Goal: Task Accomplishment & Management: Use online tool/utility

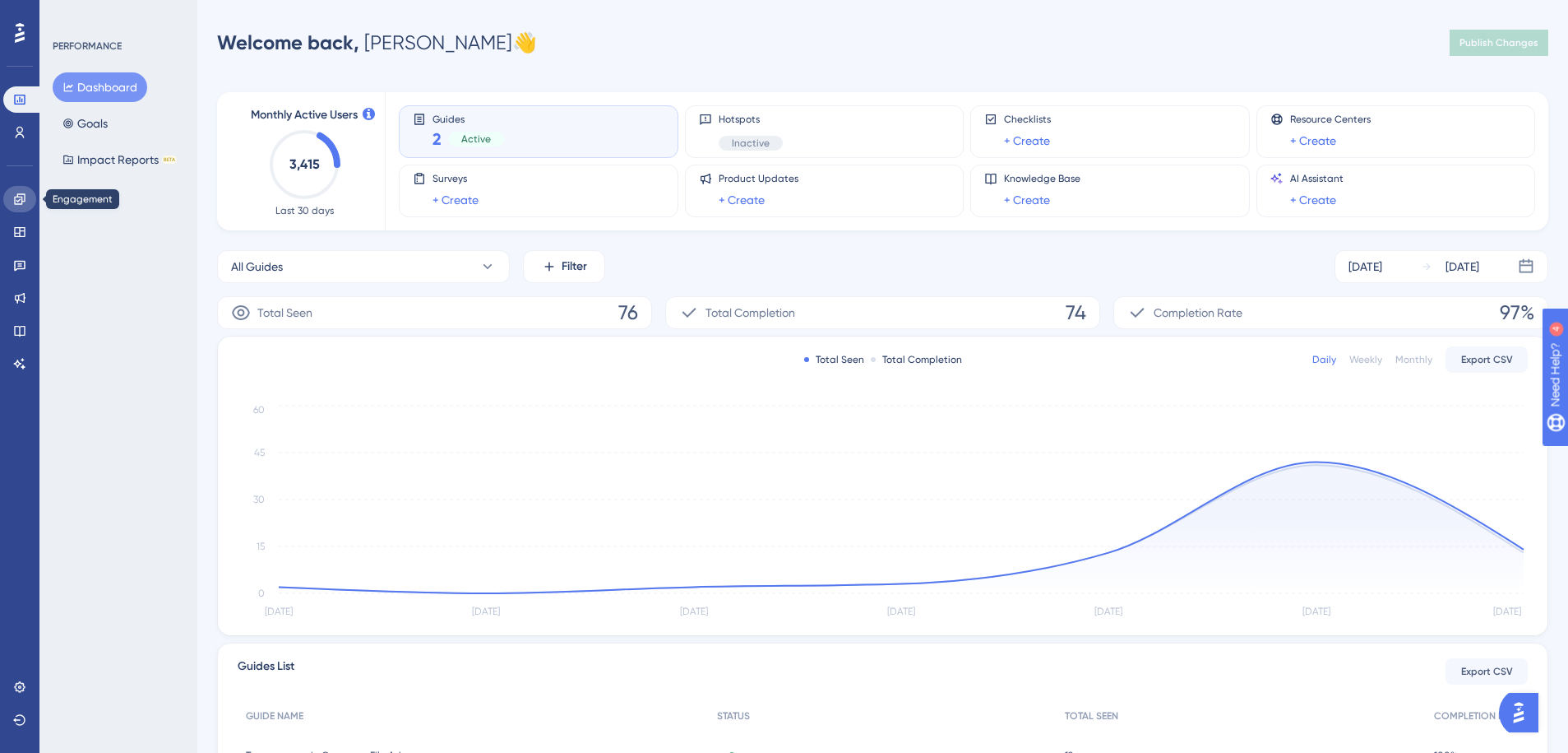
click at [23, 195] on icon at bounding box center [19, 199] width 13 height 13
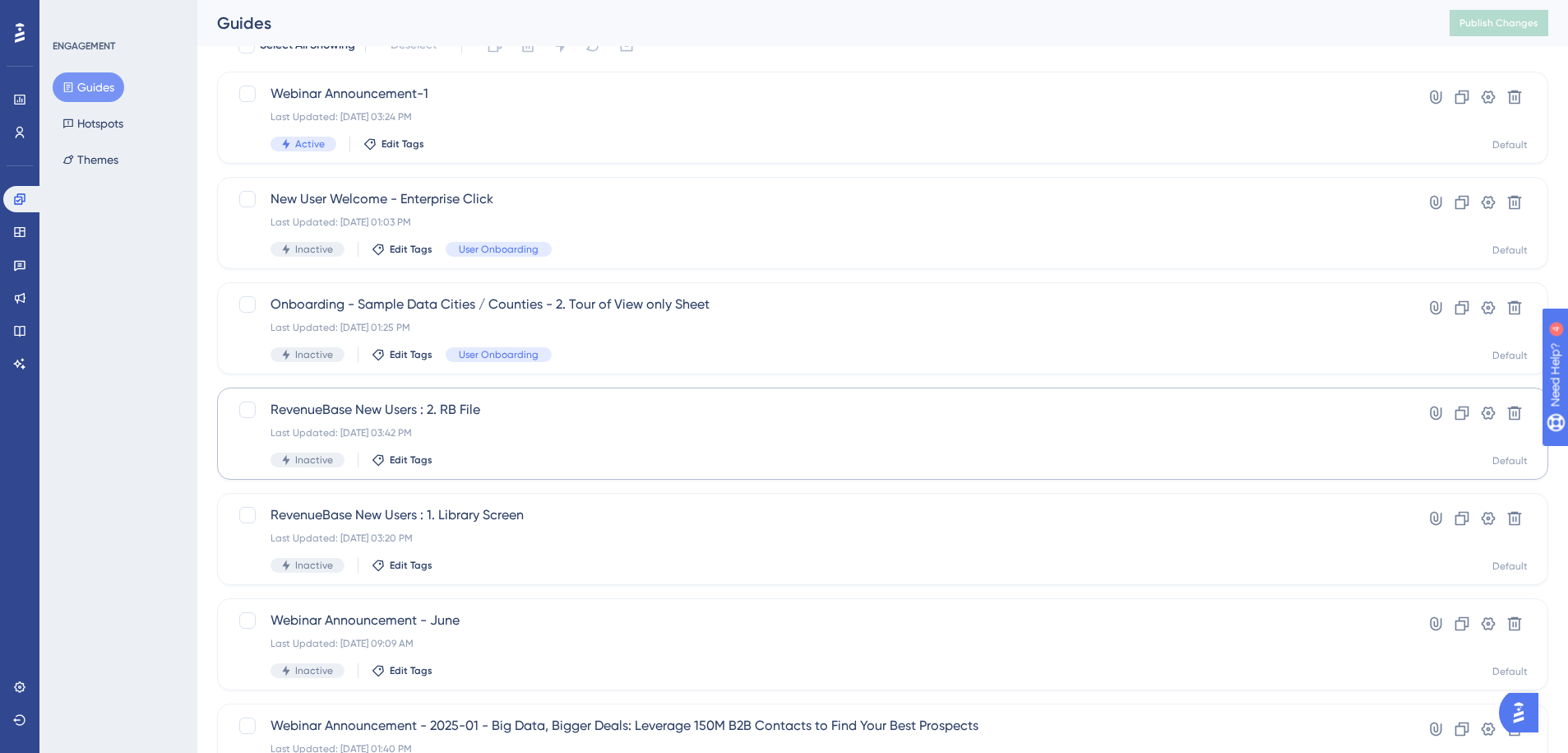
scroll to position [74, 0]
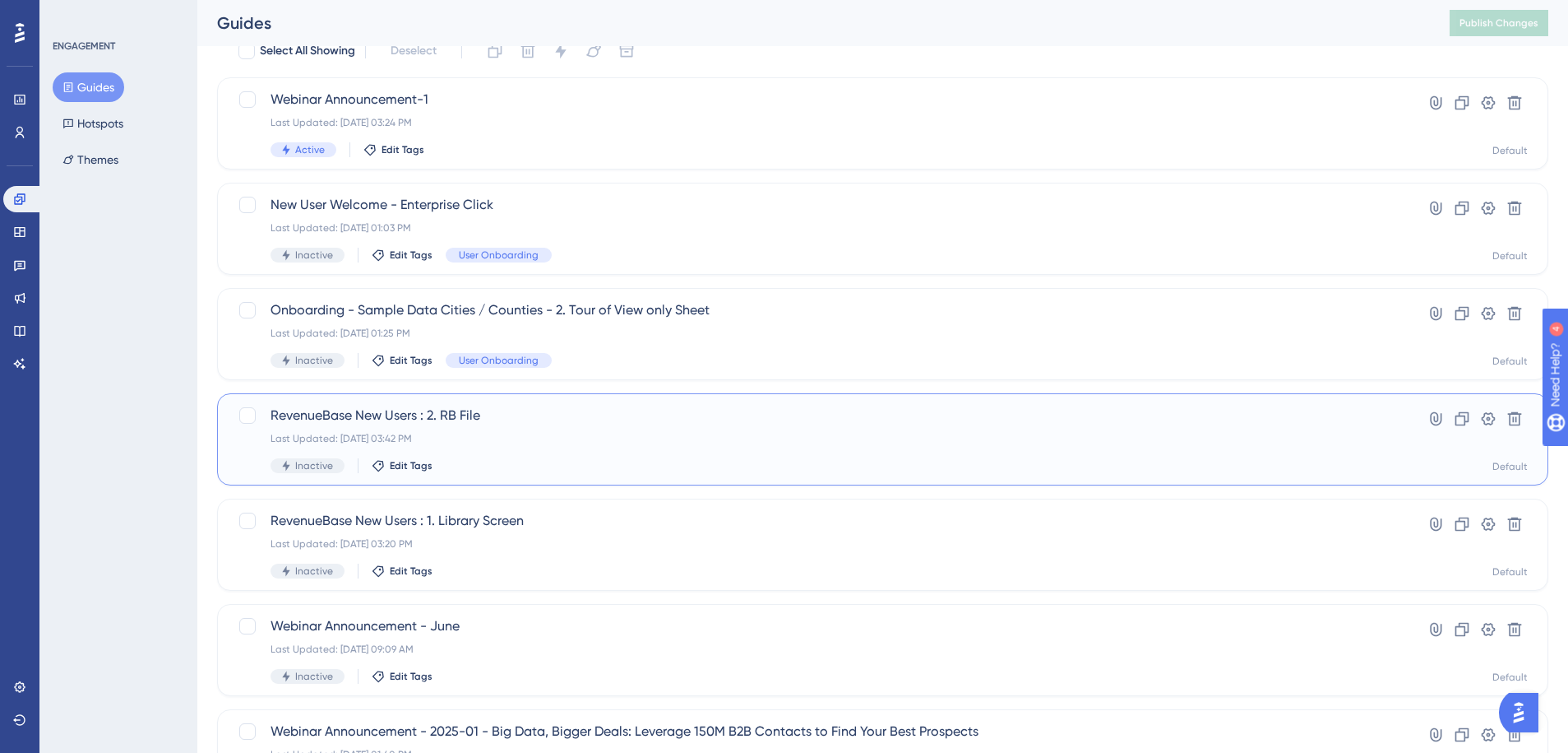
click at [526, 443] on div "Last Updated: Feb 28 2025, 03:42 PM" at bounding box center [816, 438] width 1093 height 13
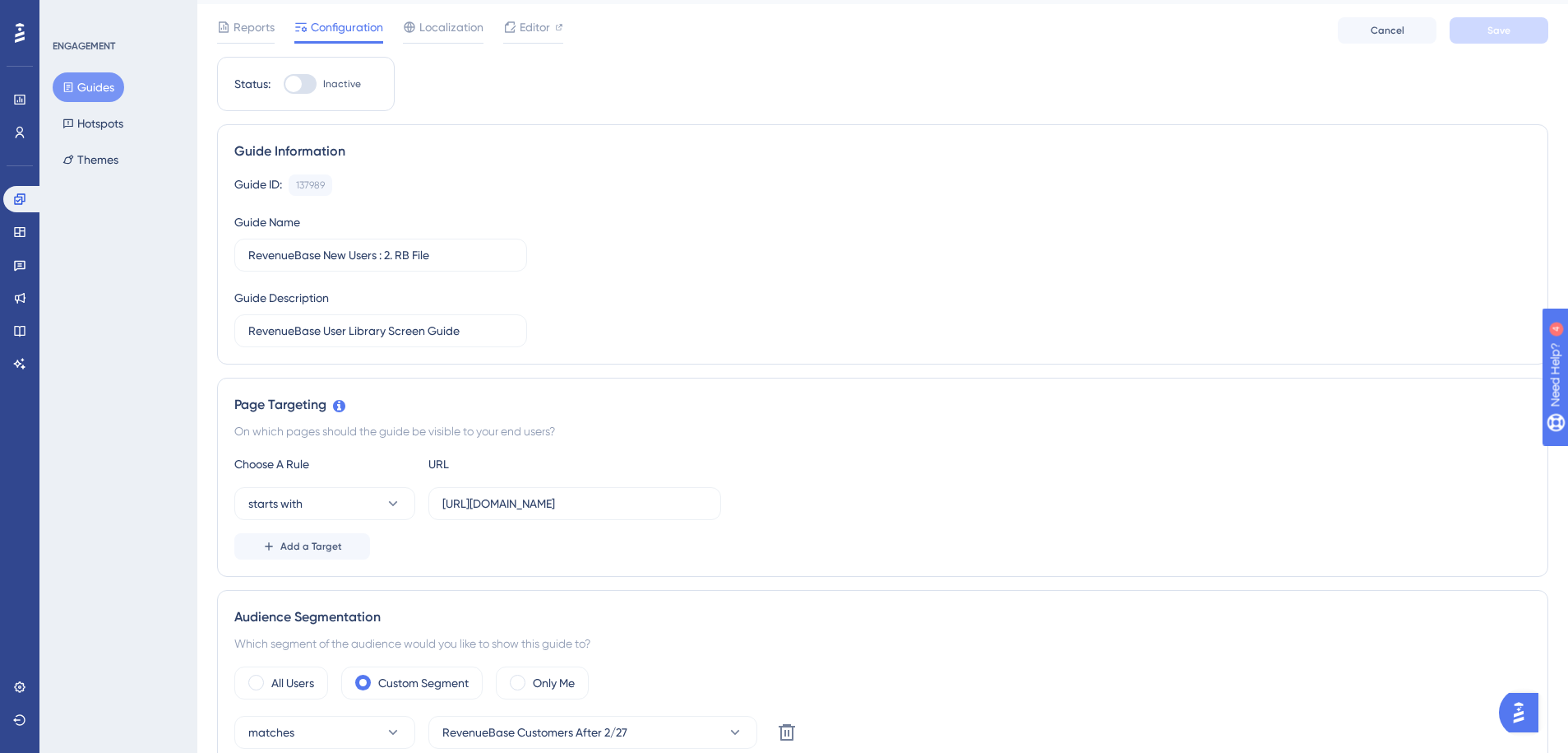
scroll to position [44, 0]
click at [537, 497] on input "https://app.gigasheet.com/spreadsheet/RevenueBase-File/" at bounding box center [575, 502] width 265 height 19
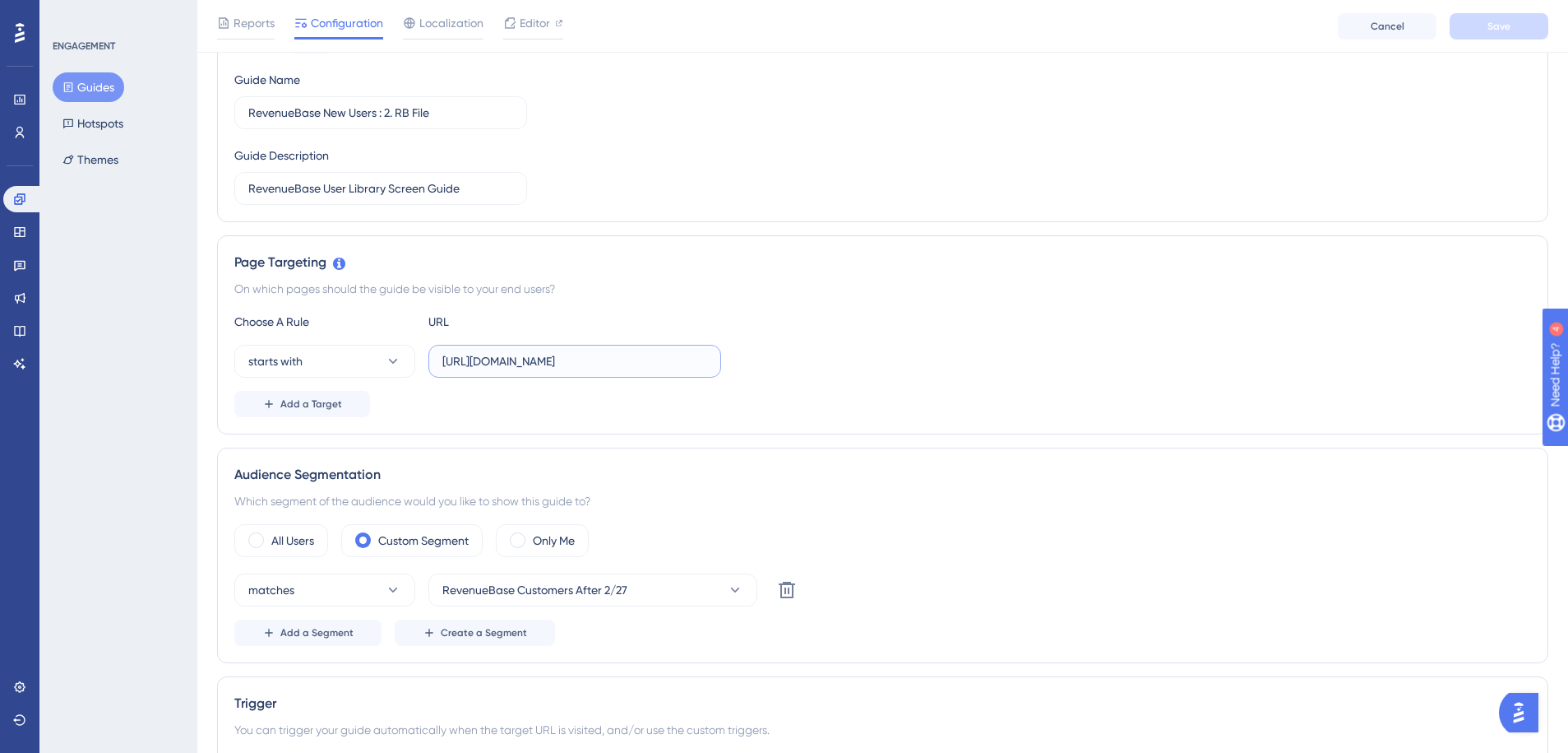
scroll to position [187, 0]
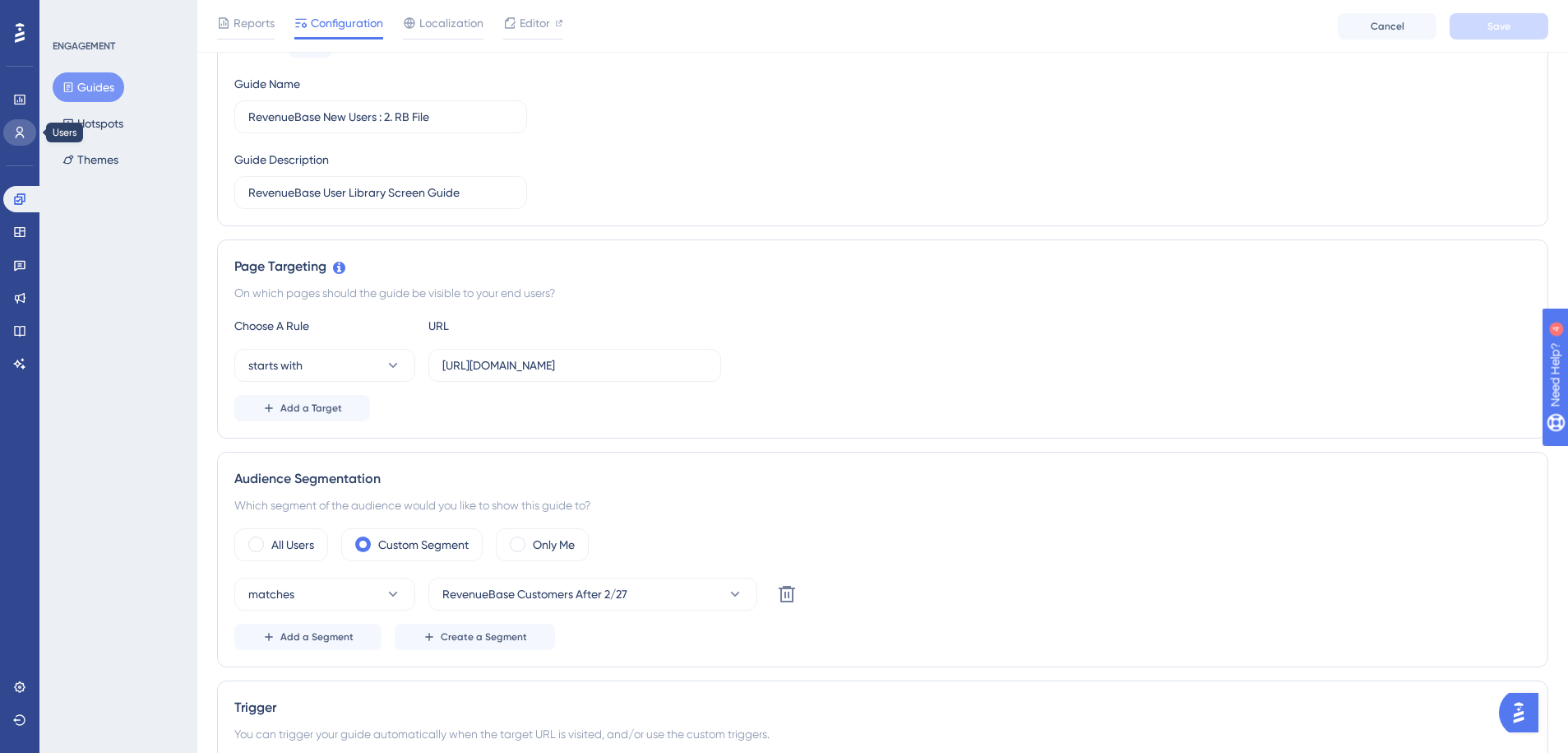
click at [19, 132] on icon at bounding box center [20, 132] width 9 height 11
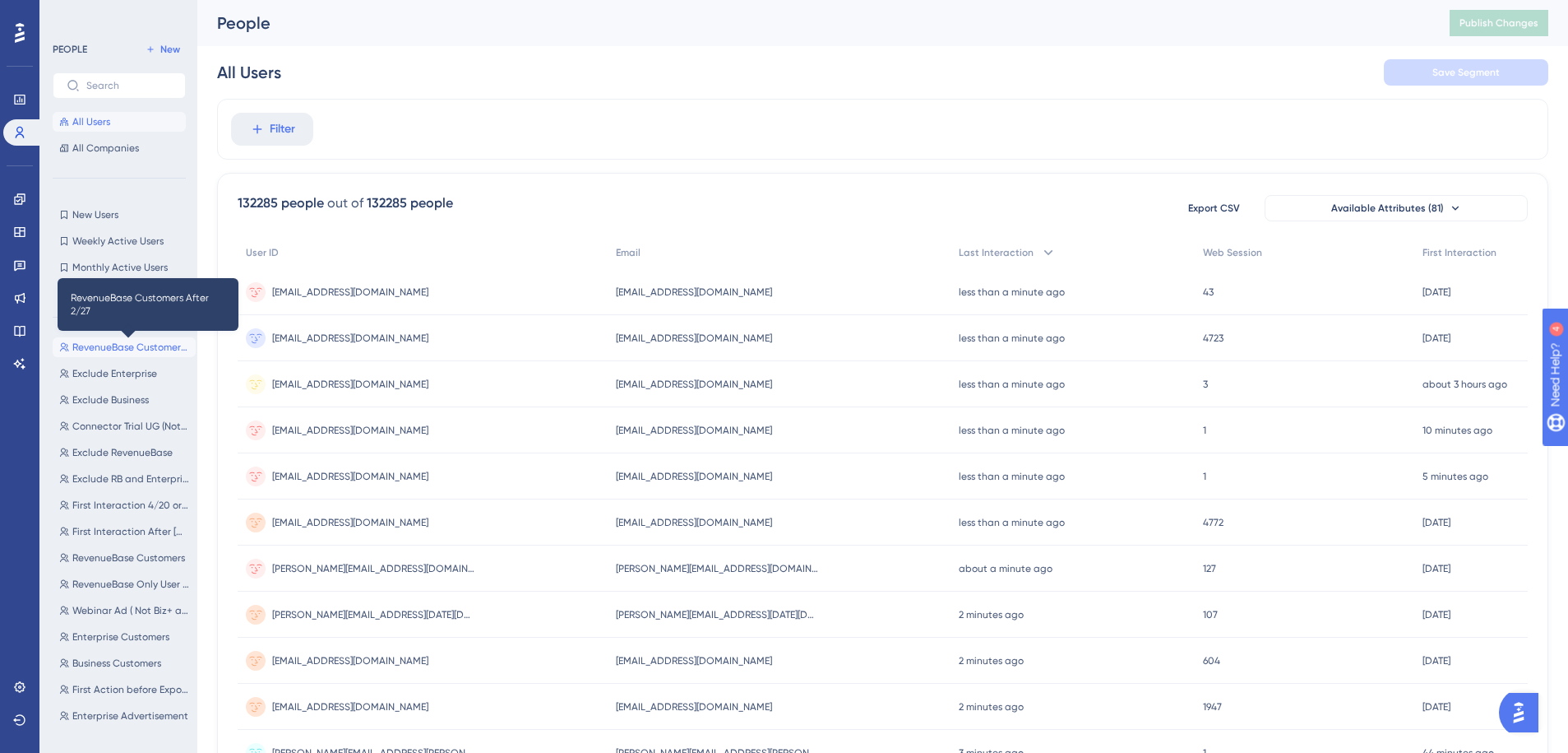
click at [151, 347] on span "RevenueBase Customers After 2/27" at bounding box center [131, 347] width 117 height 13
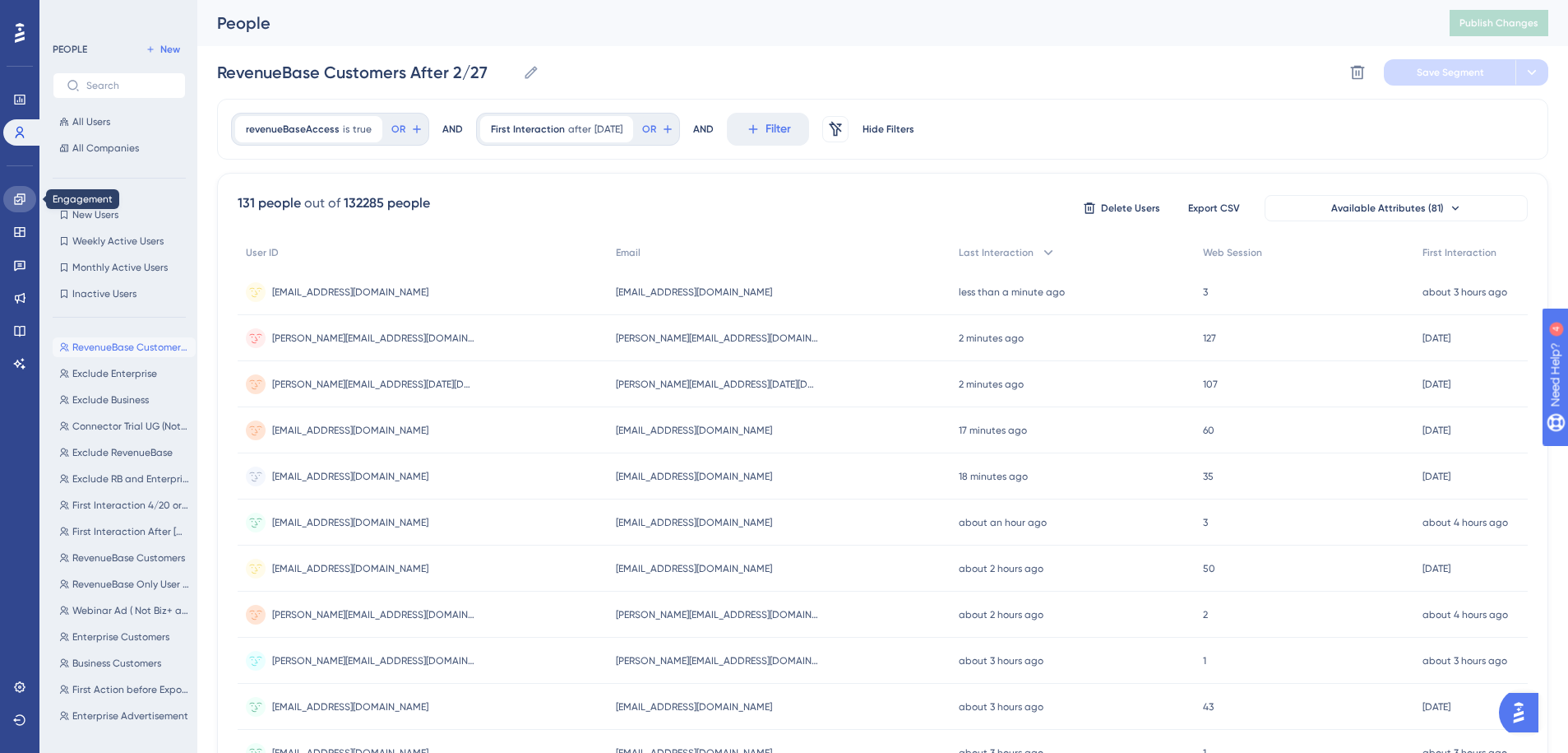
click at [23, 196] on icon at bounding box center [19, 199] width 13 height 13
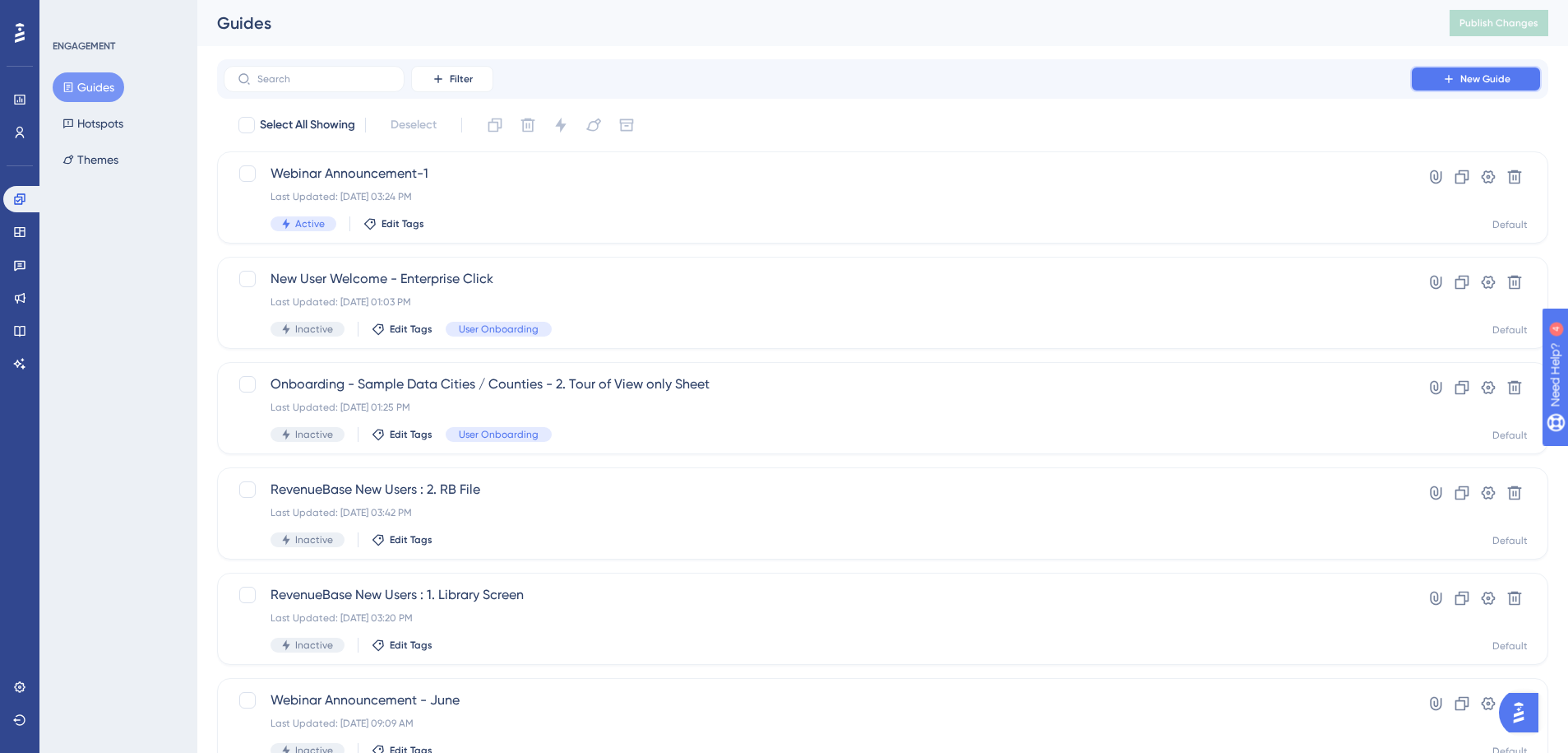
click at [1473, 81] on span "New Guide" at bounding box center [1486, 79] width 50 height 13
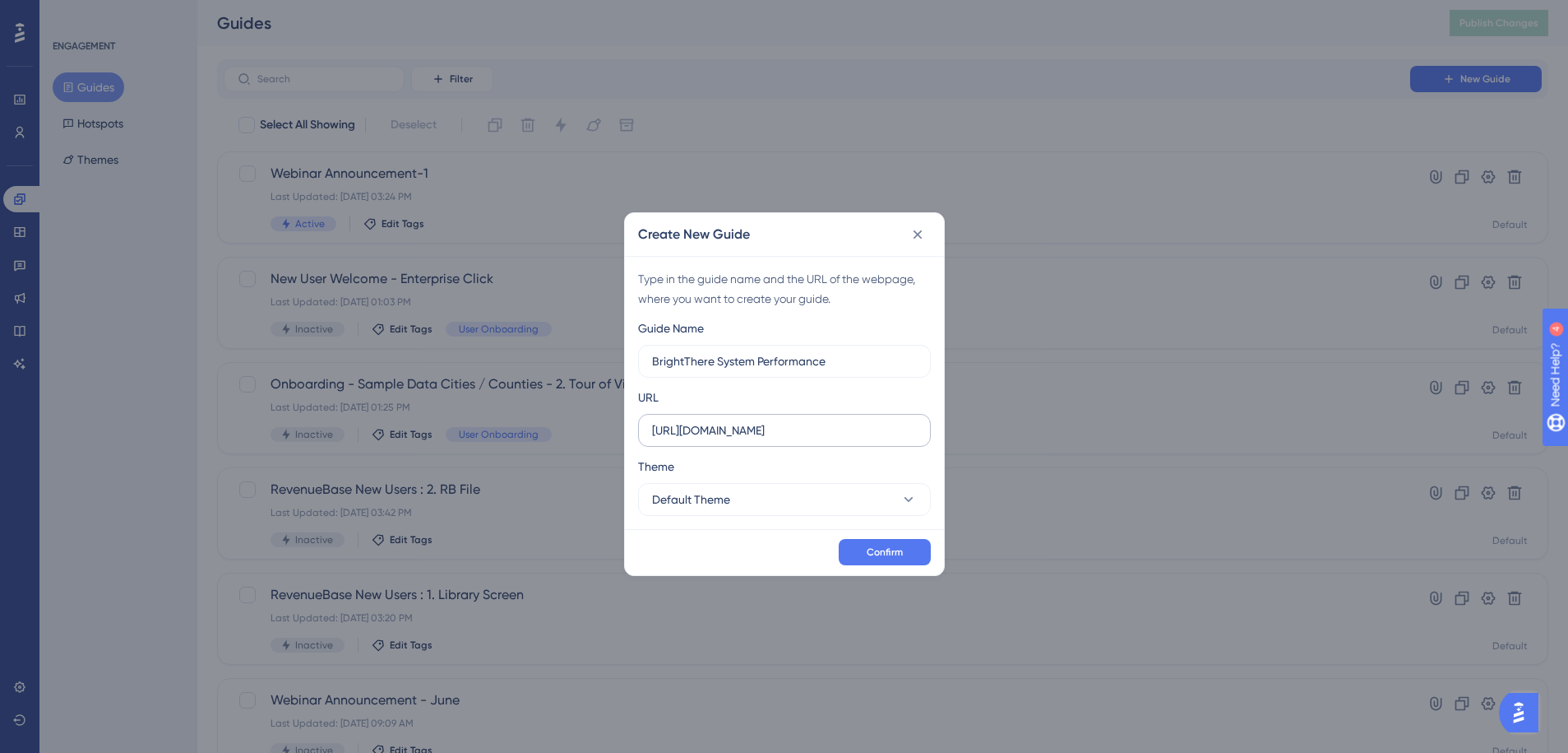
type input "BrightThere System Performance"
click at [853, 439] on label "https://app.gigasheet.com" at bounding box center [784, 431] width 292 height 33
click at [853, 439] on input "https://app.gigasheet.com" at bounding box center [784, 431] width 265 height 19
click at [878, 540] on button "Confirm" at bounding box center [884, 552] width 92 height 26
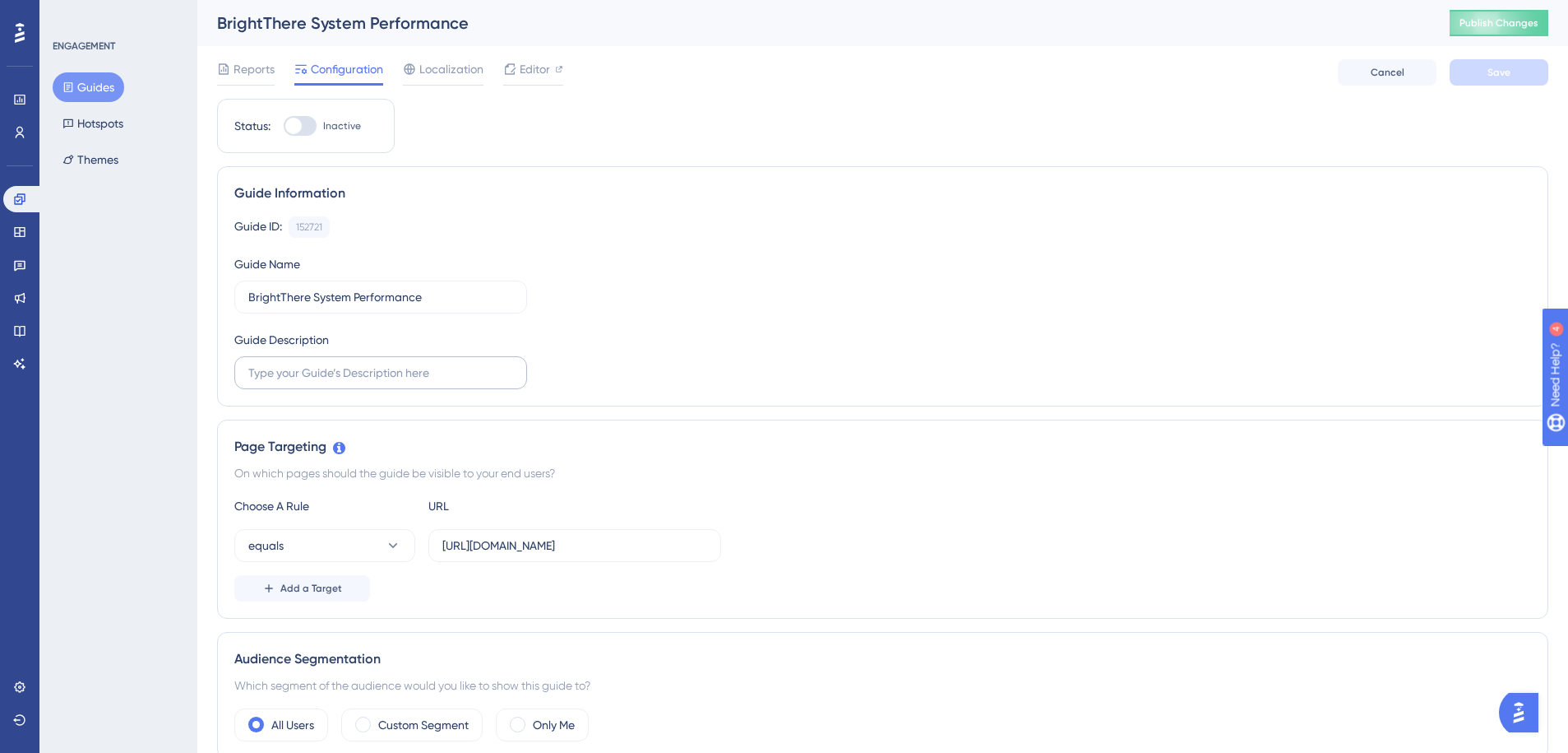
click at [468, 385] on label at bounding box center [380, 373] width 292 height 33
click at [468, 382] on input "text" at bounding box center [380, 373] width 265 height 19
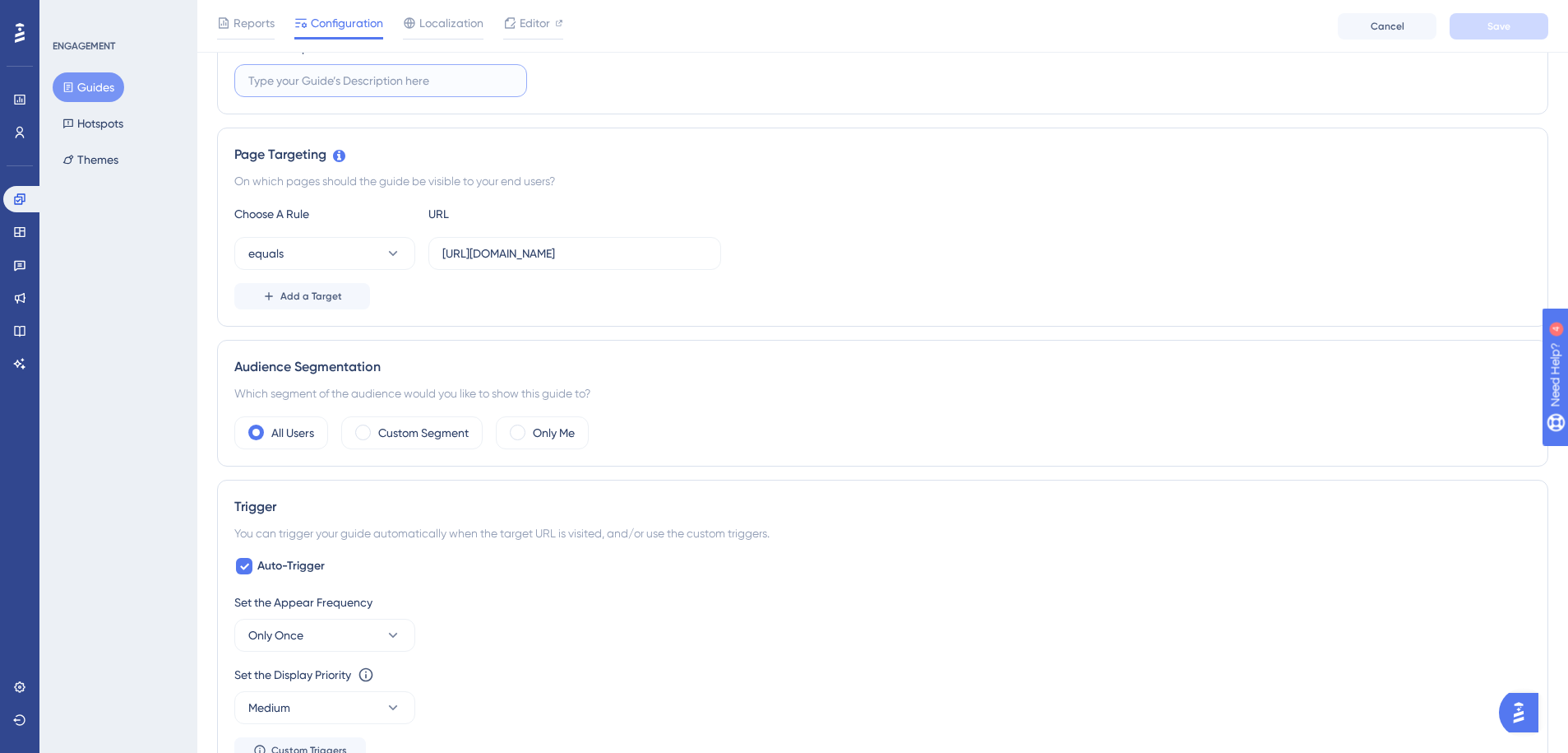
scroll to position [304, 0]
click at [423, 426] on label "Custom Segment" at bounding box center [424, 427] width 91 height 19
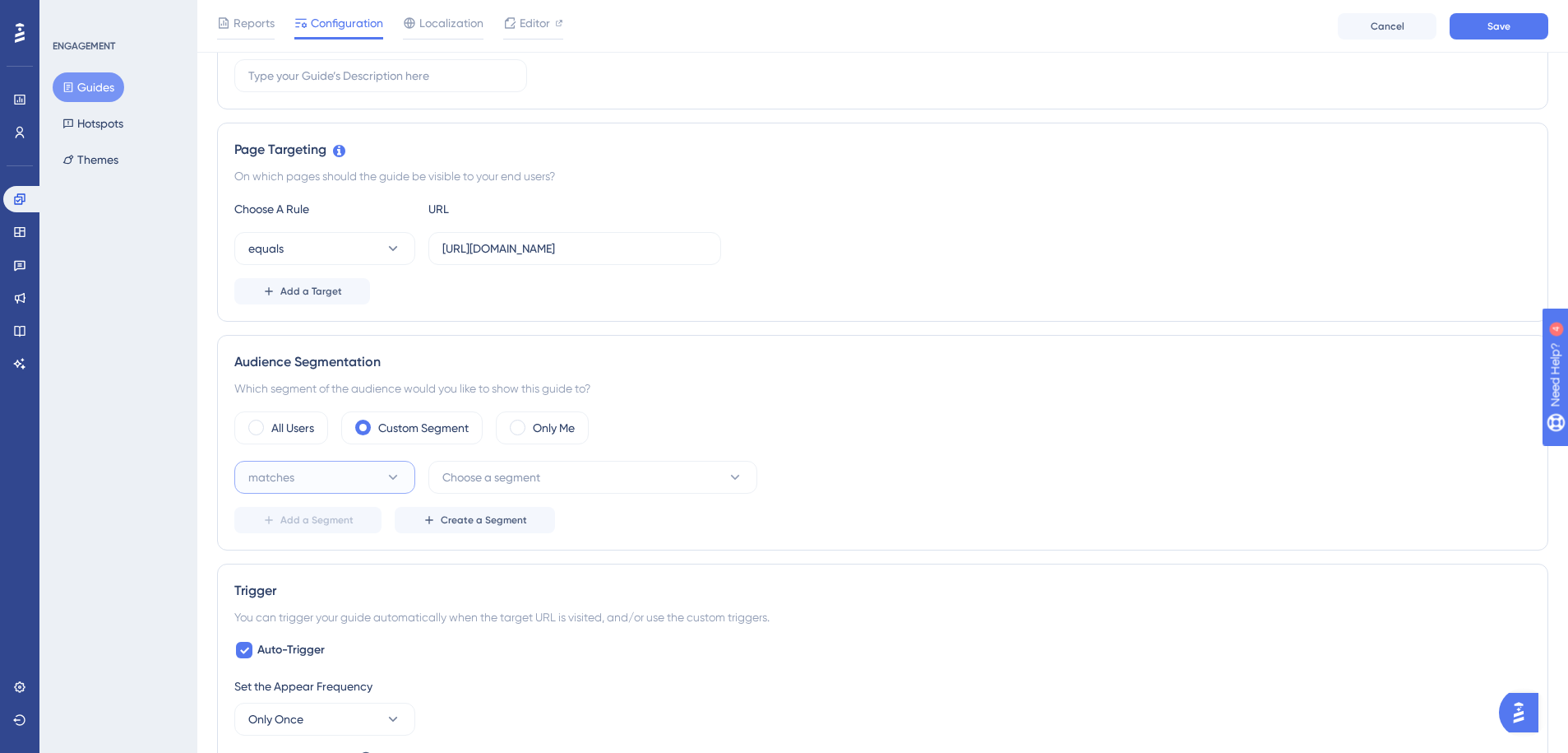
click at [356, 472] on button "matches" at bounding box center [324, 477] width 180 height 33
click at [346, 518] on div "matches matches" at bounding box center [325, 528] width 133 height 33
click at [479, 483] on span "Choose a segment" at bounding box center [492, 477] width 98 height 19
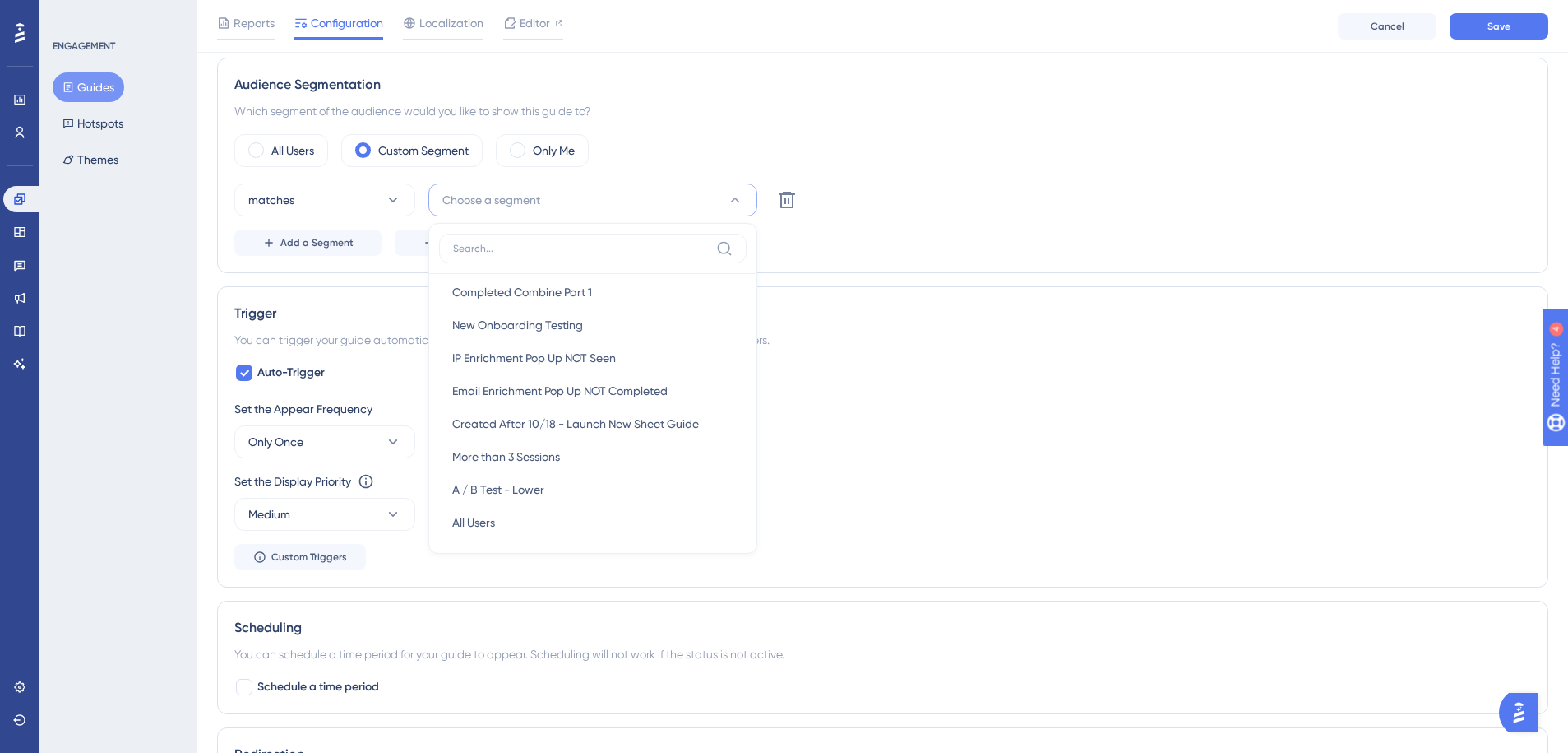
scroll to position [1199, 0]
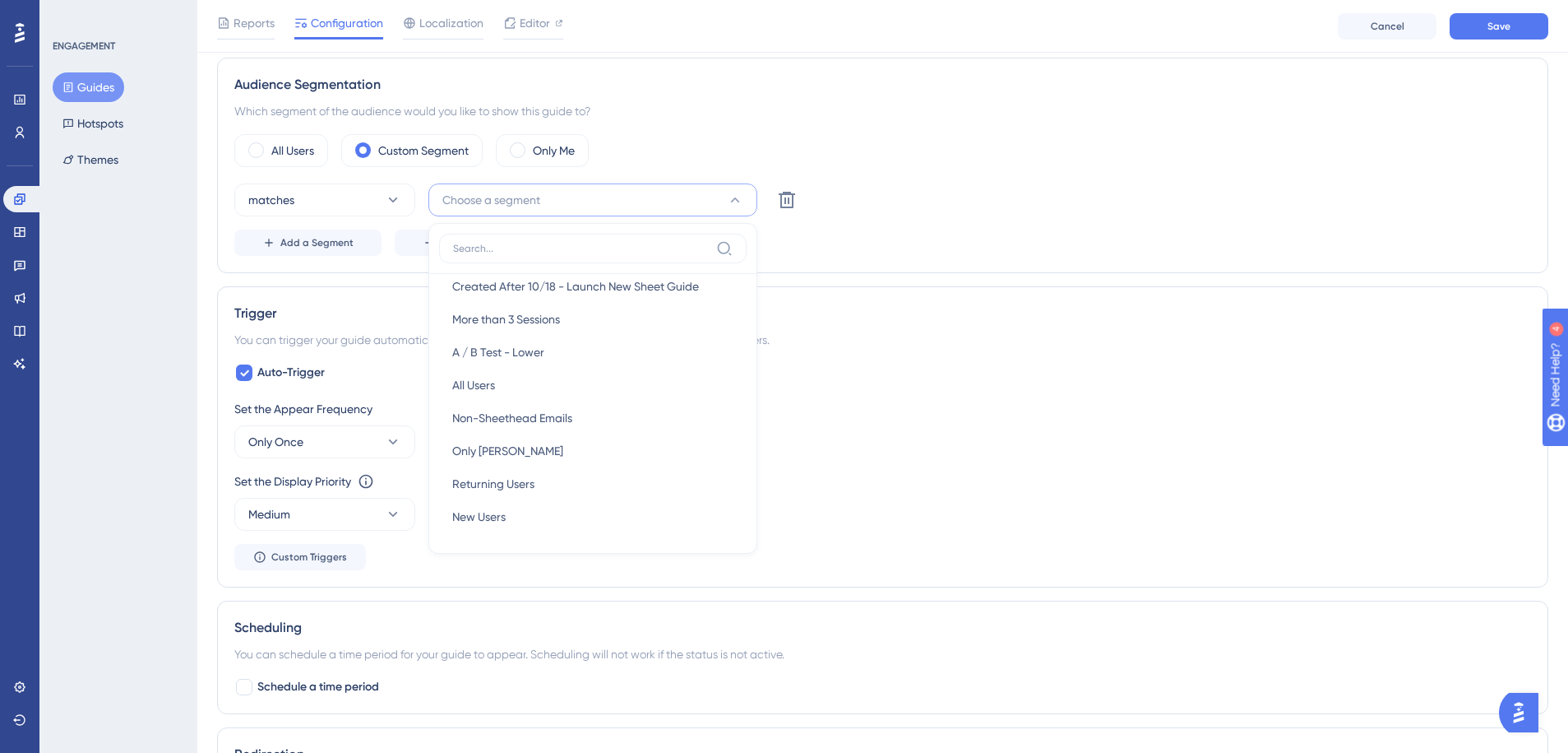
click at [989, 414] on div "Set the Appear Frequency" at bounding box center [882, 408] width 1297 height 19
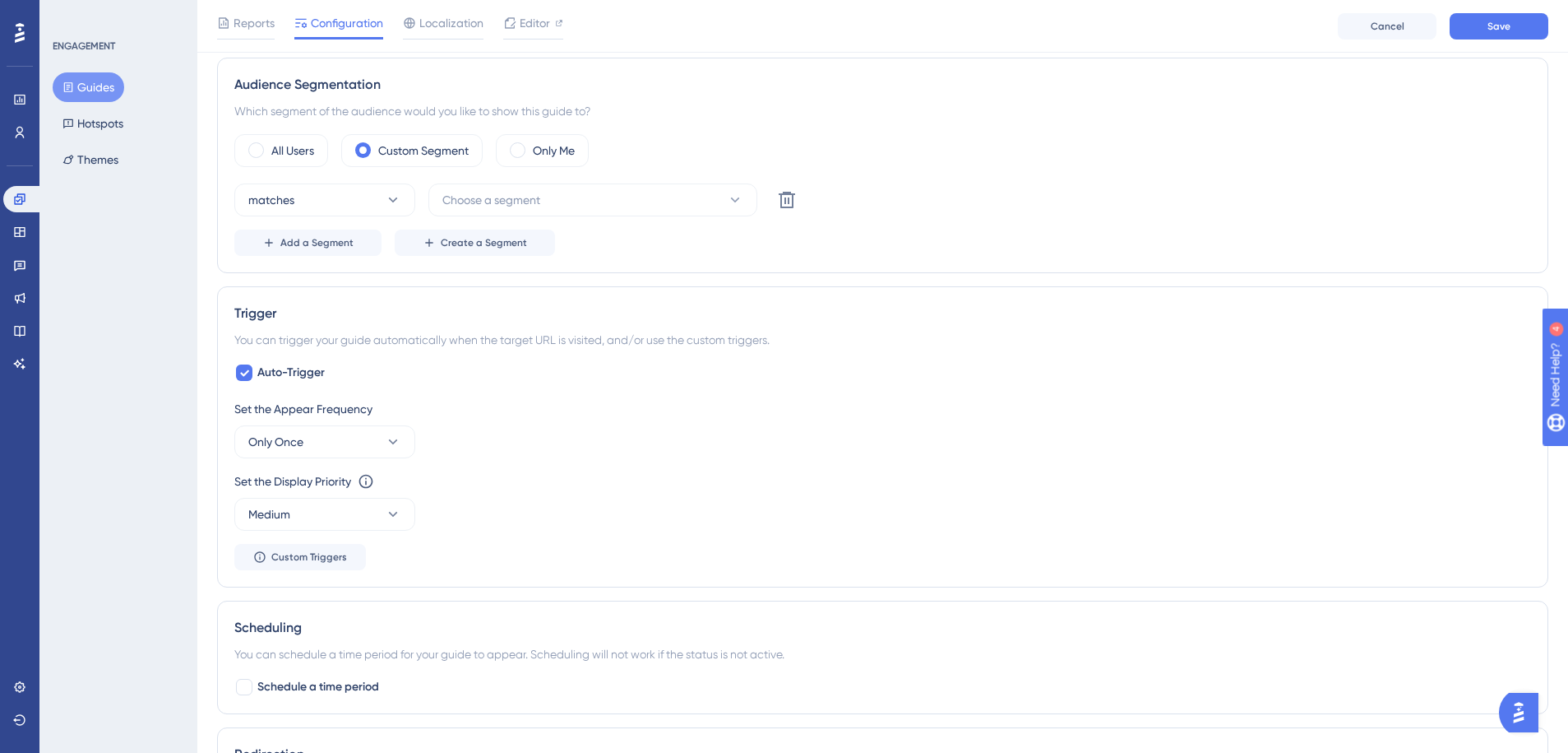
scroll to position [518, 0]
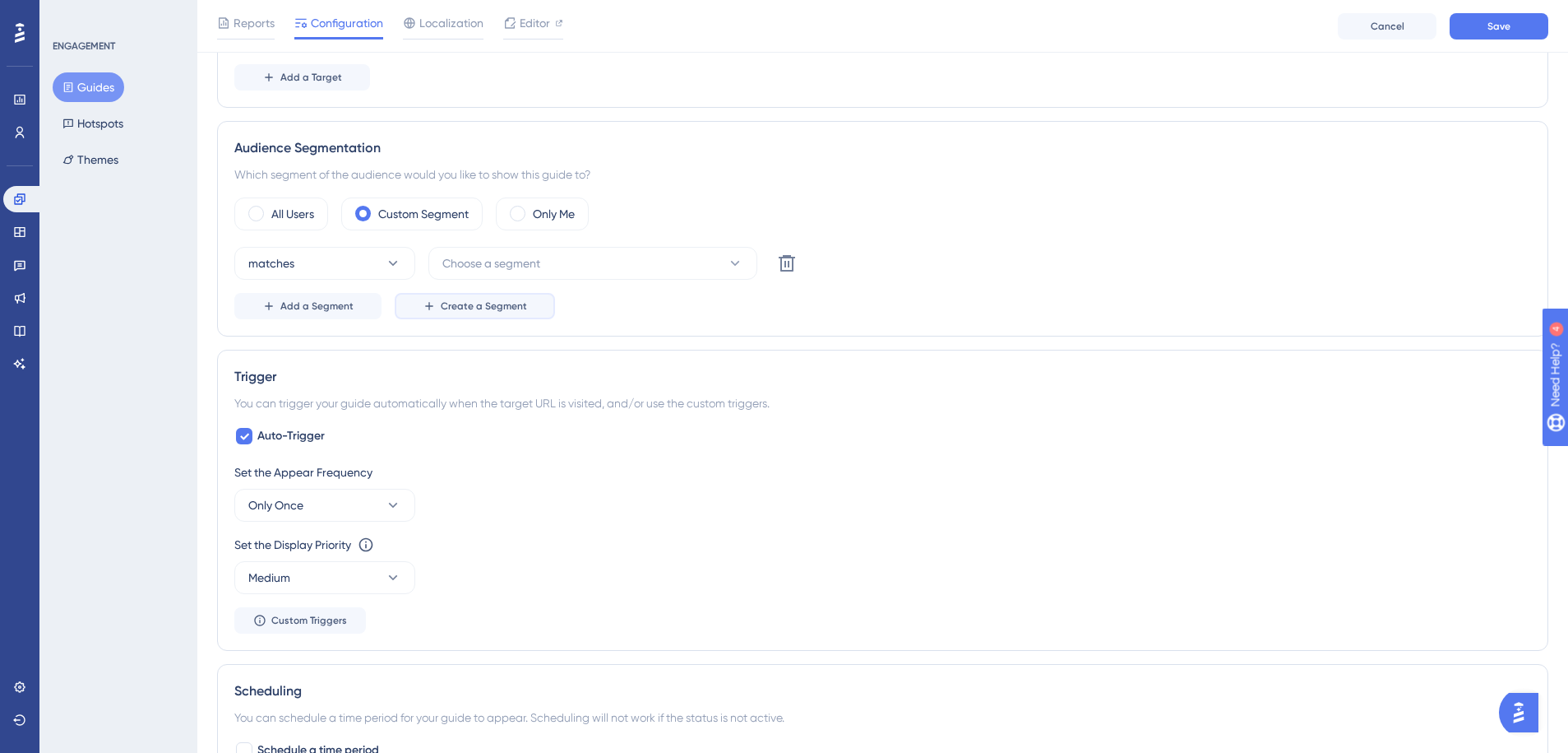
click at [526, 308] on button "Create a Segment" at bounding box center [474, 306] width 160 height 26
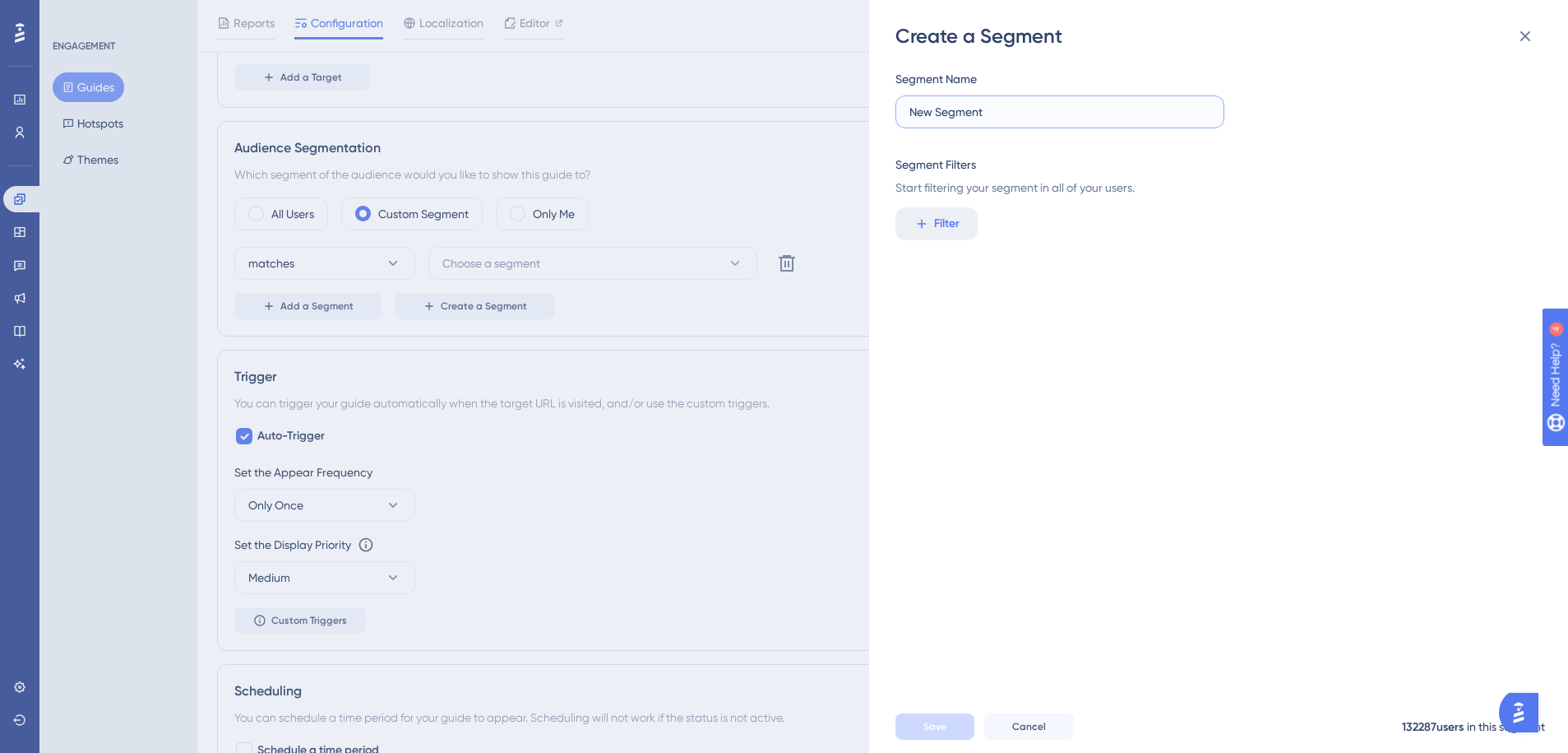
click at [969, 116] on input "New Segment" at bounding box center [1059, 112] width 301 height 19
type input "BrightThere"
click at [934, 231] on span "Filter" at bounding box center [947, 223] width 26 height 19
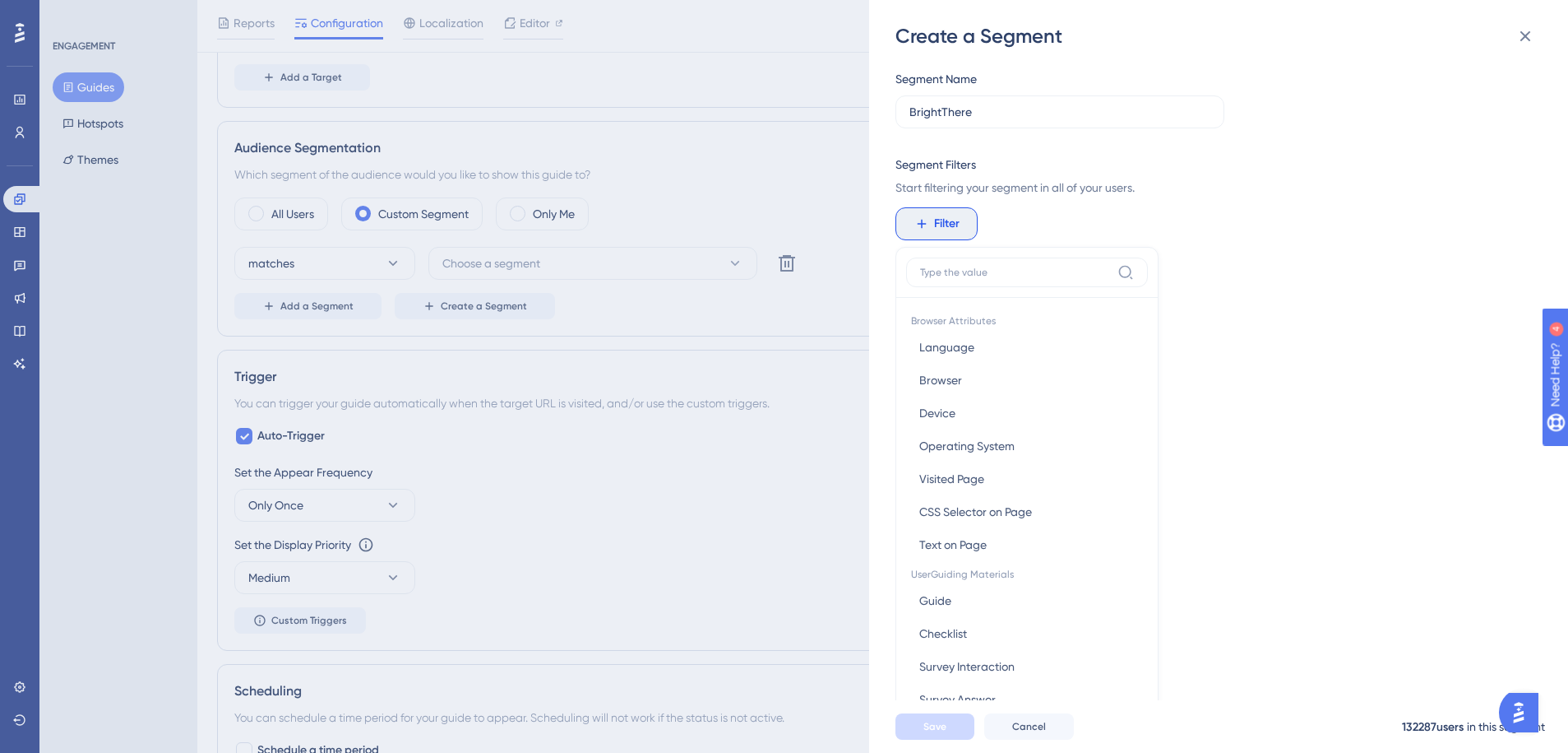
scroll to position [70, 0]
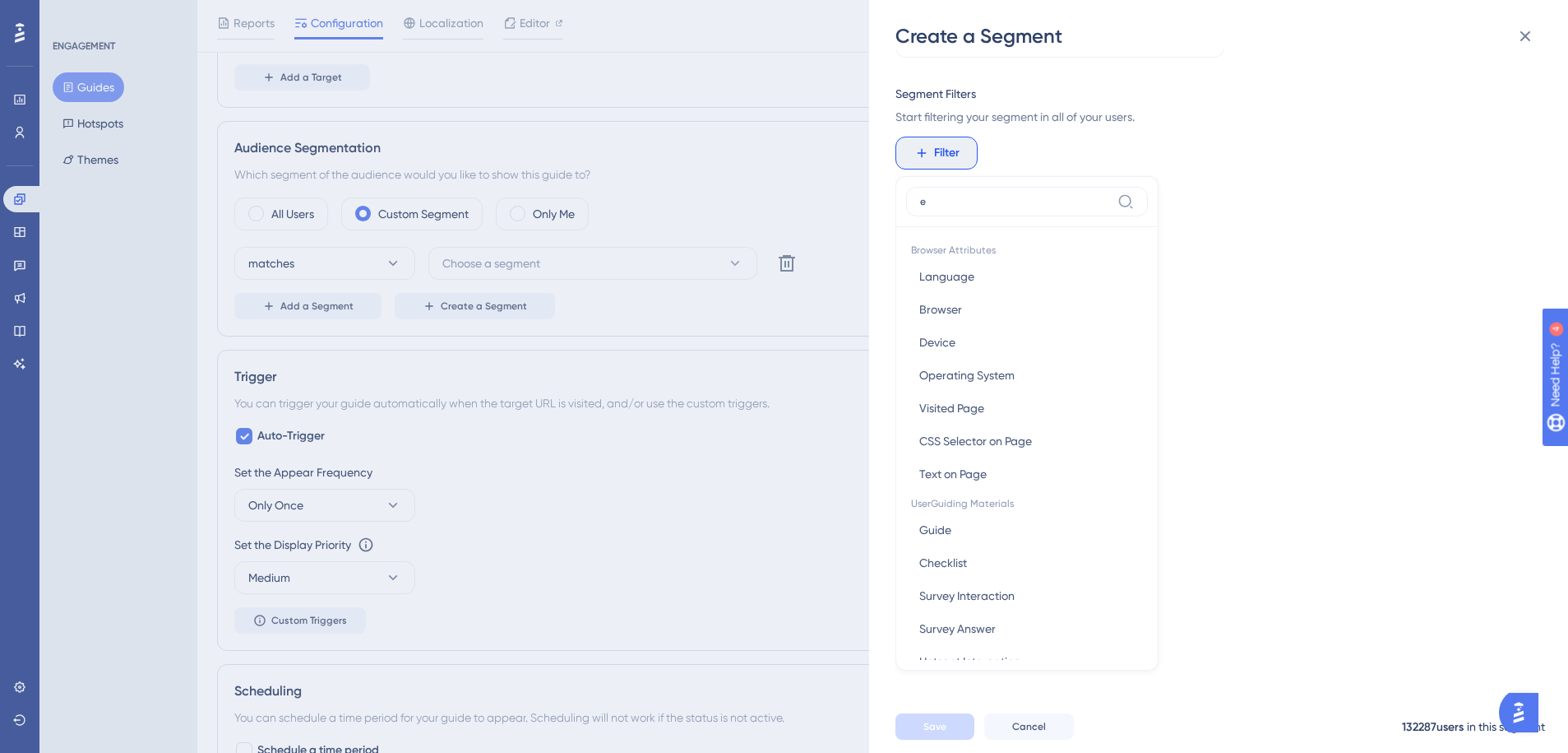
type input "em"
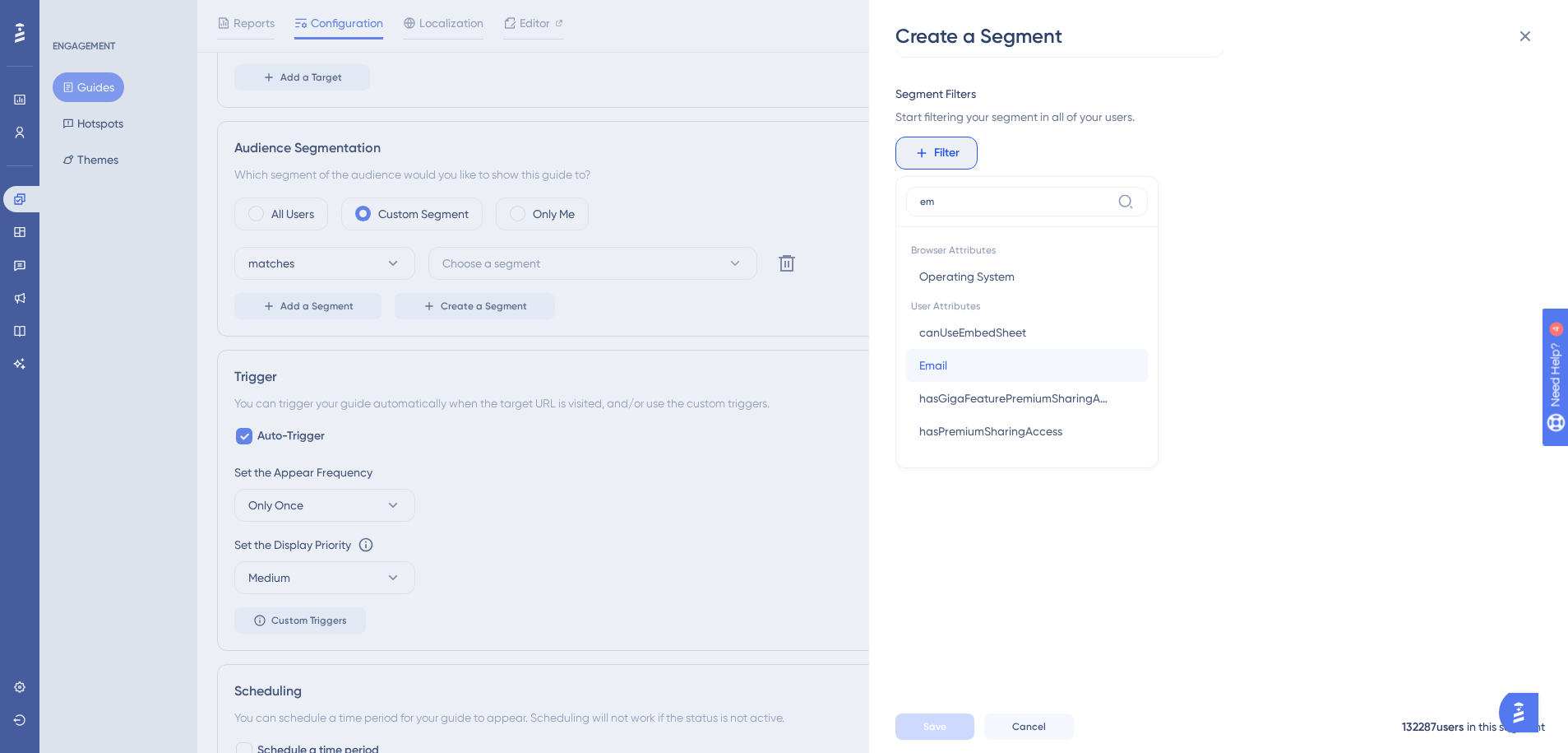
click at [963, 358] on button "Email Email" at bounding box center [1027, 366] width 242 height 33
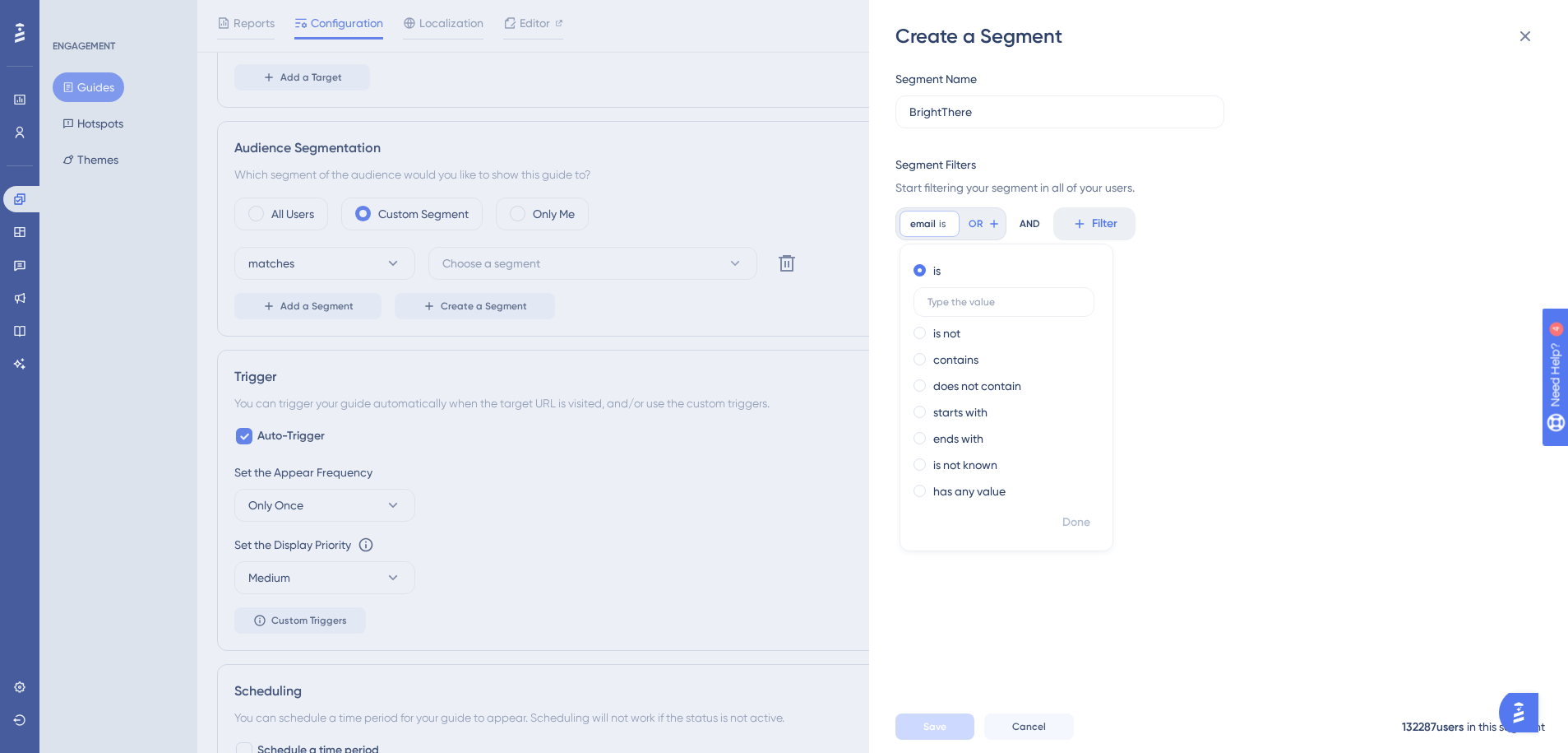
scroll to position [0, 0]
click at [951, 357] on label "contains" at bounding box center [955, 359] width 45 height 19
type input "brighthereservices.in"
click at [1169, 376] on div "Segment Name BrightThere Segment Filters Start filtering your segment in all of…" at bounding box center [1226, 374] width 663 height 651
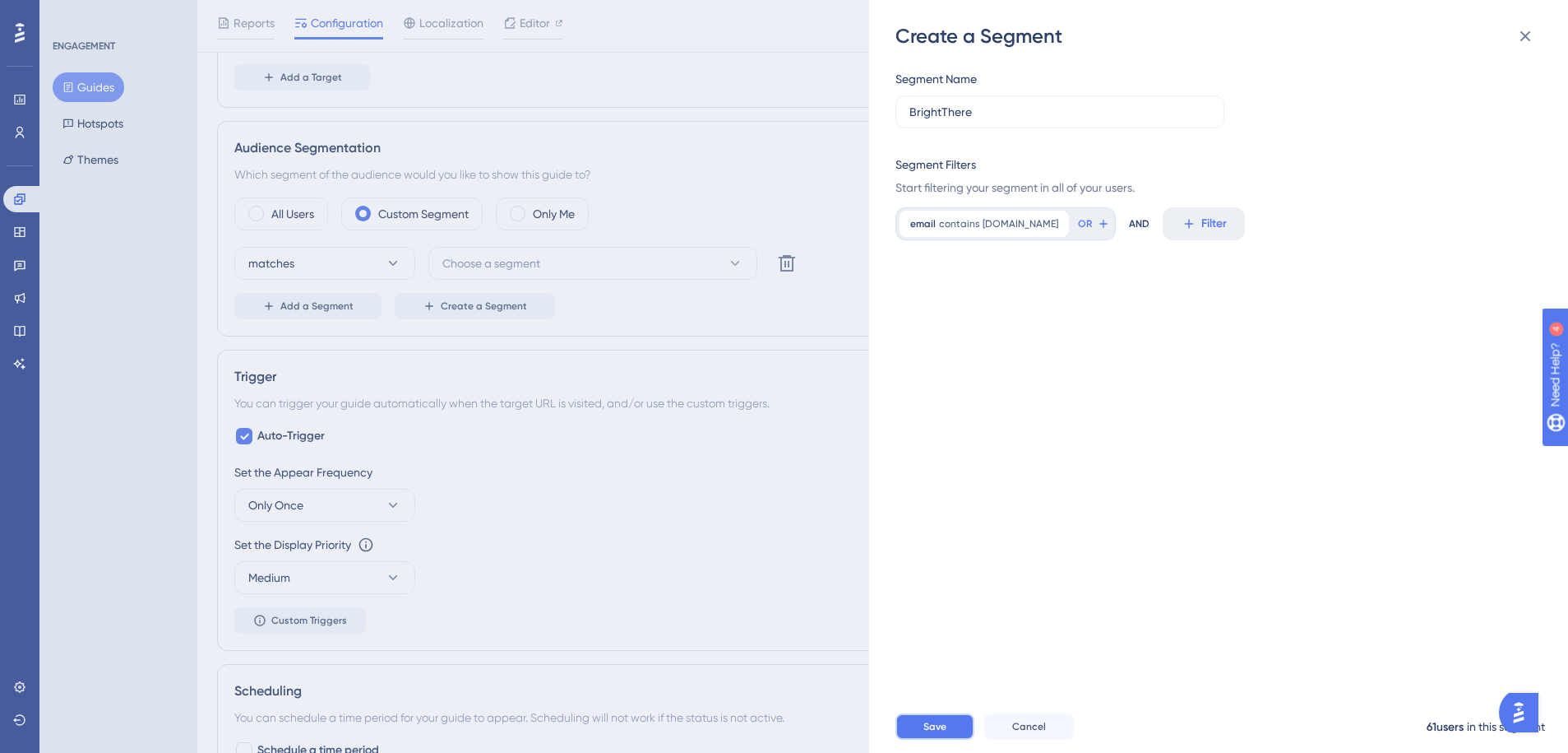
click at [935, 726] on span "Save" at bounding box center [935, 726] width 23 height 13
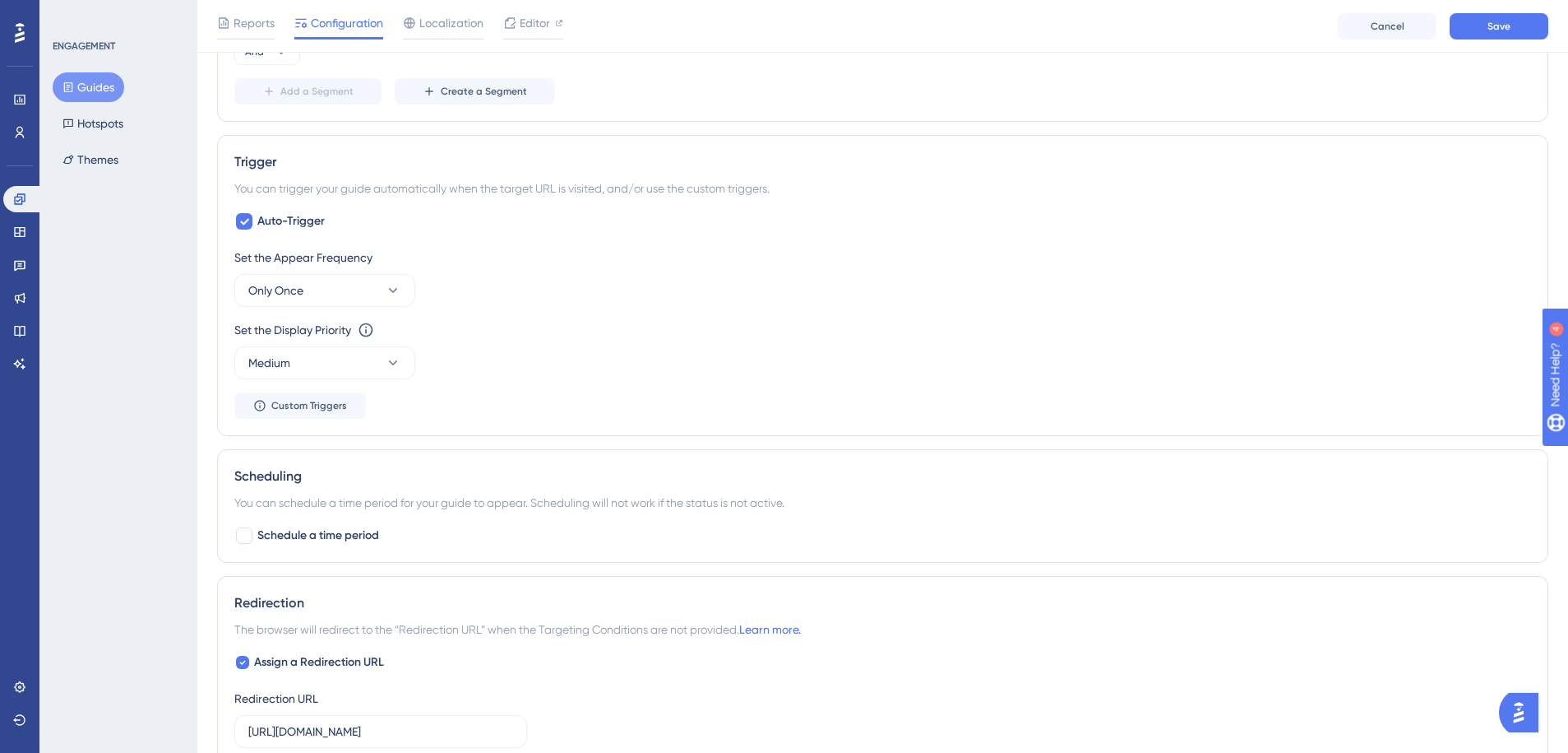
scroll to position [845, 0]
click at [347, 295] on button "Only Once" at bounding box center [324, 290] width 180 height 33
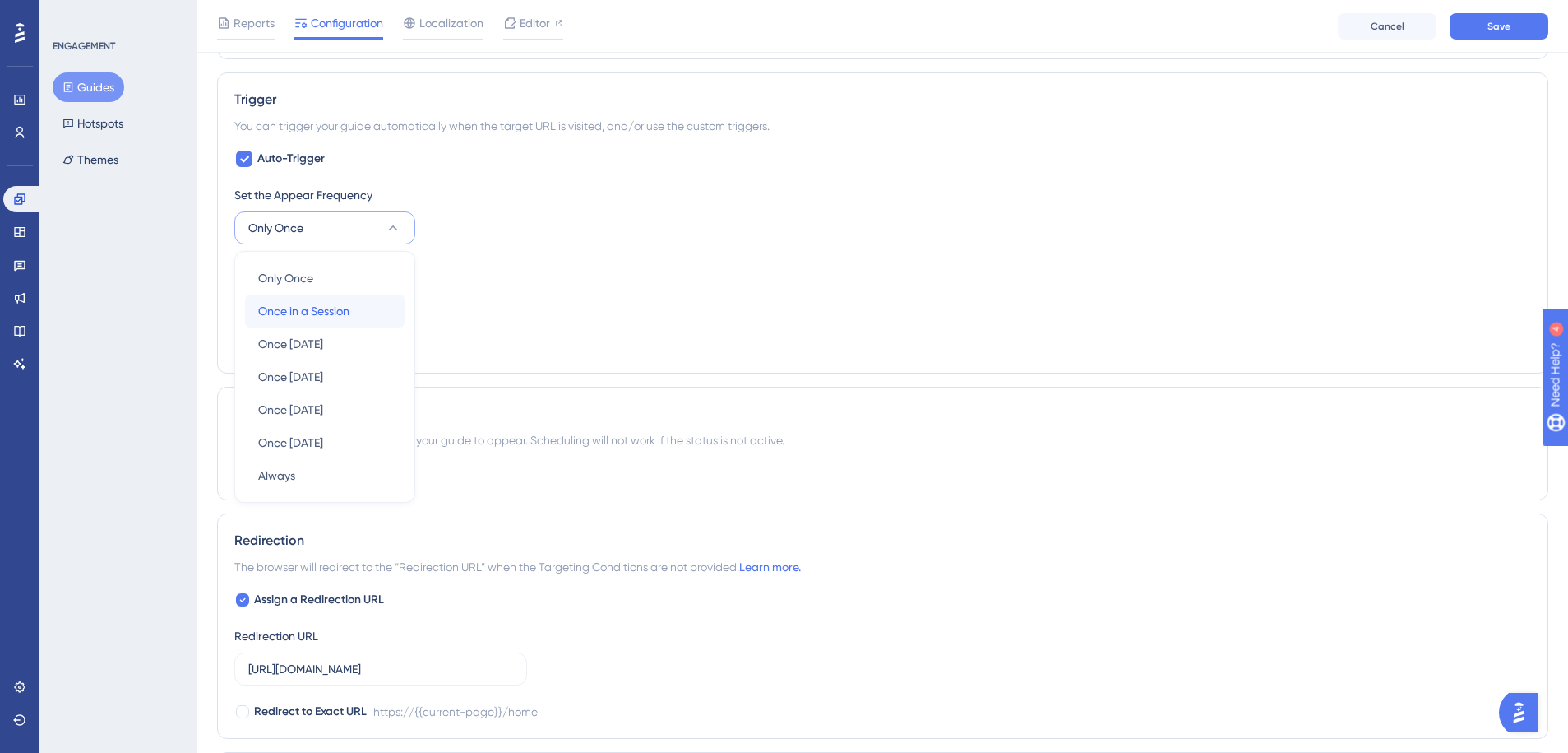
click at [342, 307] on span "Once in a Session" at bounding box center [304, 310] width 92 height 19
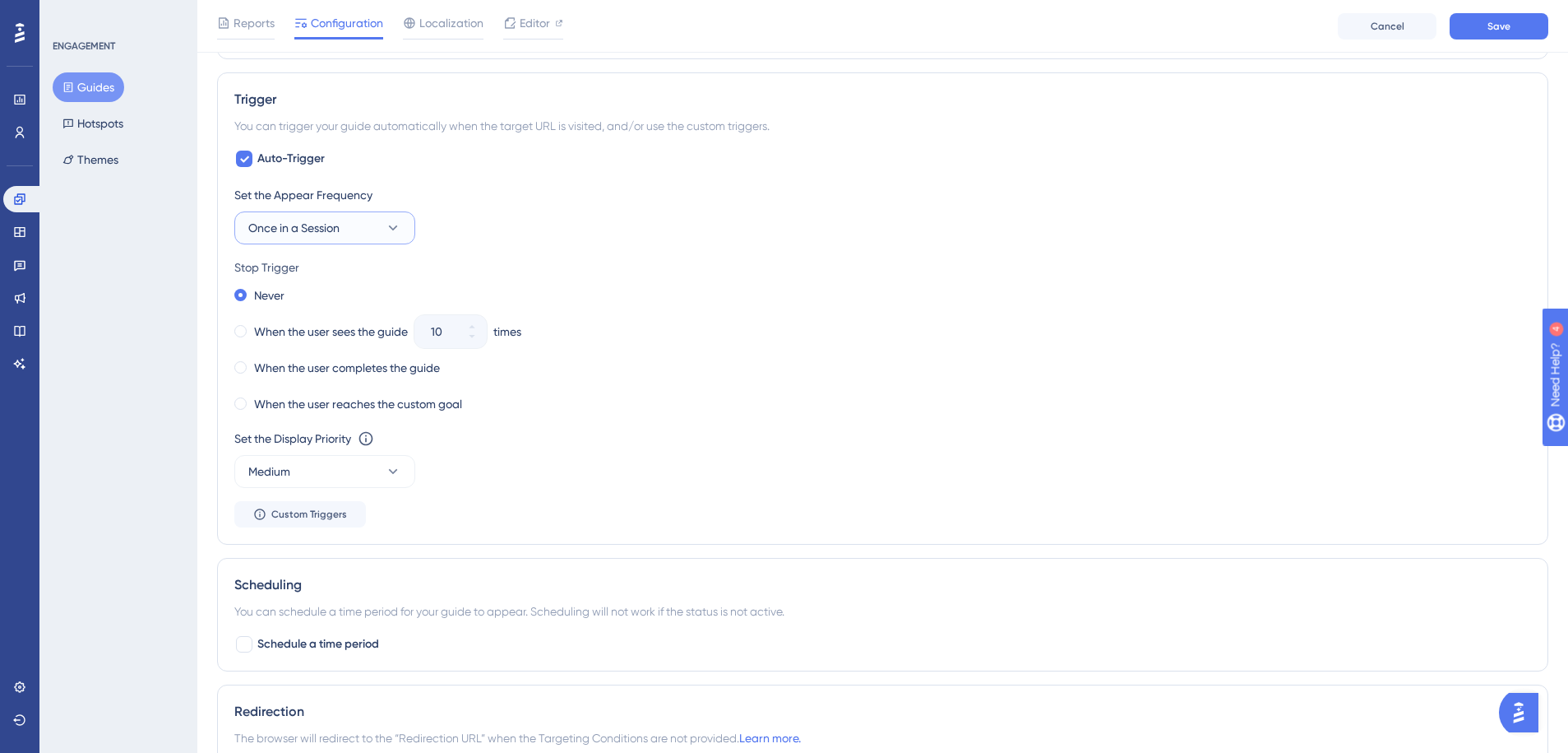
click at [374, 232] on button "Once in a Session" at bounding box center [324, 228] width 180 height 33
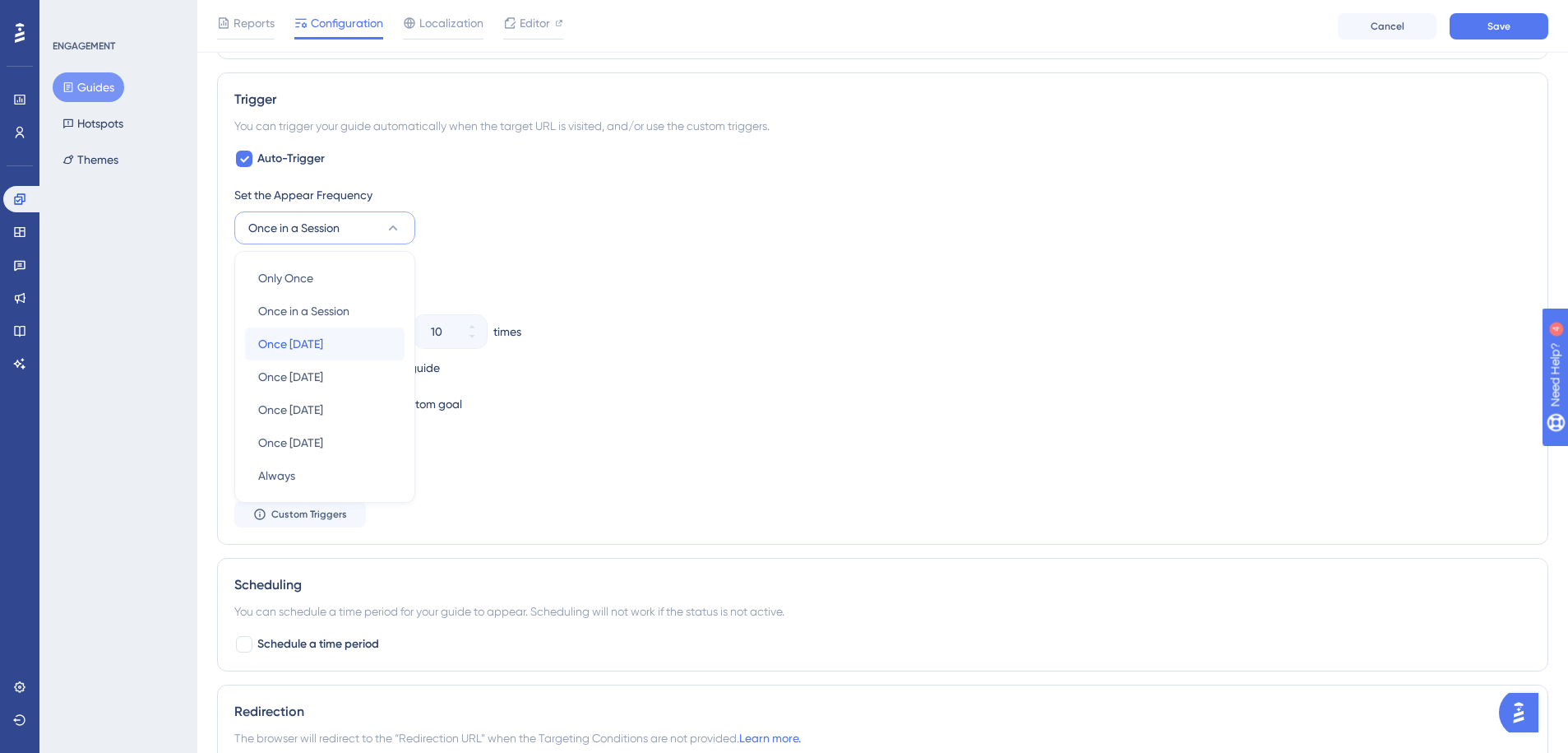
click at [351, 328] on div "Once in 1 day Once in 1 day" at bounding box center [325, 345] width 133 height 33
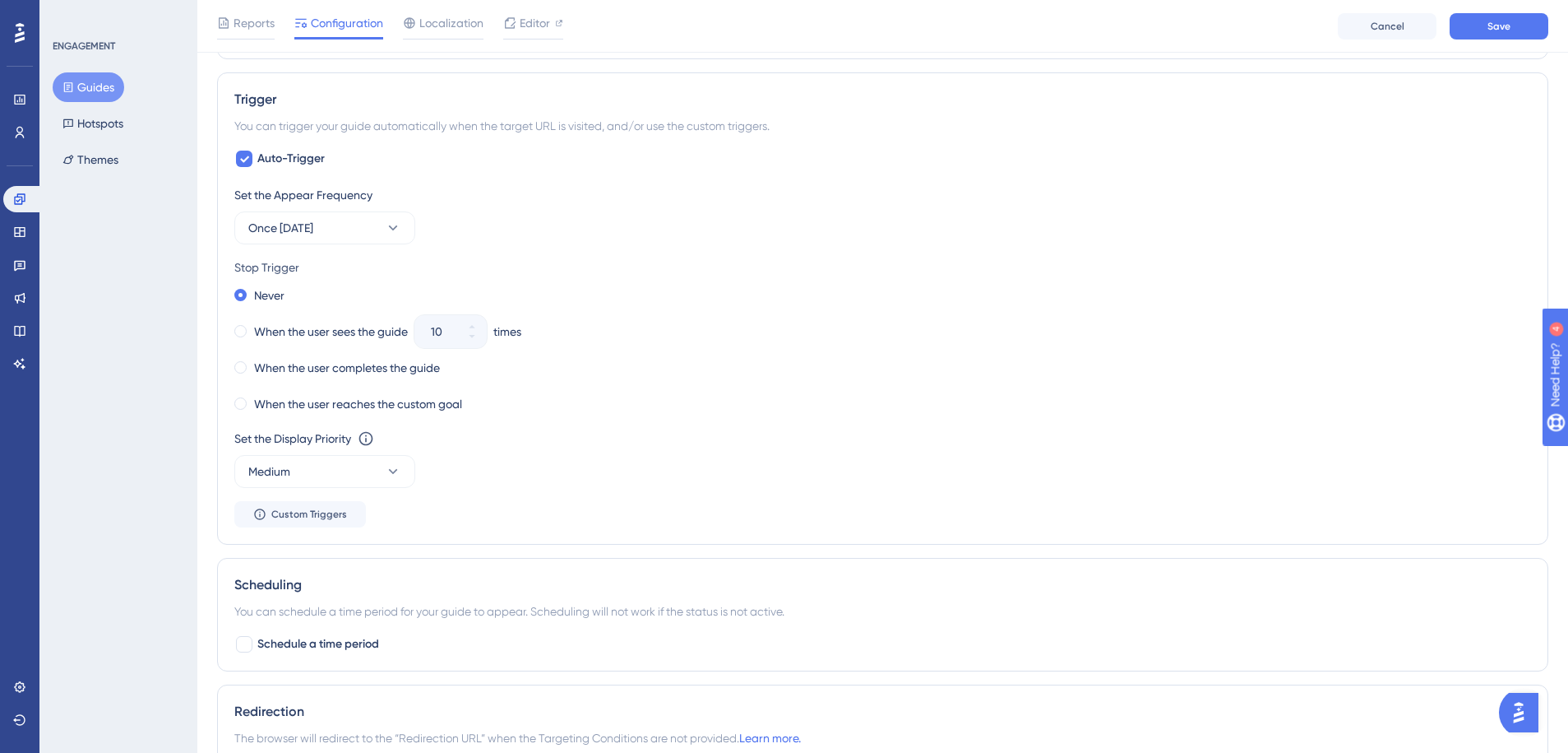
click at [505, 229] on div "Set the Appear Frequency Once in 1 day" at bounding box center [882, 215] width 1297 height 59
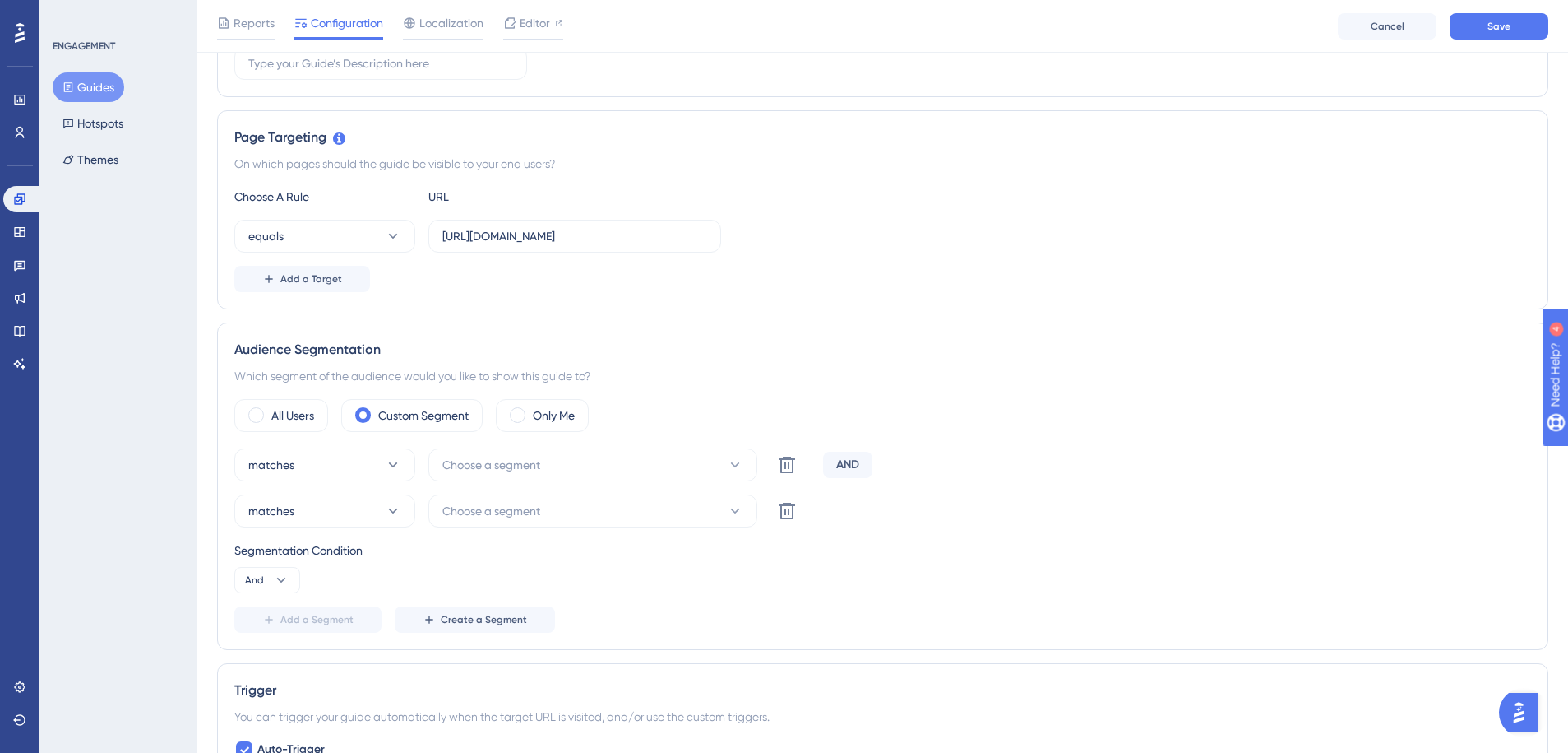
scroll to position [320, 0]
click at [637, 237] on input "https://app.gigasheet.com/home" at bounding box center [575, 233] width 265 height 19
click at [1491, 20] on span "Save" at bounding box center [1499, 26] width 23 height 13
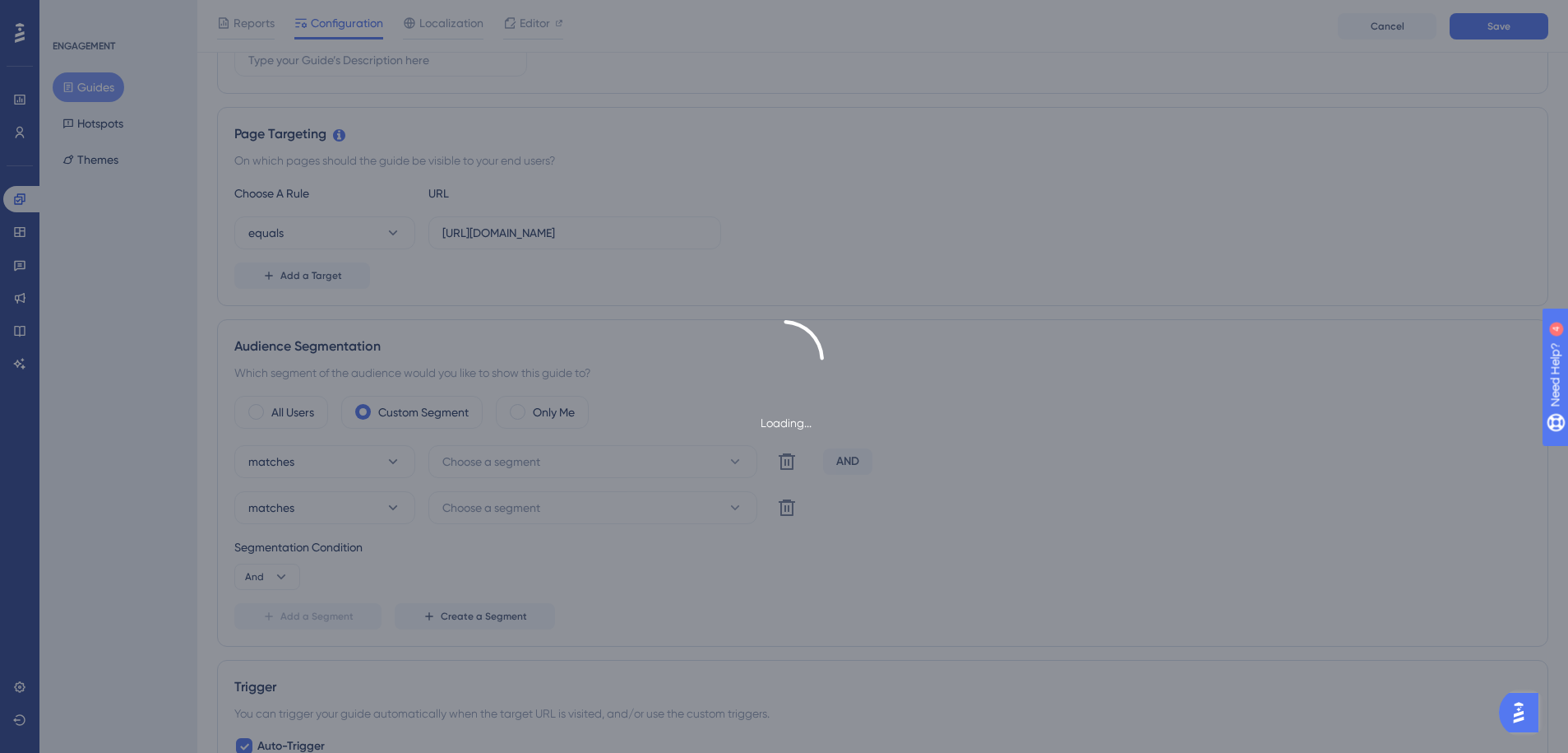
click at [953, 273] on div "Loading..." at bounding box center [784, 376] width 1568 height 753
click at [1373, 11] on div "Loading..." at bounding box center [784, 376] width 1568 height 753
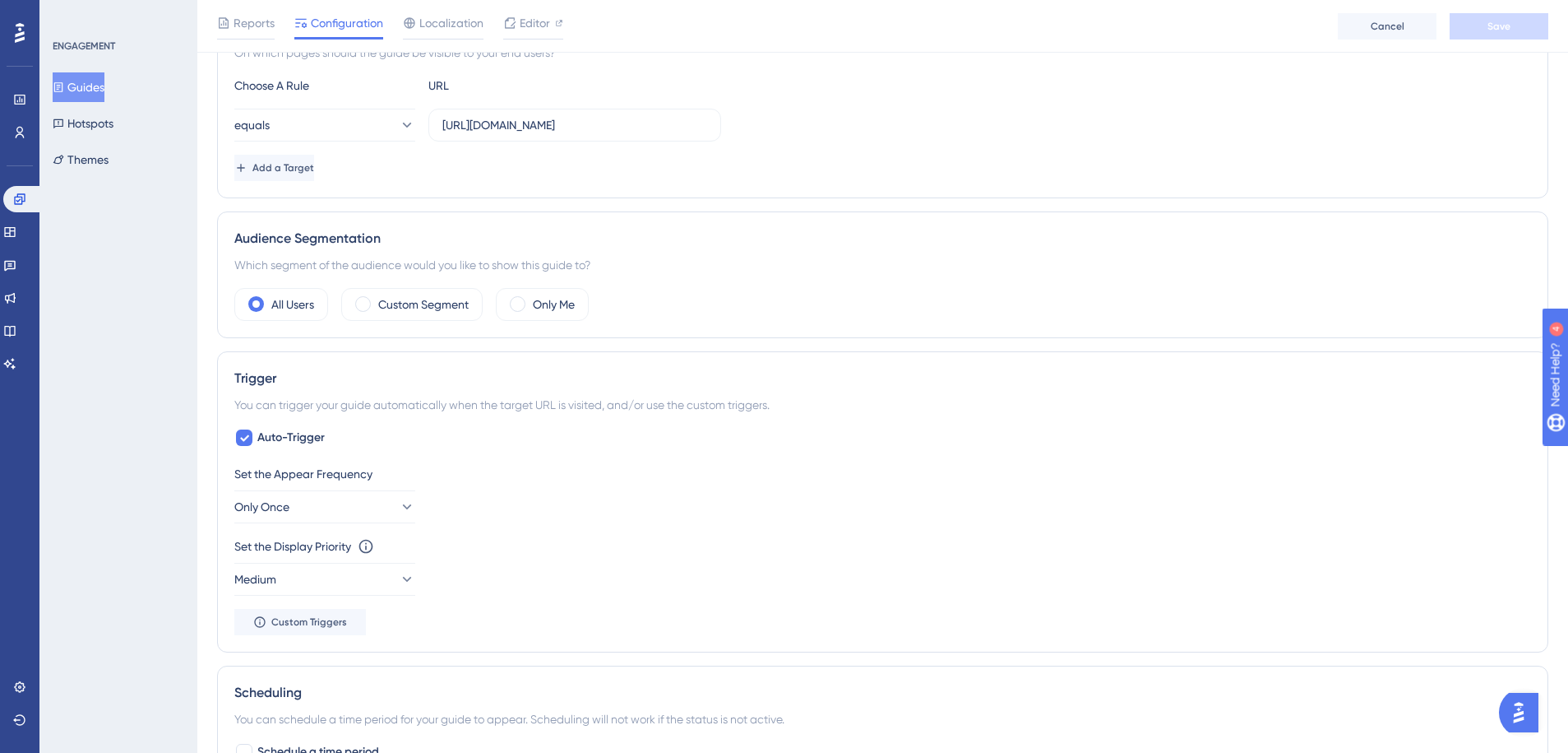
scroll to position [428, 0]
click at [439, 304] on label "Custom Segment" at bounding box center [424, 303] width 91 height 19
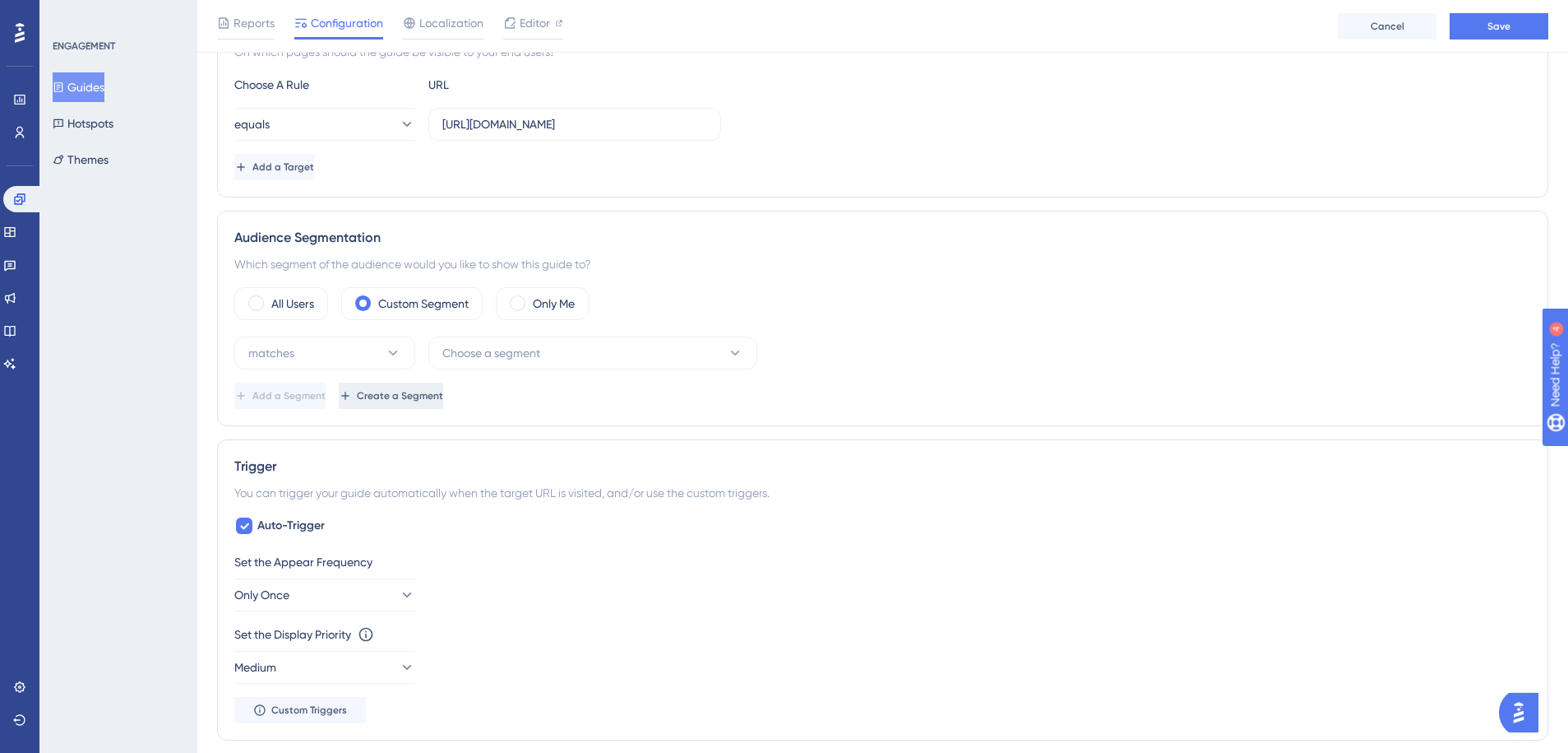
click at [443, 383] on button "Create a Segment" at bounding box center [391, 395] width 105 height 26
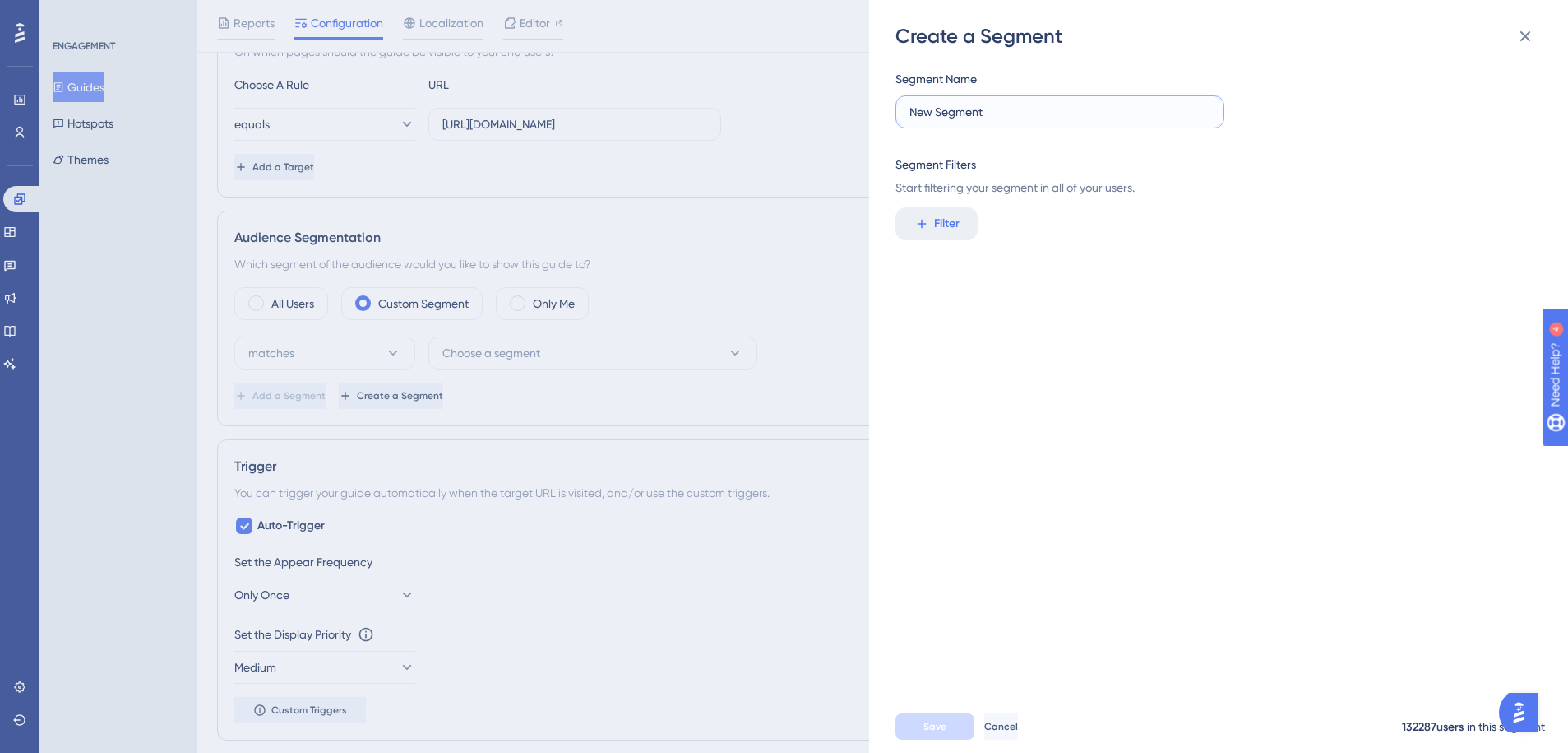
click at [1026, 108] on input "New Segment" at bounding box center [1059, 112] width 301 height 19
type input "BrightThere"
click at [936, 223] on span "Filter" at bounding box center [947, 223] width 26 height 19
type input "emai"
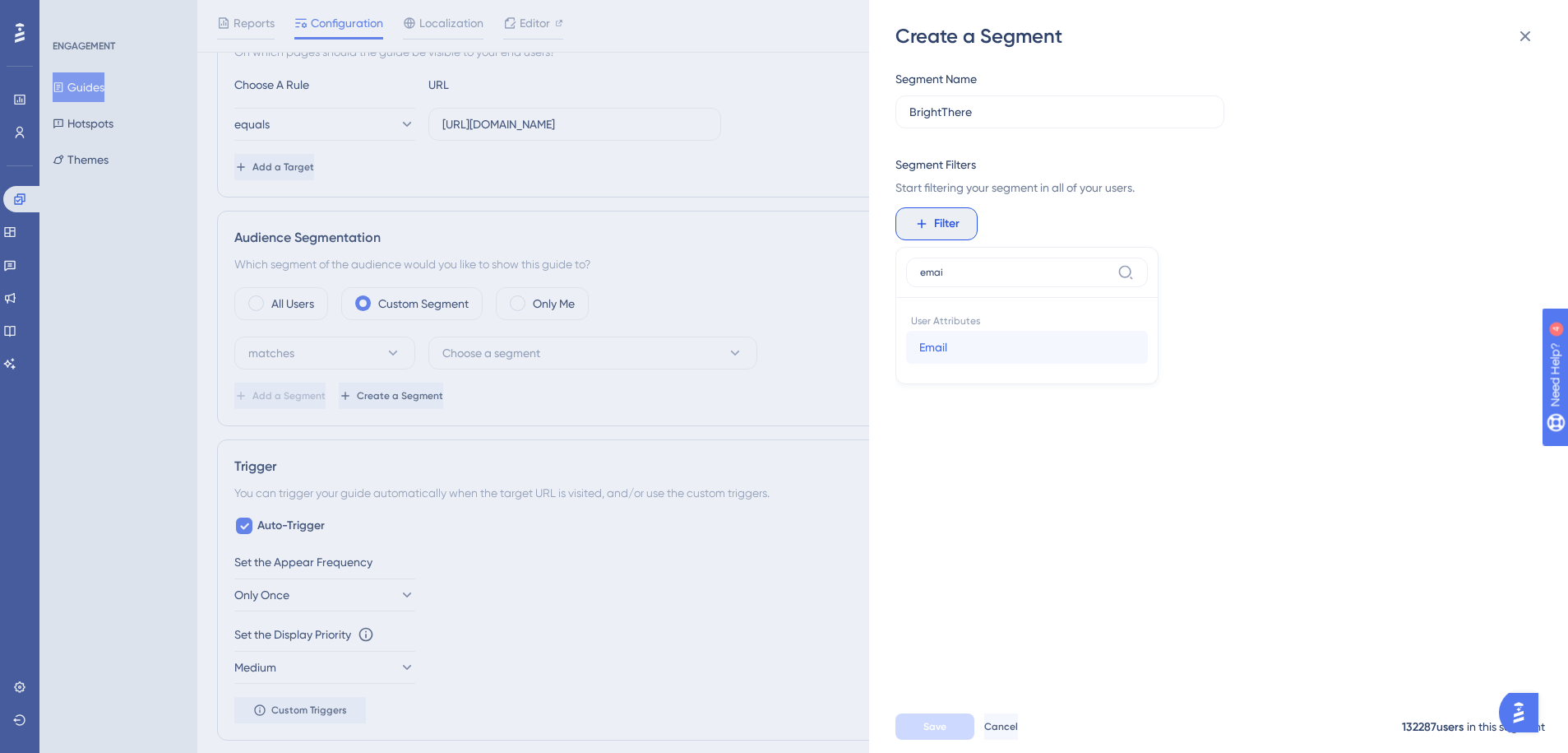
click at [977, 357] on button "Email Email" at bounding box center [1027, 347] width 242 height 33
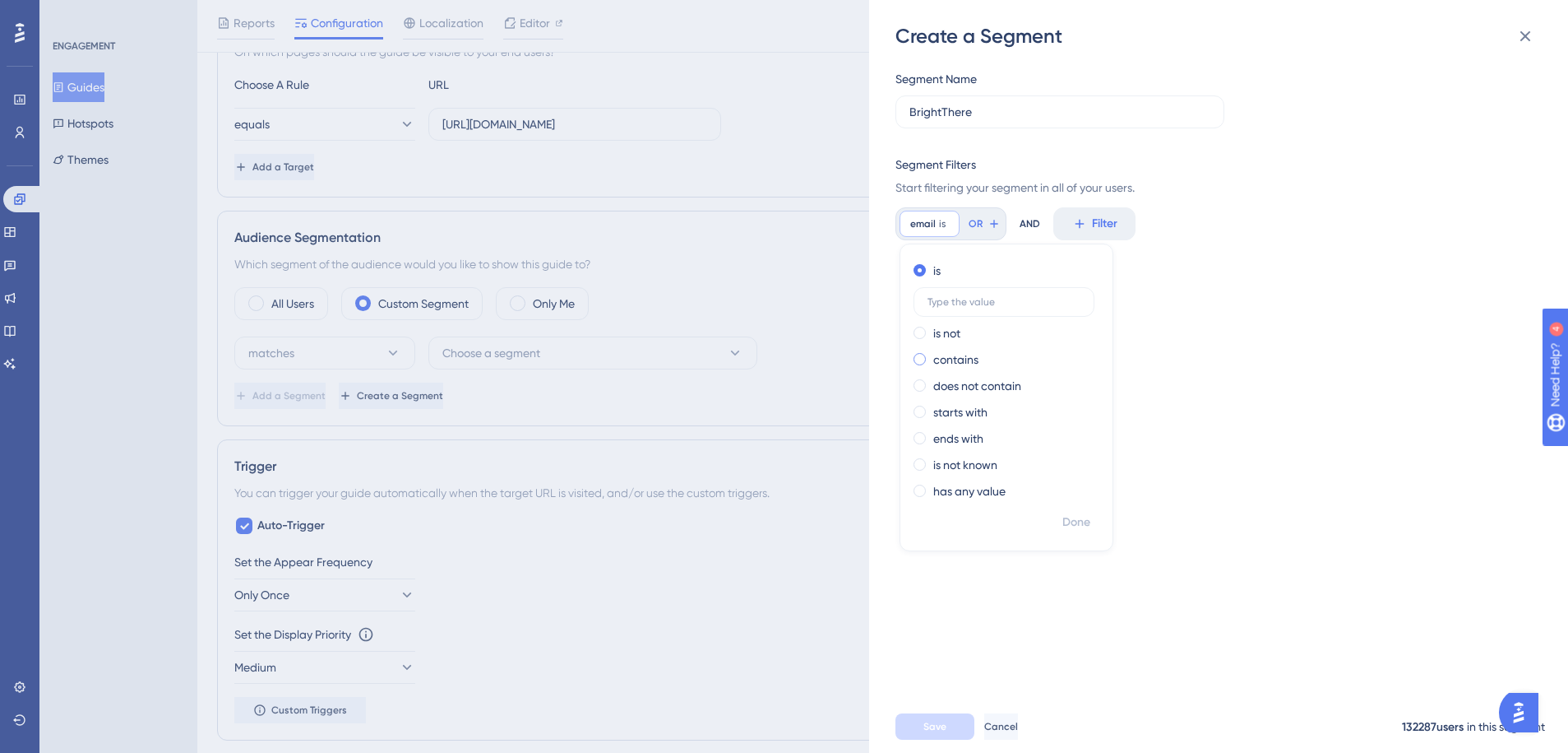
click at [974, 358] on label "contains" at bounding box center [955, 359] width 45 height 19
click at [1014, 358] on input "text" at bounding box center [1003, 355] width 153 height 11
click at [1003, 355] on input "https://app.gigasheet.com/home" at bounding box center [1003, 355] width 153 height 11
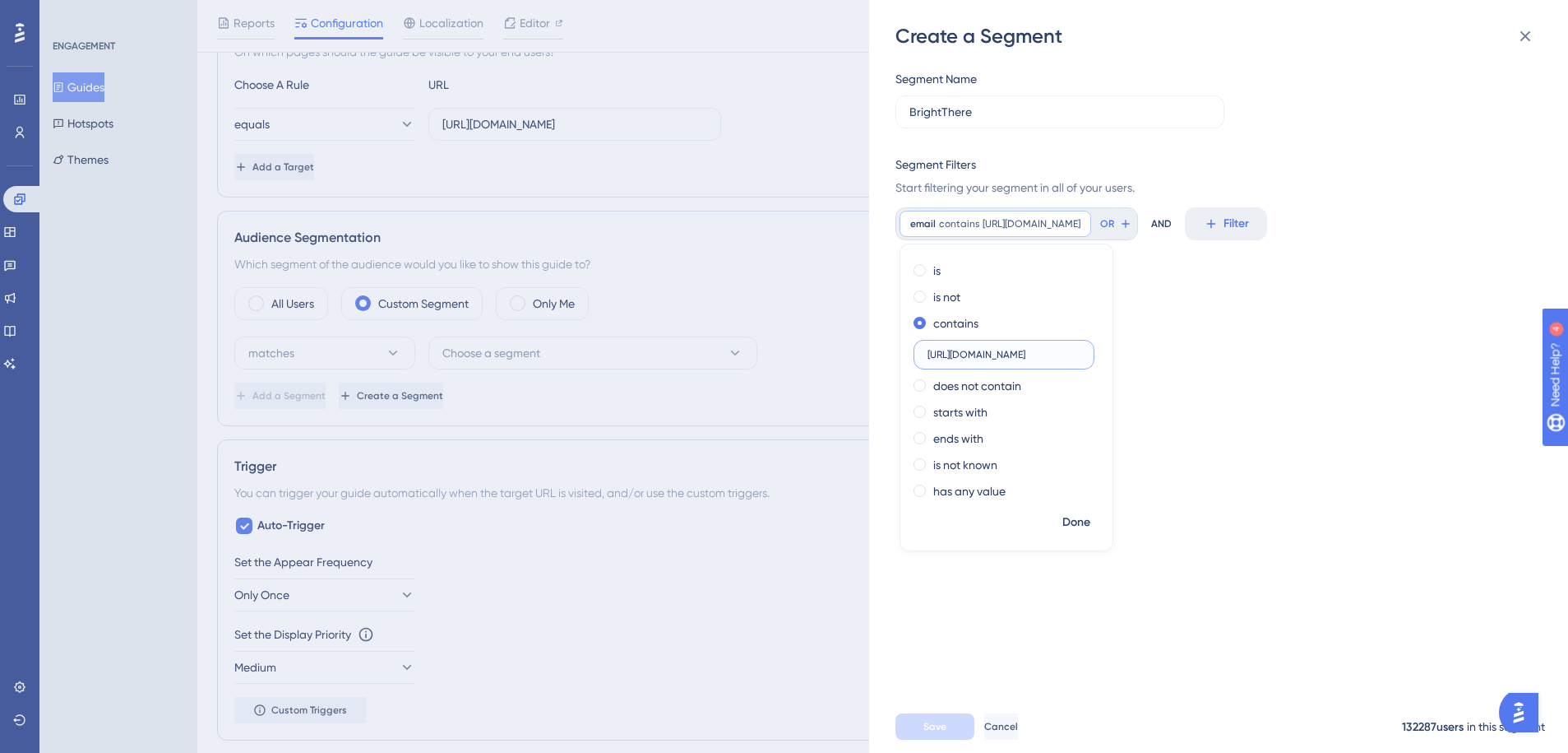
paste input "brighthereservices.in"
type input "brighthereservices.in"
click at [1076, 509] on button "Done" at bounding box center [1076, 522] width 46 height 30
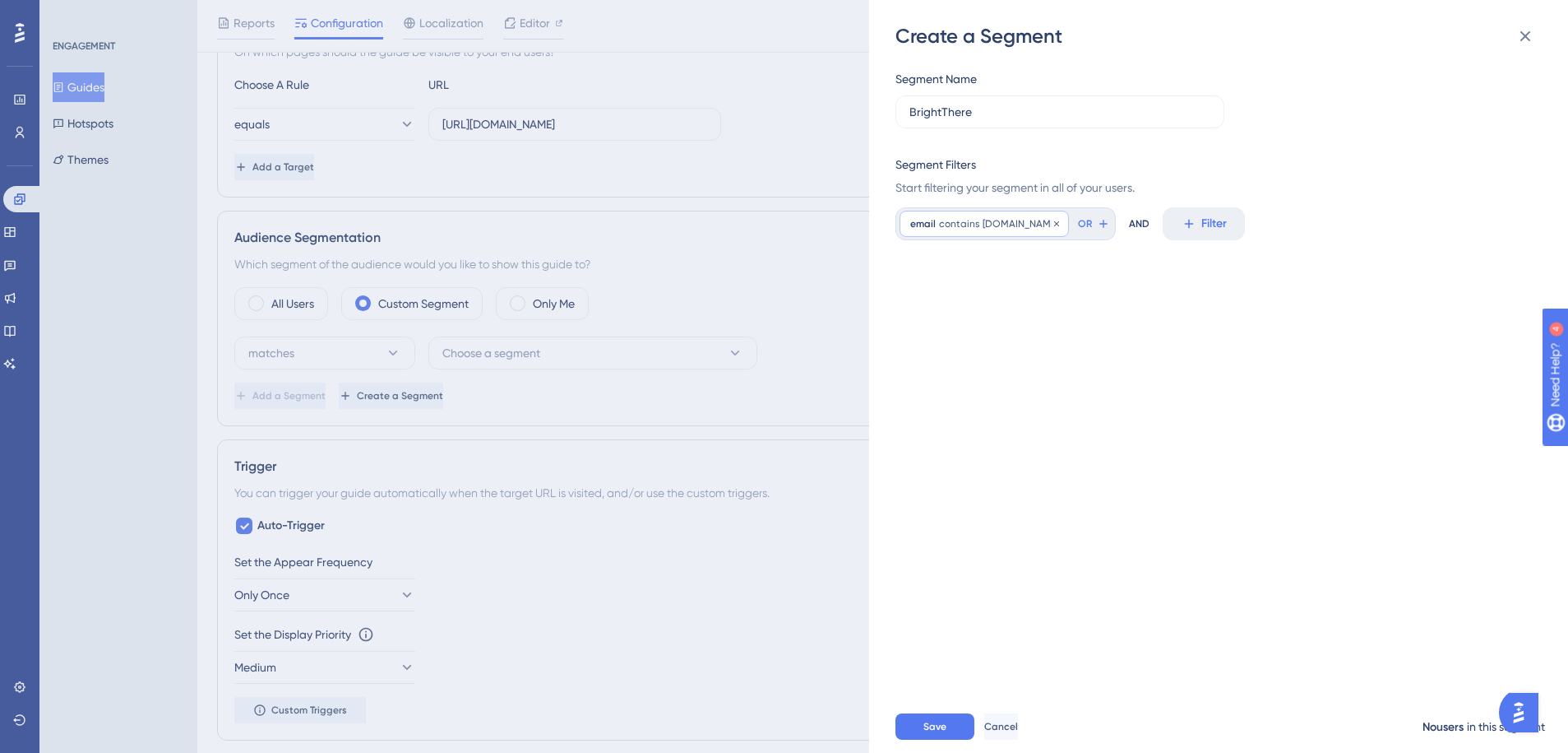
click at [1038, 219] on span "brighthereservices.in" at bounding box center [1020, 224] width 76 height 13
type input "brighthereservices"
click at [1082, 526] on span "Done" at bounding box center [1076, 521] width 28 height 19
click at [1018, 525] on div "Segment Name BrightThere Segment Filters Start filtering your segment in all of…" at bounding box center [1226, 374] width 663 height 651
click at [937, 722] on span "Save" at bounding box center [935, 726] width 23 height 13
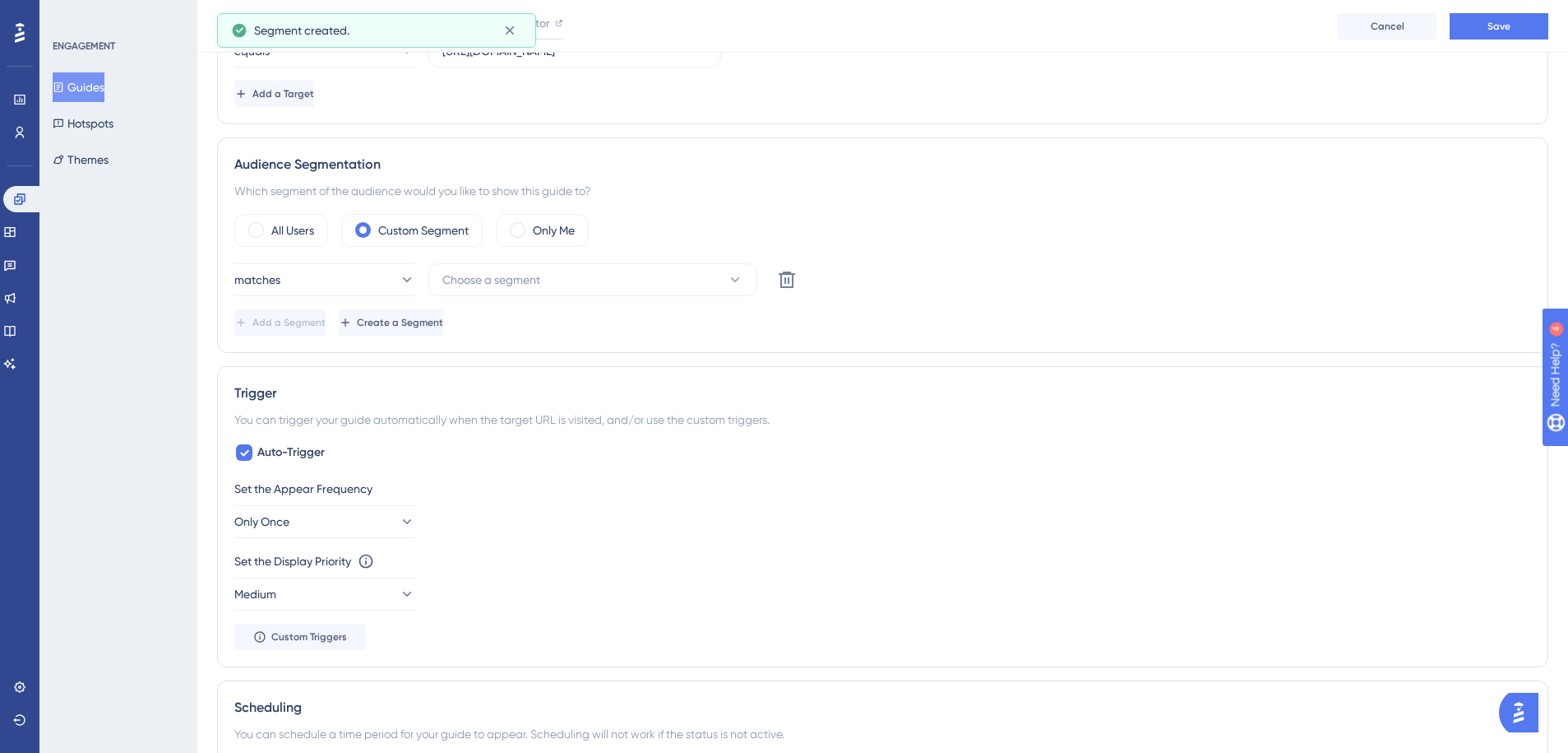
scroll to position [505, 0]
click at [398, 525] on icon at bounding box center [406, 518] width 17 height 17
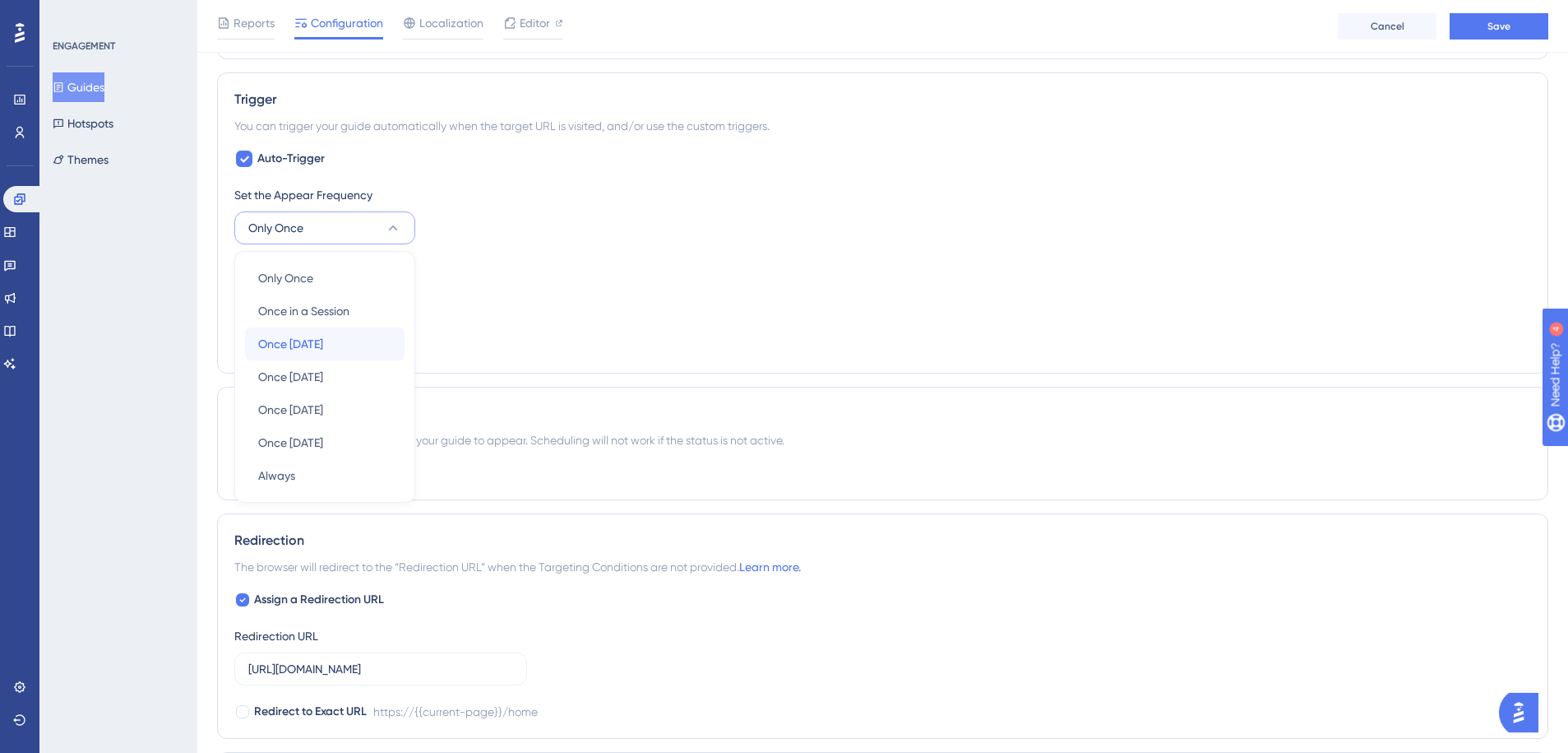
click at [365, 333] on div "Once in 1 day Once in 1 day" at bounding box center [325, 345] width 133 height 33
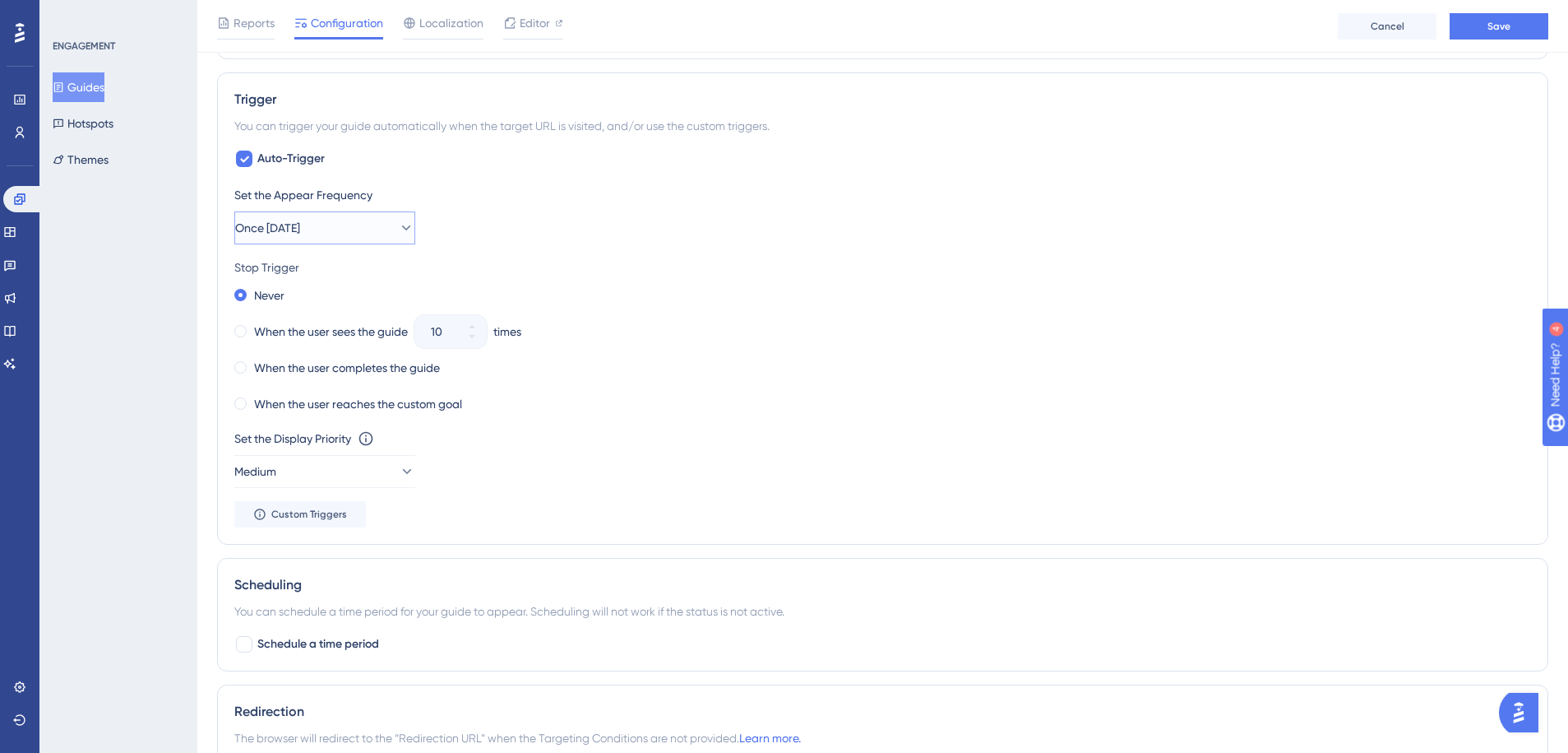
click at [390, 213] on button "Once in 1 day" at bounding box center [324, 228] width 180 height 33
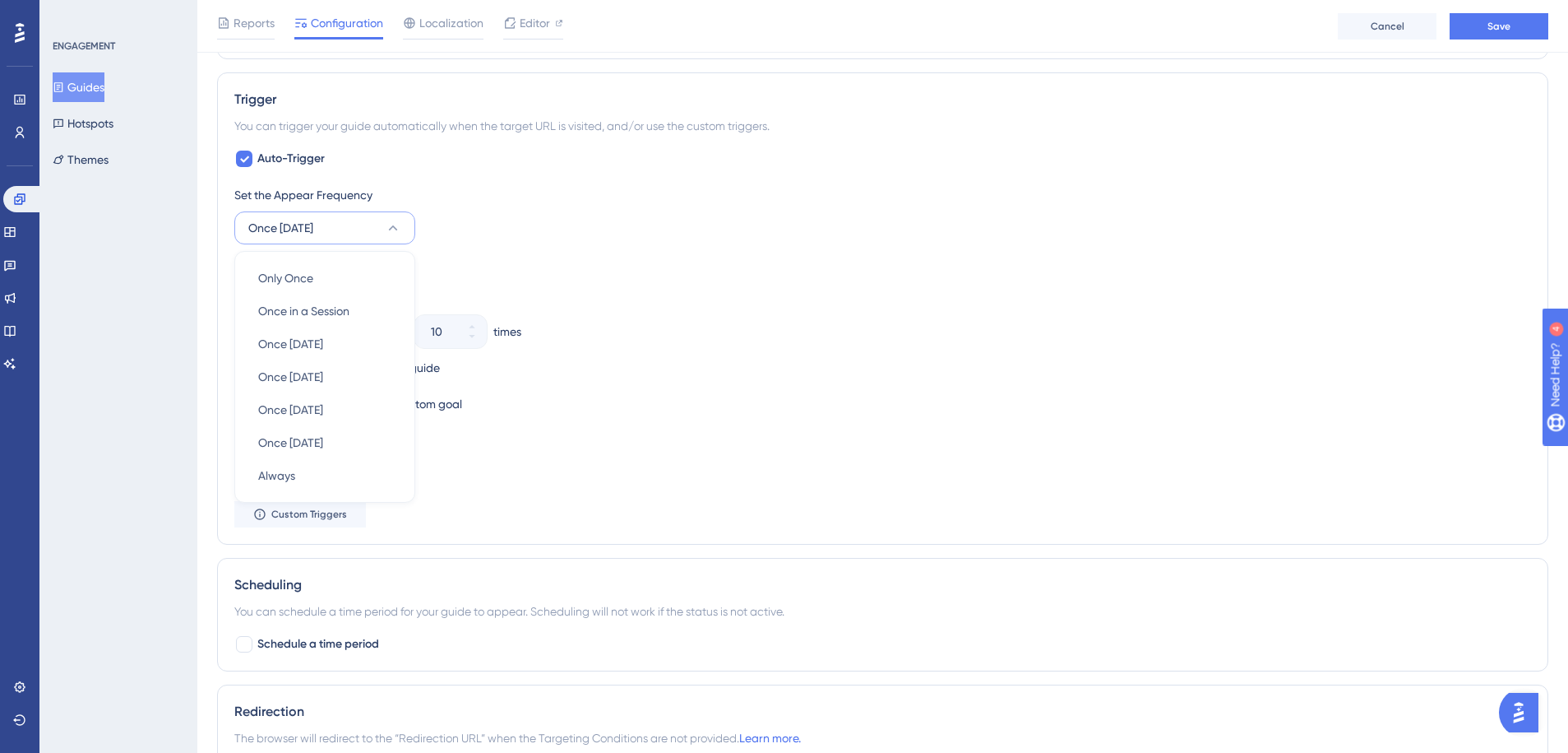
click at [511, 226] on div "Set the Appear Frequency Once in 1 day Only Once Only Once Once in a Session On…" at bounding box center [882, 215] width 1297 height 59
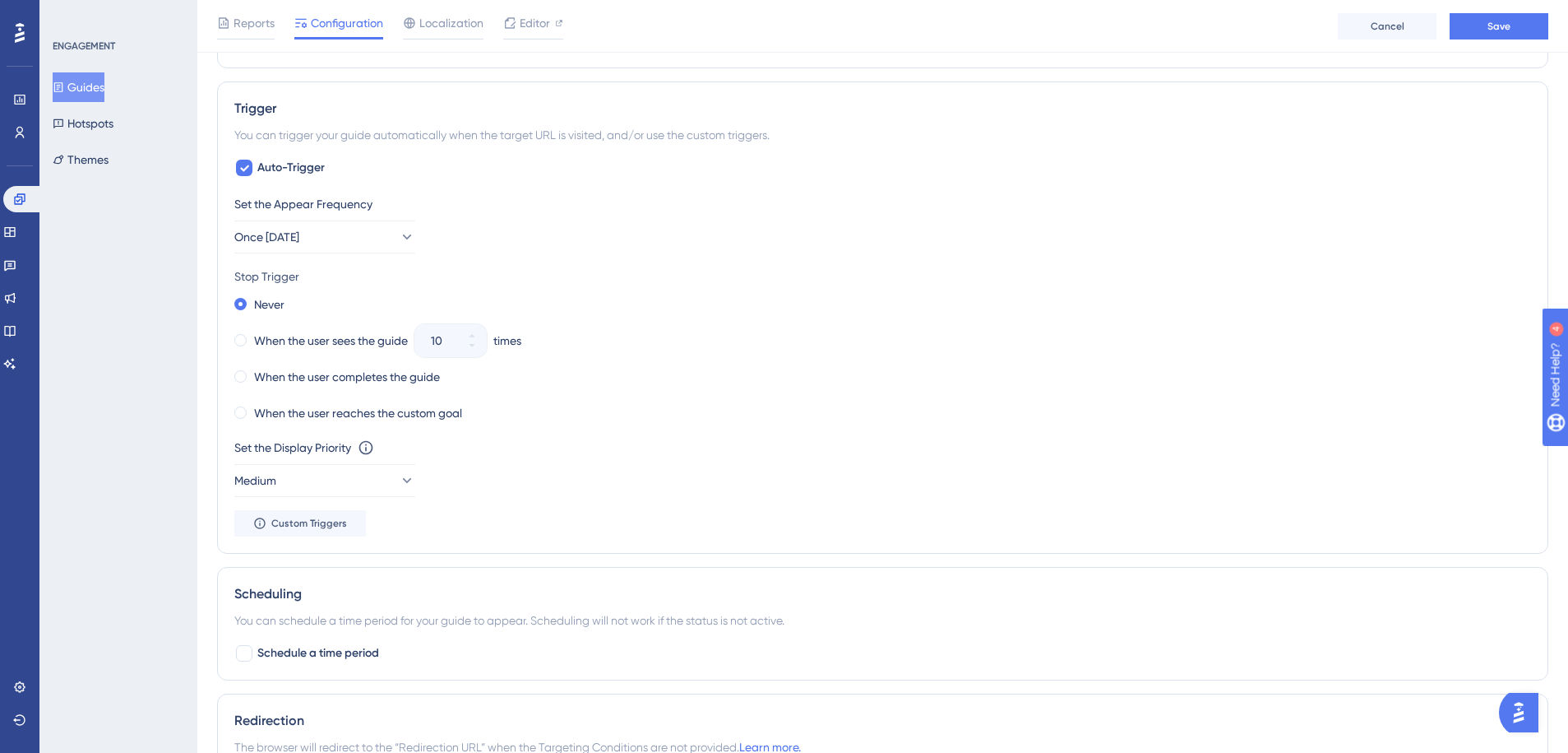
scroll to position [0, 0]
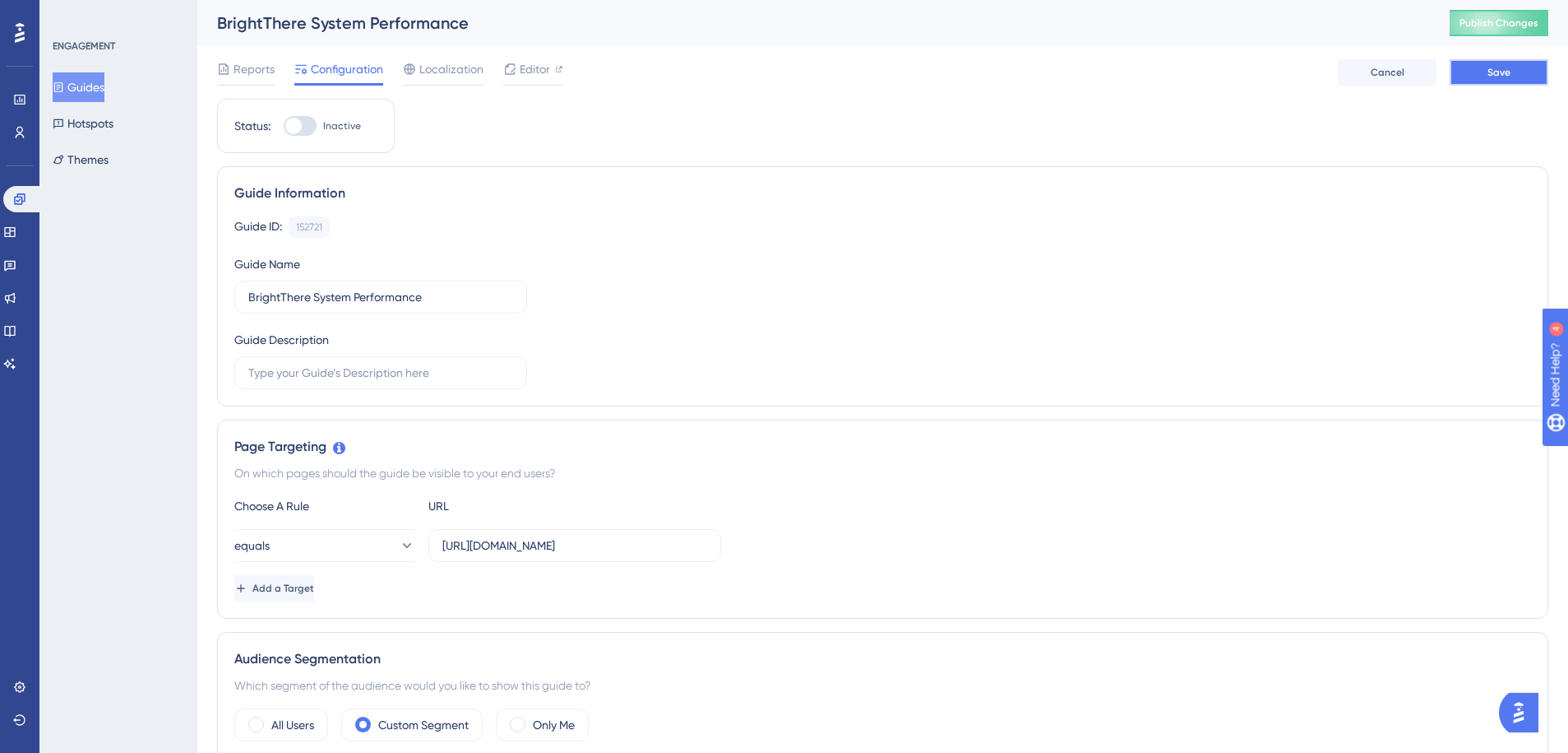
click at [1498, 64] on button "Save" at bounding box center [1499, 72] width 99 height 26
click at [313, 131] on div at bounding box center [300, 125] width 33 height 19
click at [283, 127] on input "Inactive" at bounding box center [283, 126] width 1 height 1
checkbox input "true"
click at [1500, 76] on span "Save" at bounding box center [1499, 72] width 23 height 13
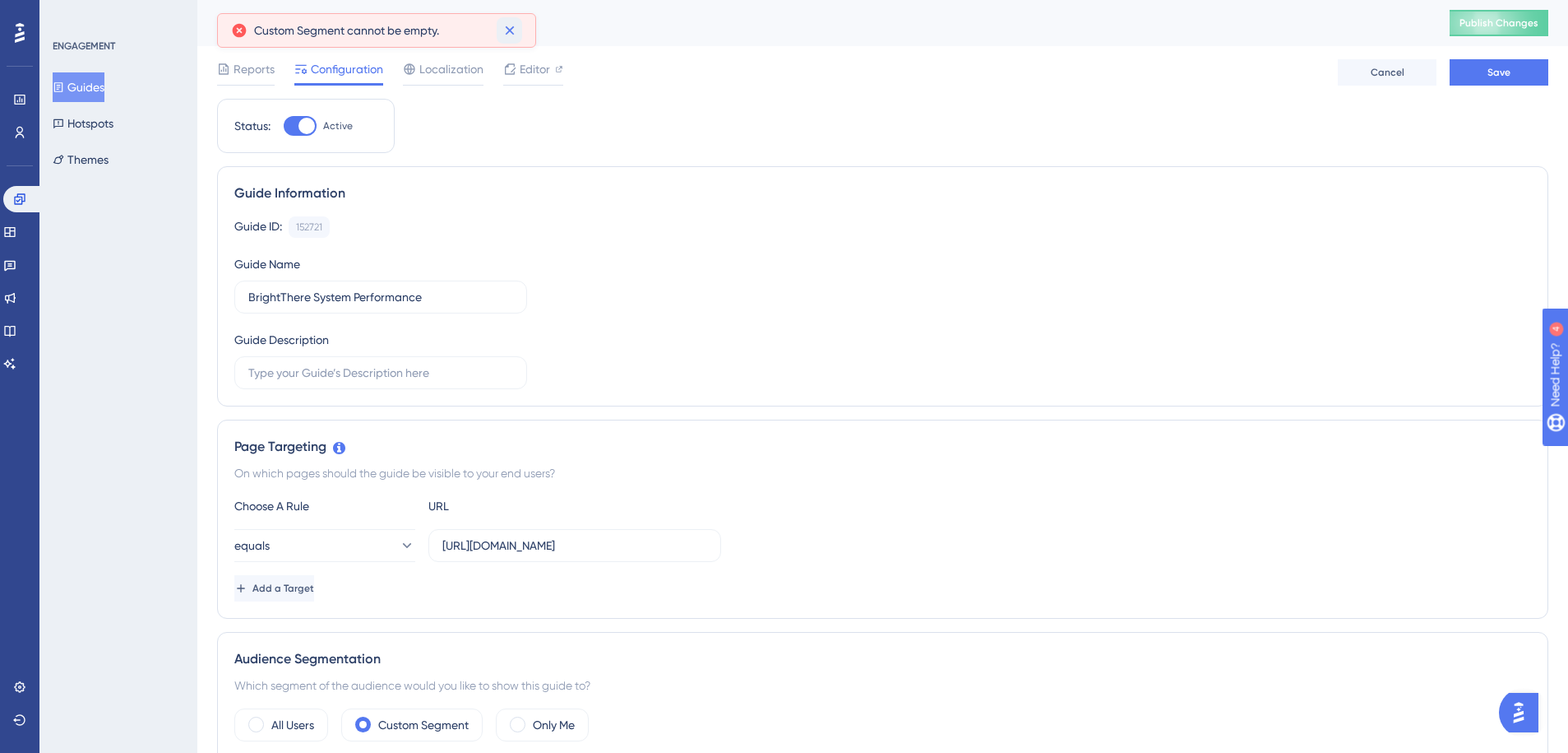
click at [508, 31] on icon at bounding box center [509, 31] width 9 height 9
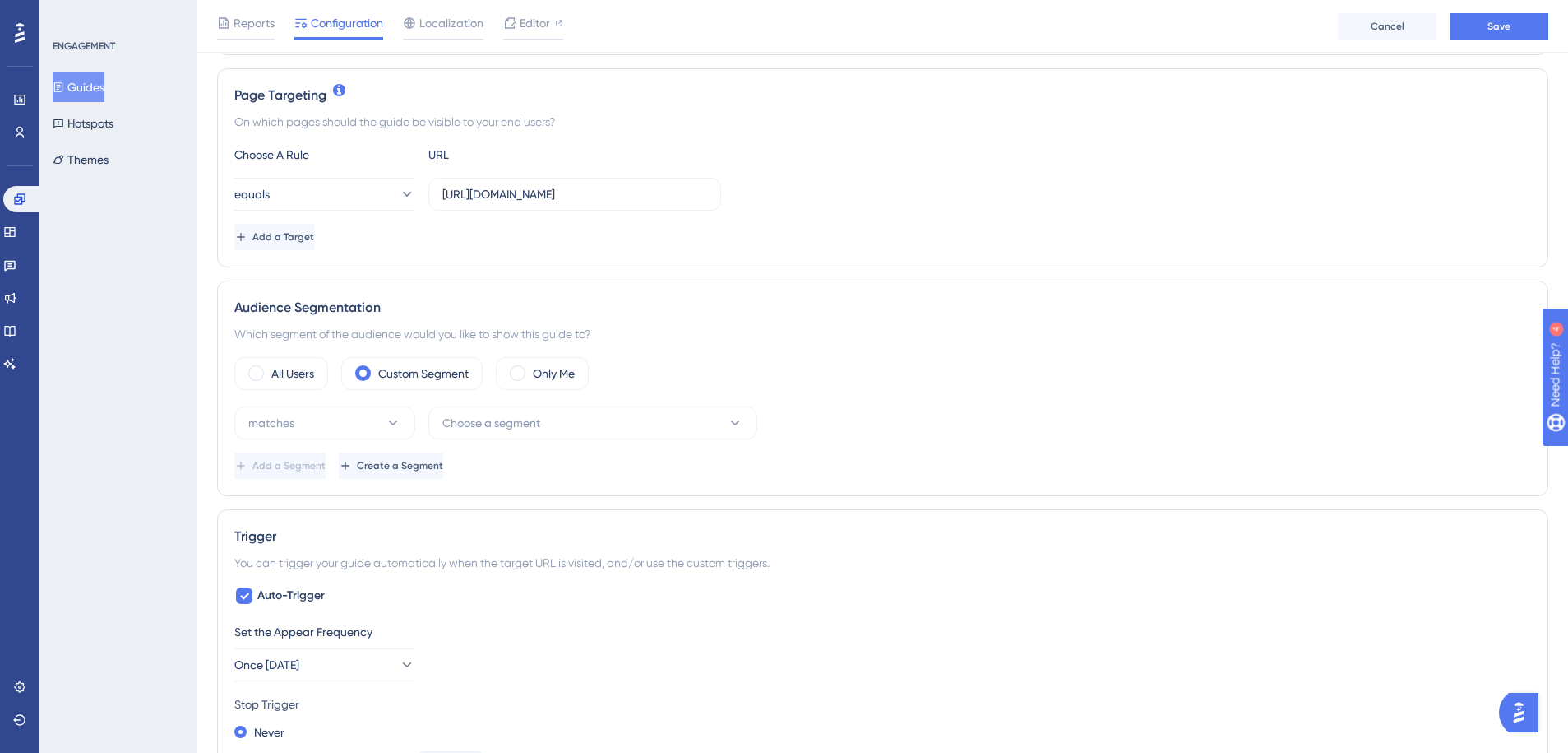
scroll to position [370, 0]
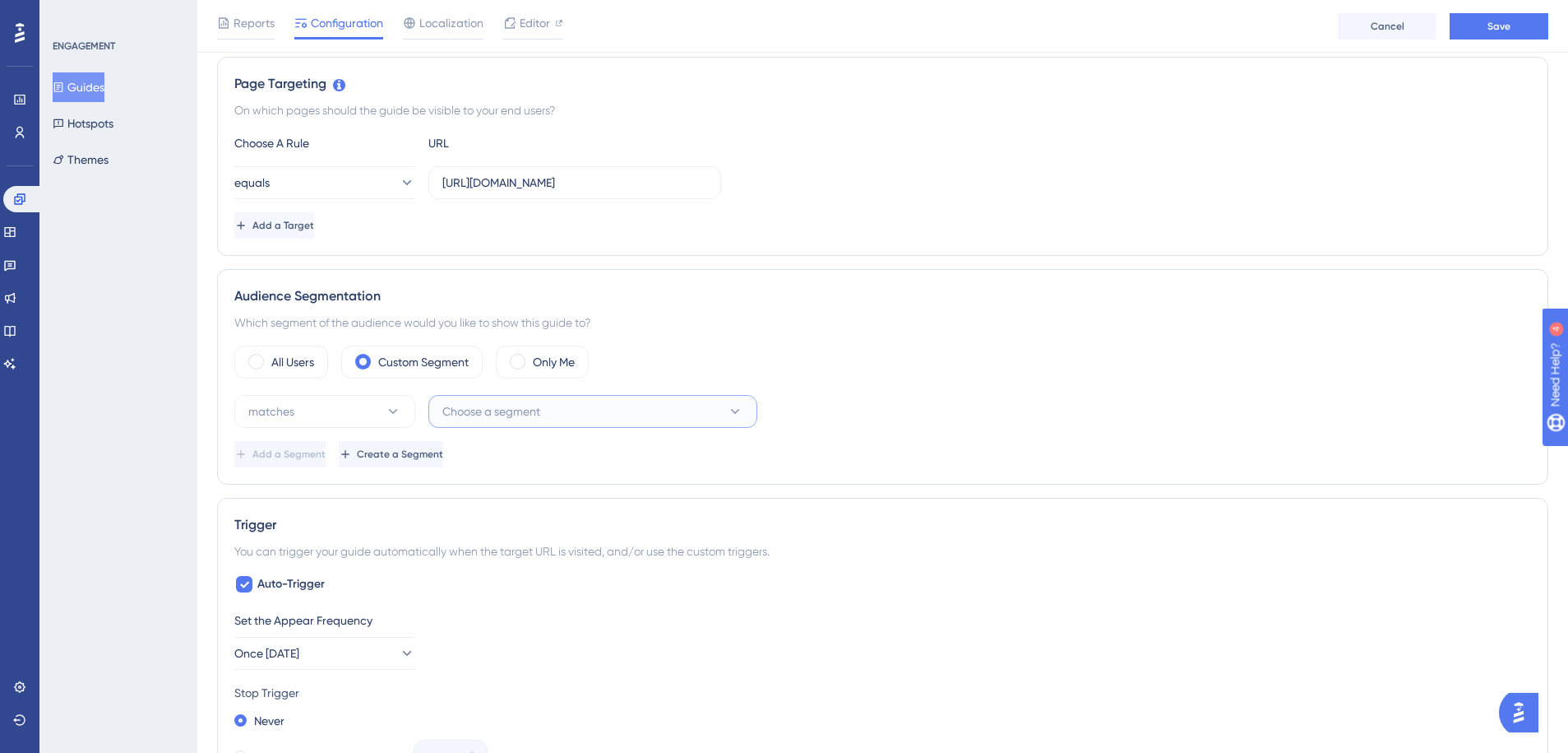
click at [481, 416] on span "Choose a segment" at bounding box center [492, 410] width 98 height 19
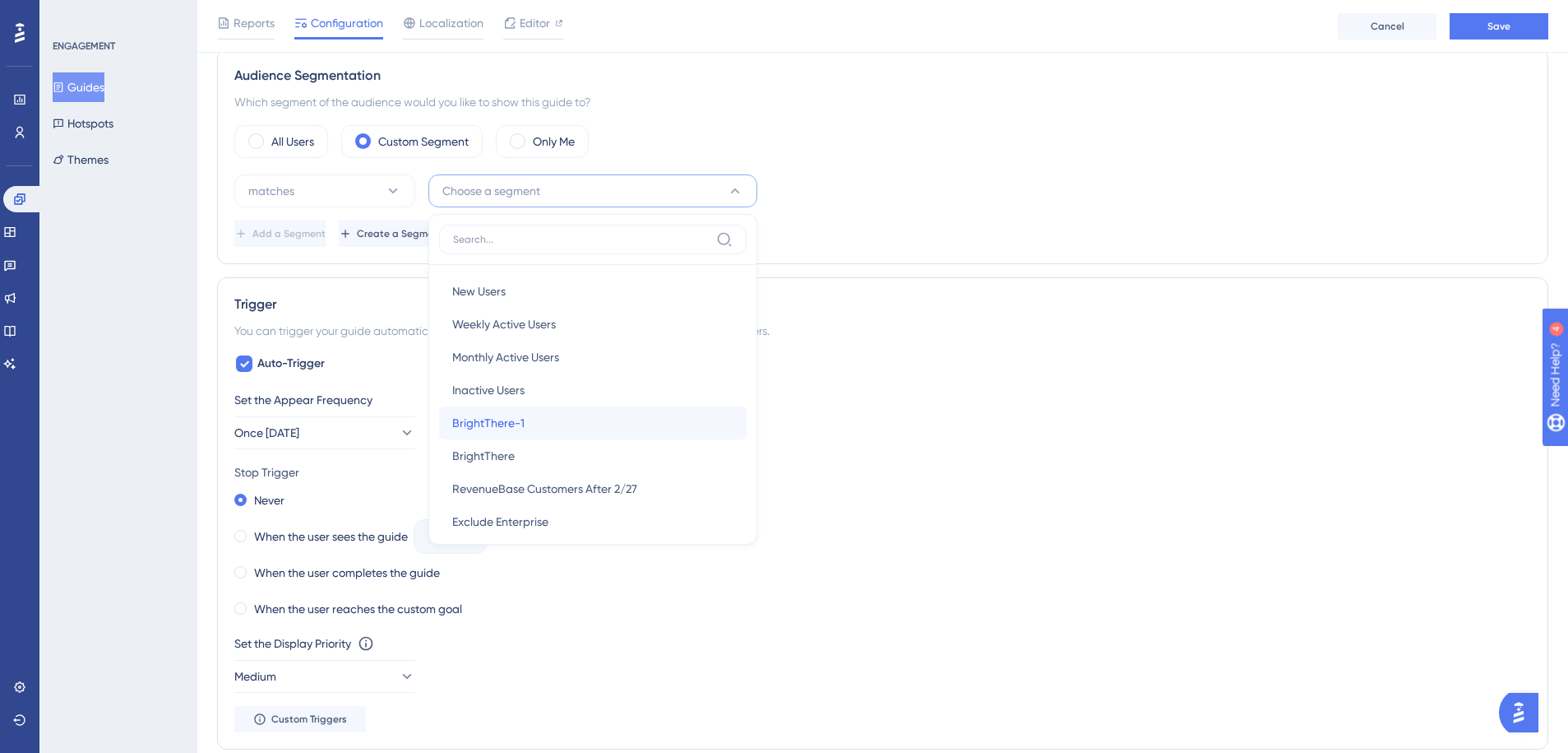
click at [540, 417] on div "BrightThere-1 BrightThere-1" at bounding box center [593, 423] width 281 height 33
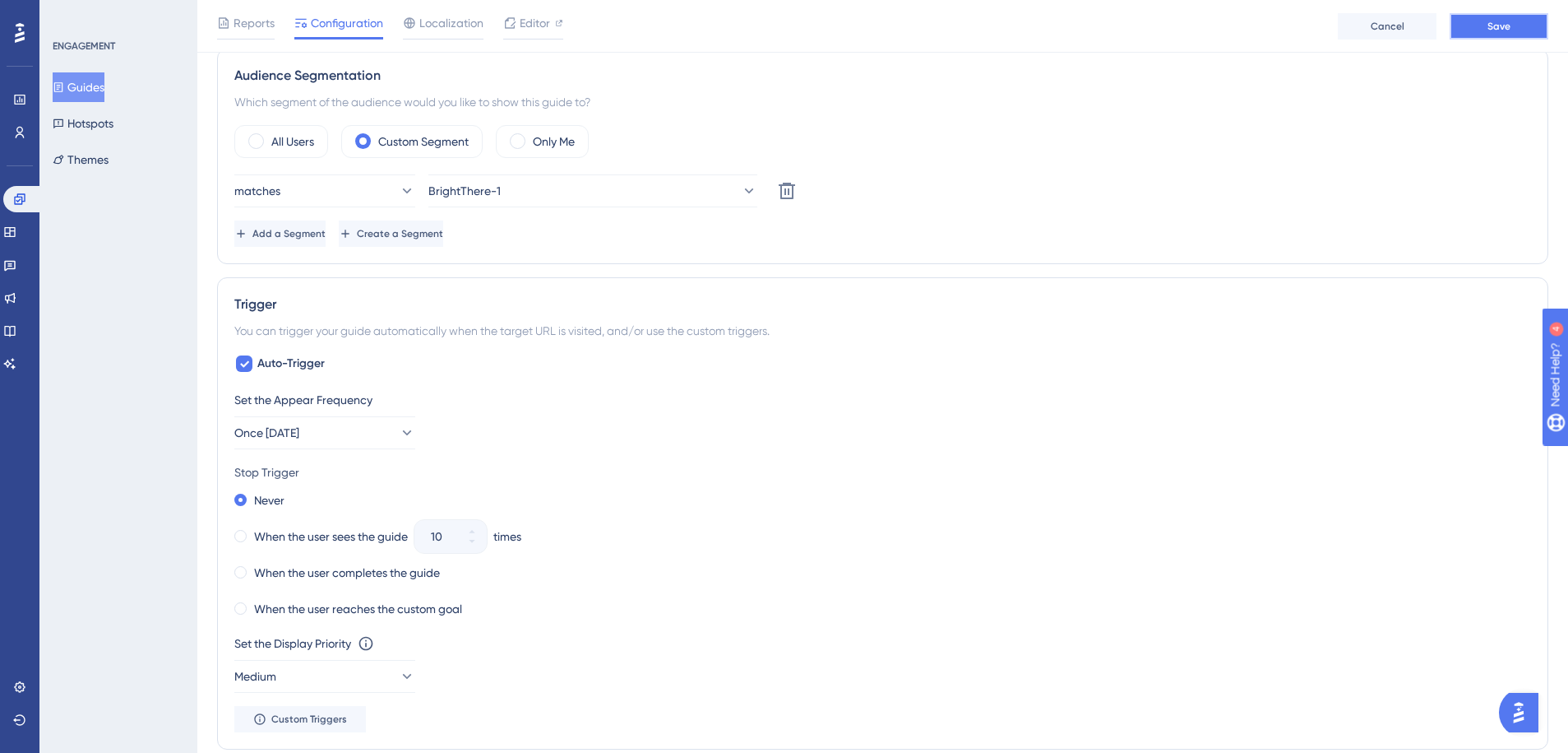
click at [1492, 32] on span "Save" at bounding box center [1499, 26] width 23 height 13
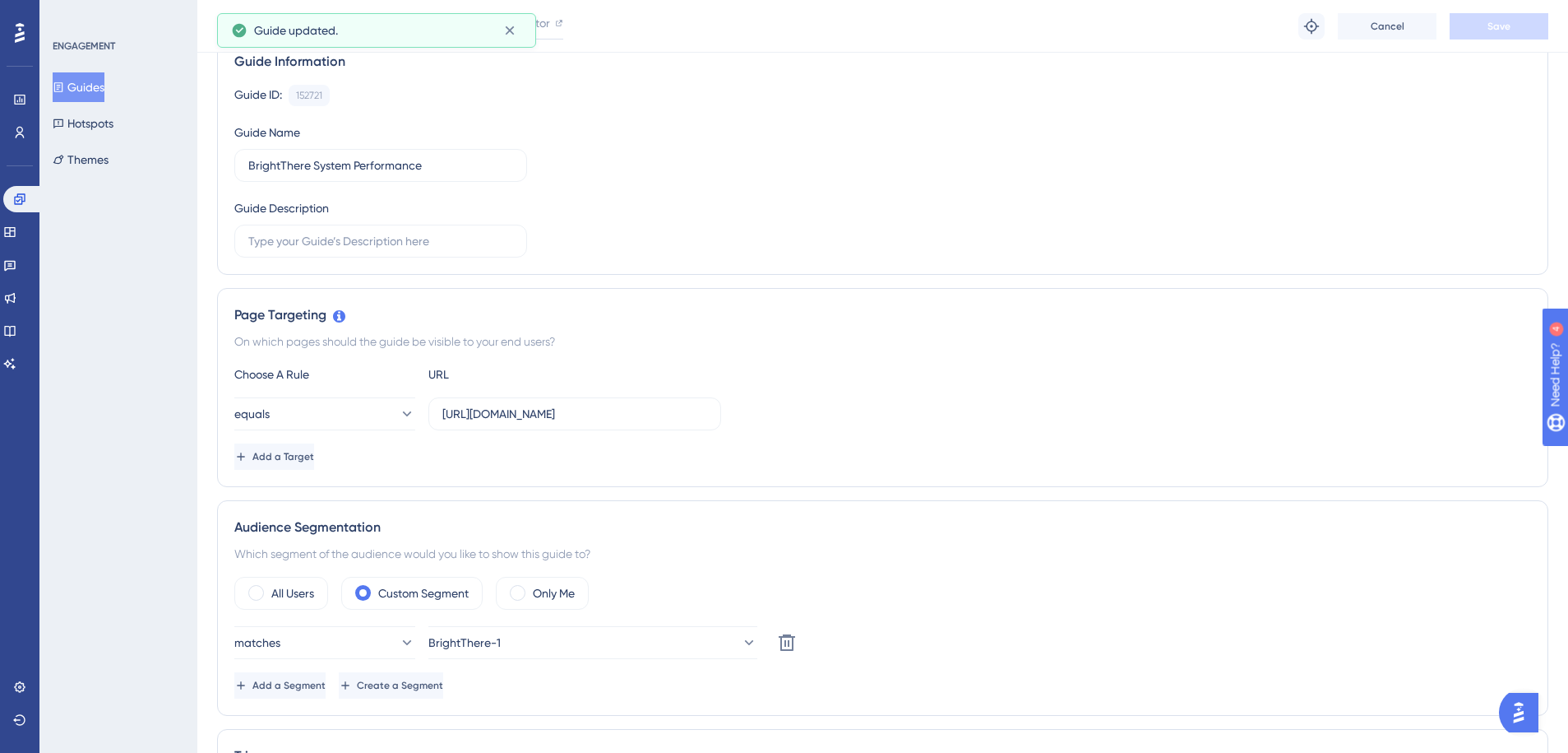
scroll to position [0, 0]
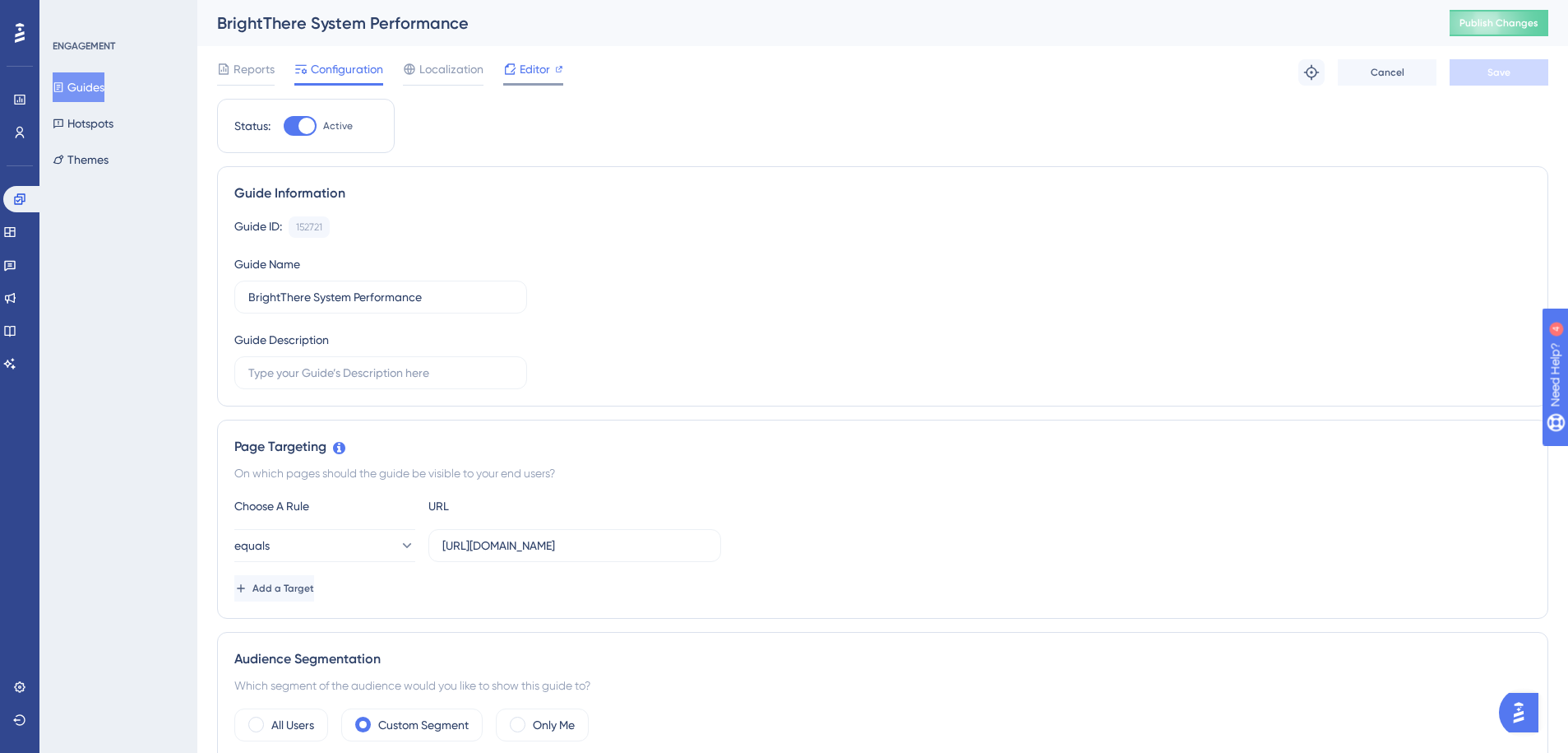
click at [548, 71] on span "Editor" at bounding box center [534, 69] width 31 height 19
click at [1485, 18] on span "Publish Changes" at bounding box center [1499, 23] width 79 height 13
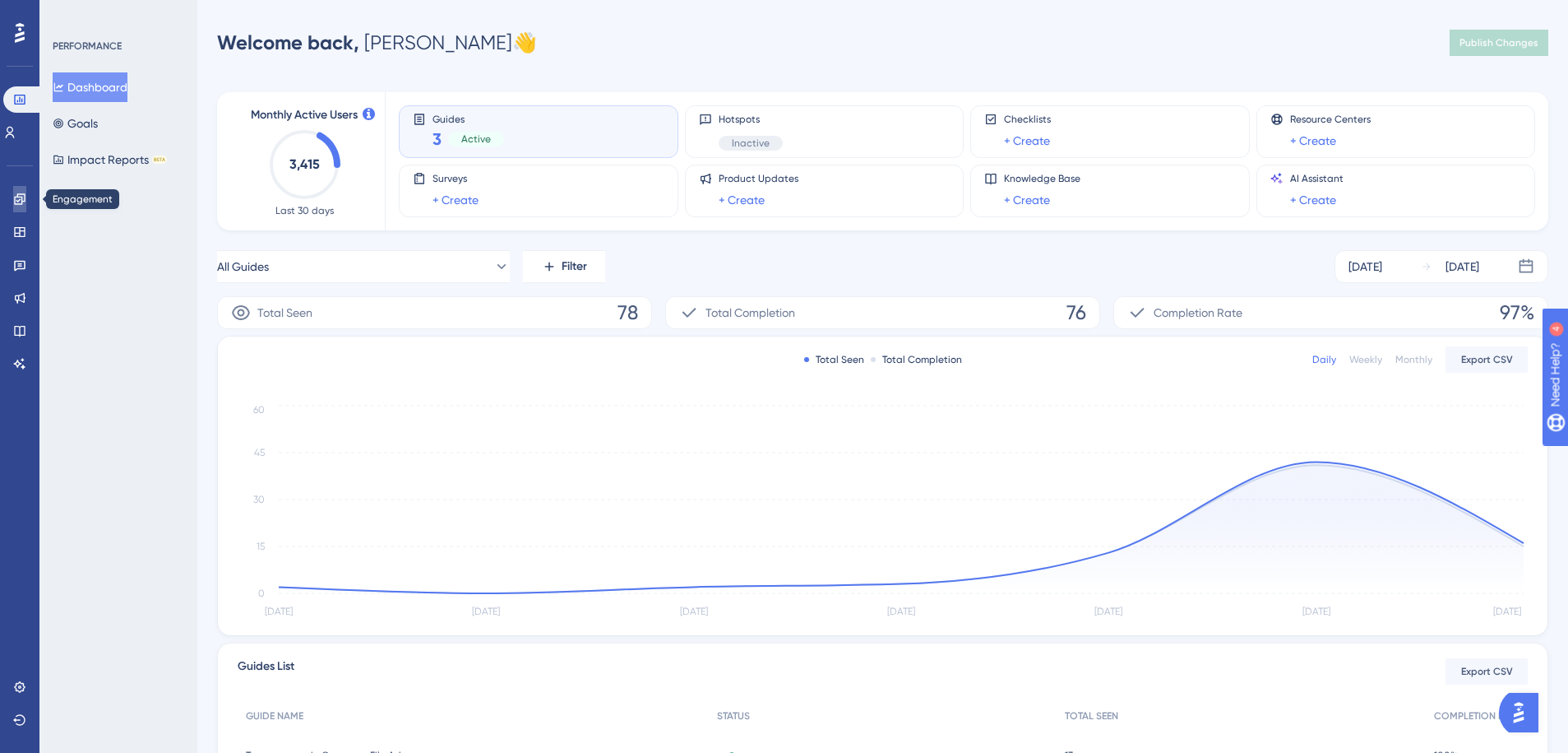
click at [23, 201] on icon at bounding box center [19, 199] width 11 height 11
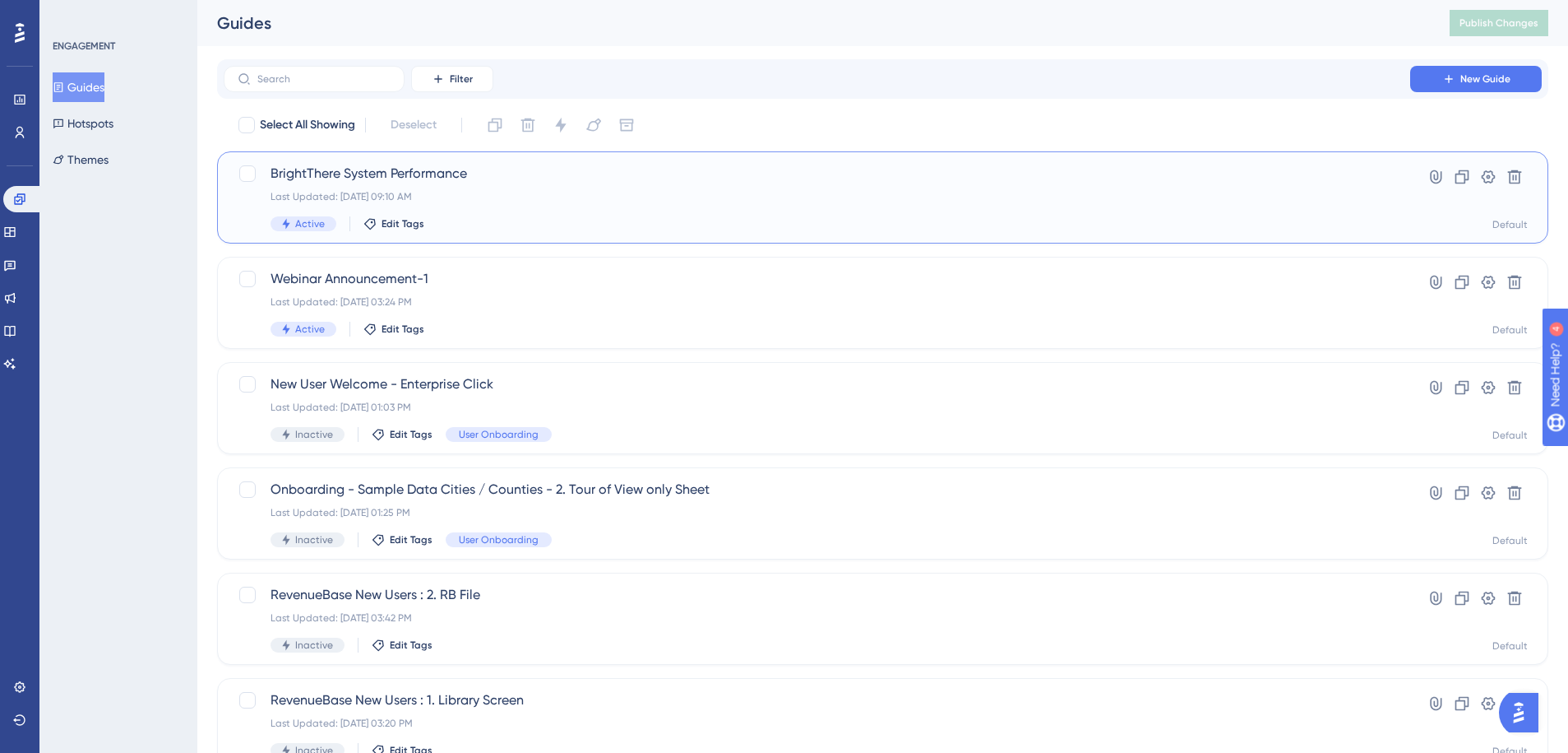
click at [342, 164] on span "BrightThere System Performance" at bounding box center [816, 173] width 1093 height 19
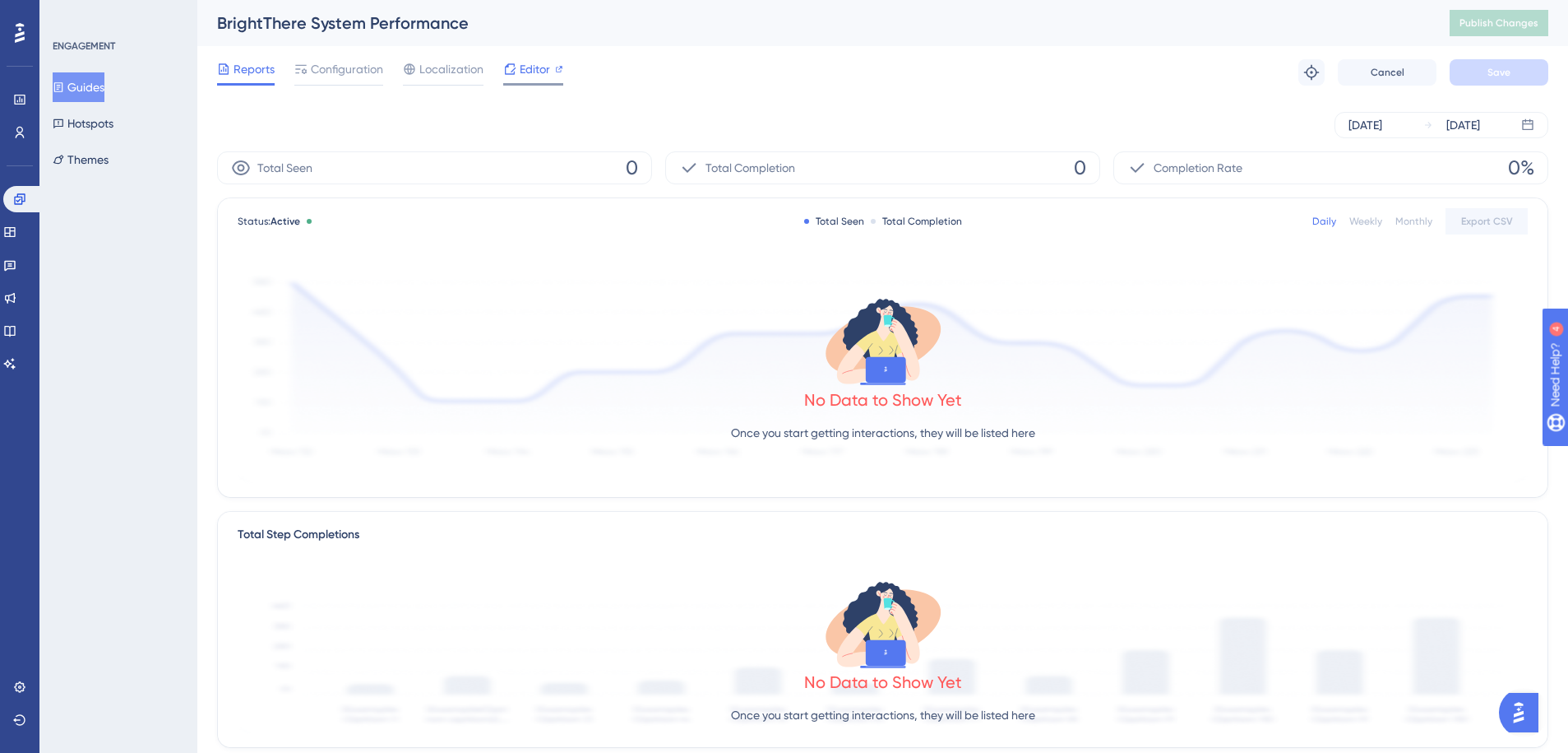
click at [533, 78] on span "Editor" at bounding box center [534, 69] width 31 height 19
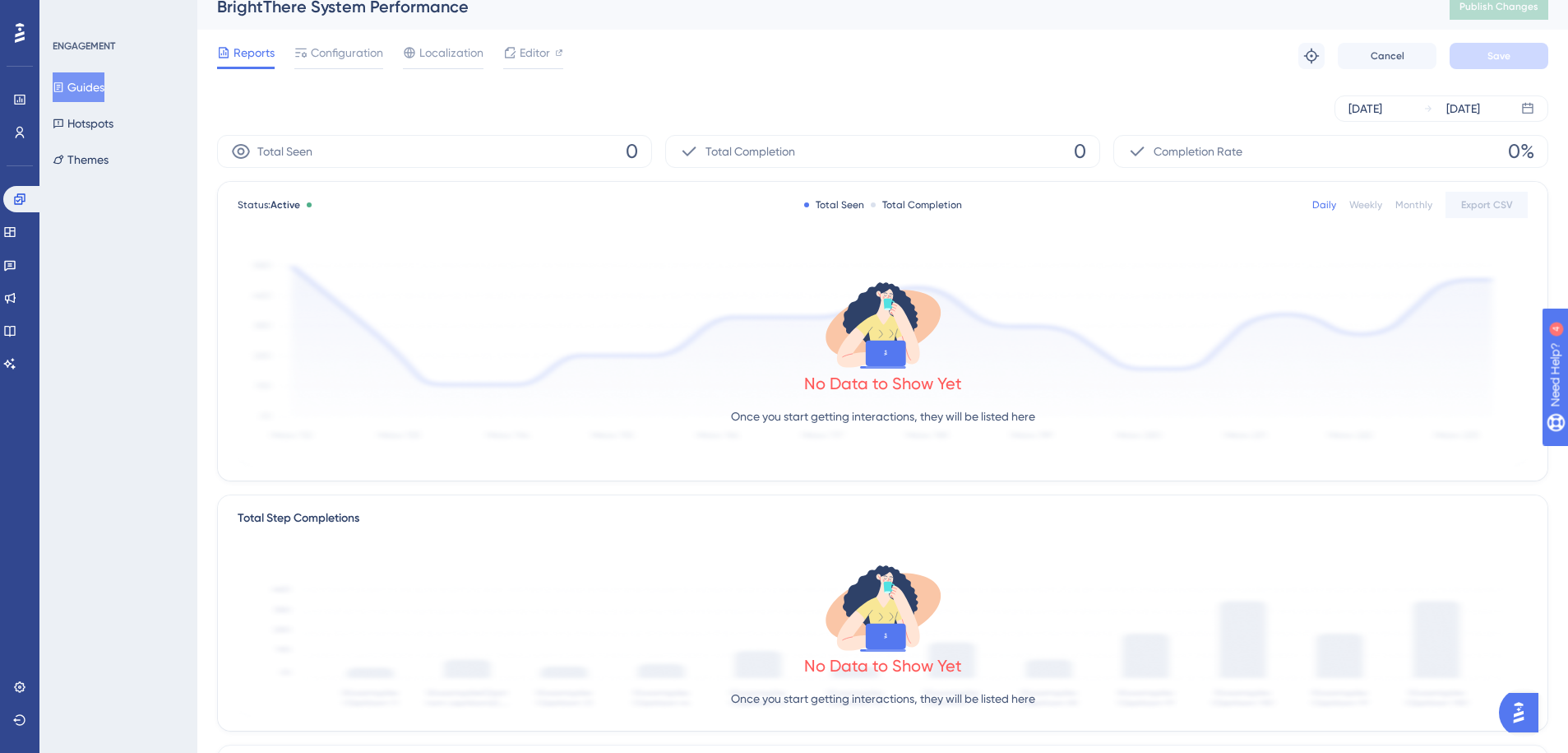
scroll to position [19, 0]
click at [349, 57] on span "Configuration" at bounding box center [347, 50] width 72 height 19
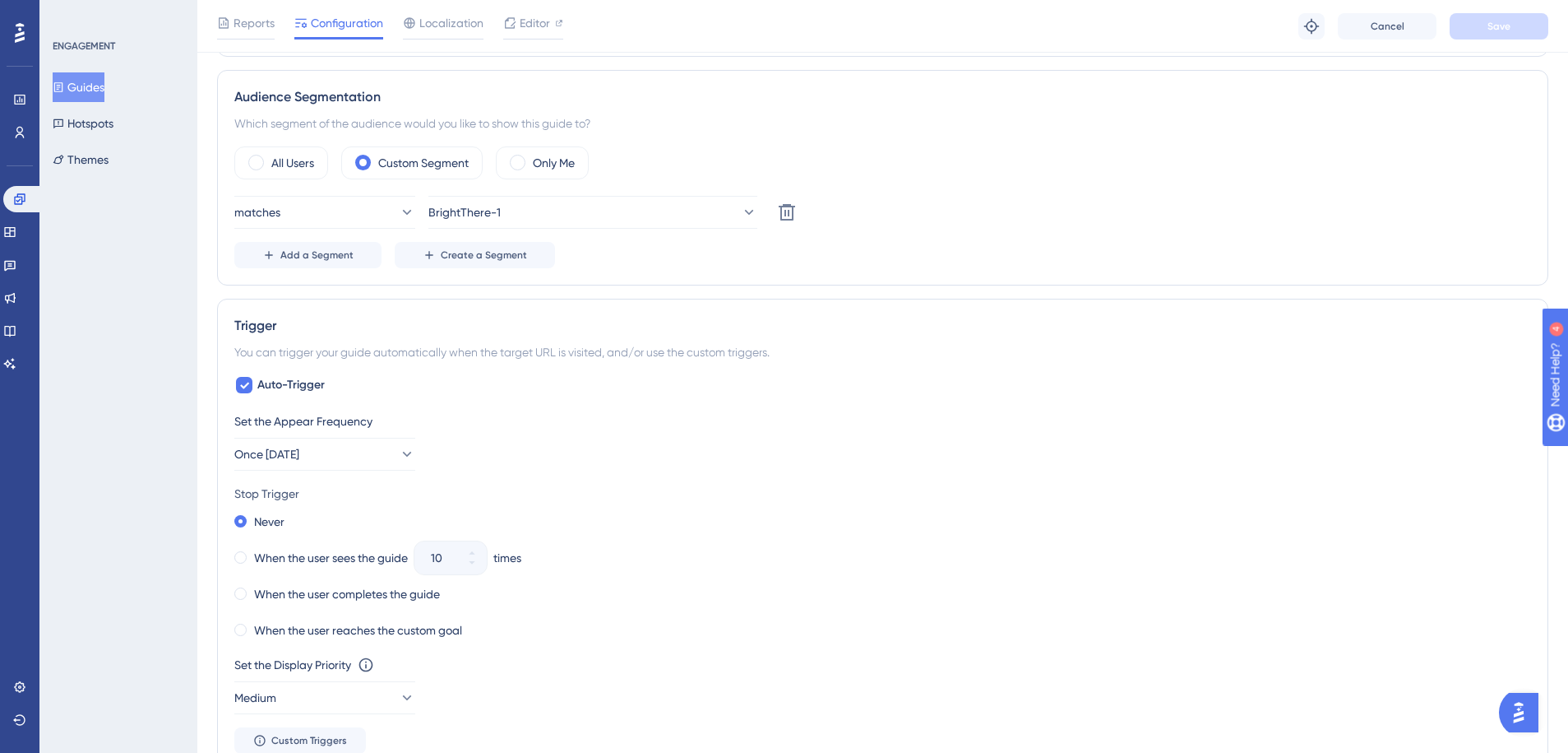
scroll to position [572, 0]
click at [324, 255] on span "Add a Segment" at bounding box center [317, 251] width 73 height 13
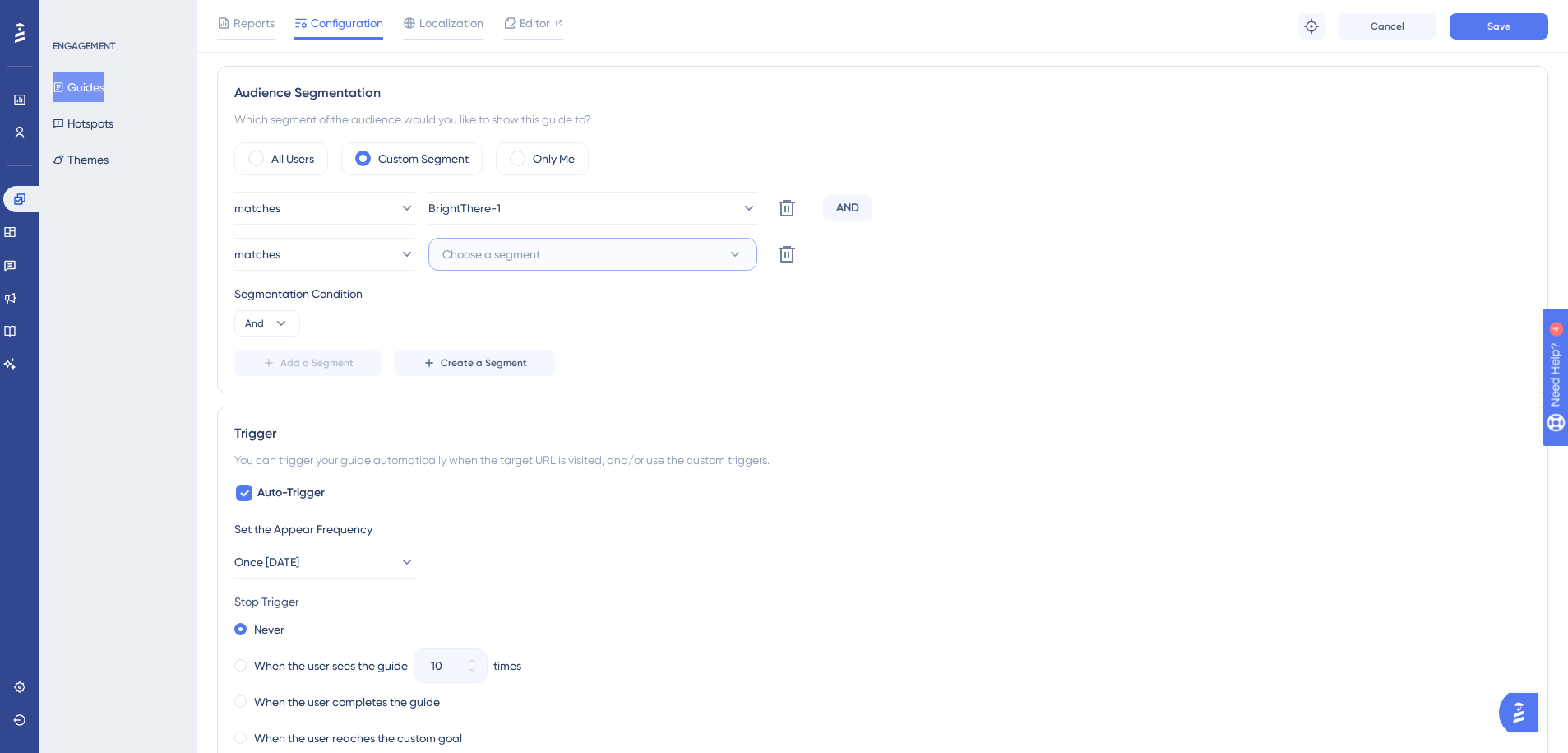
click at [475, 260] on span "Choose a segment" at bounding box center [492, 254] width 98 height 19
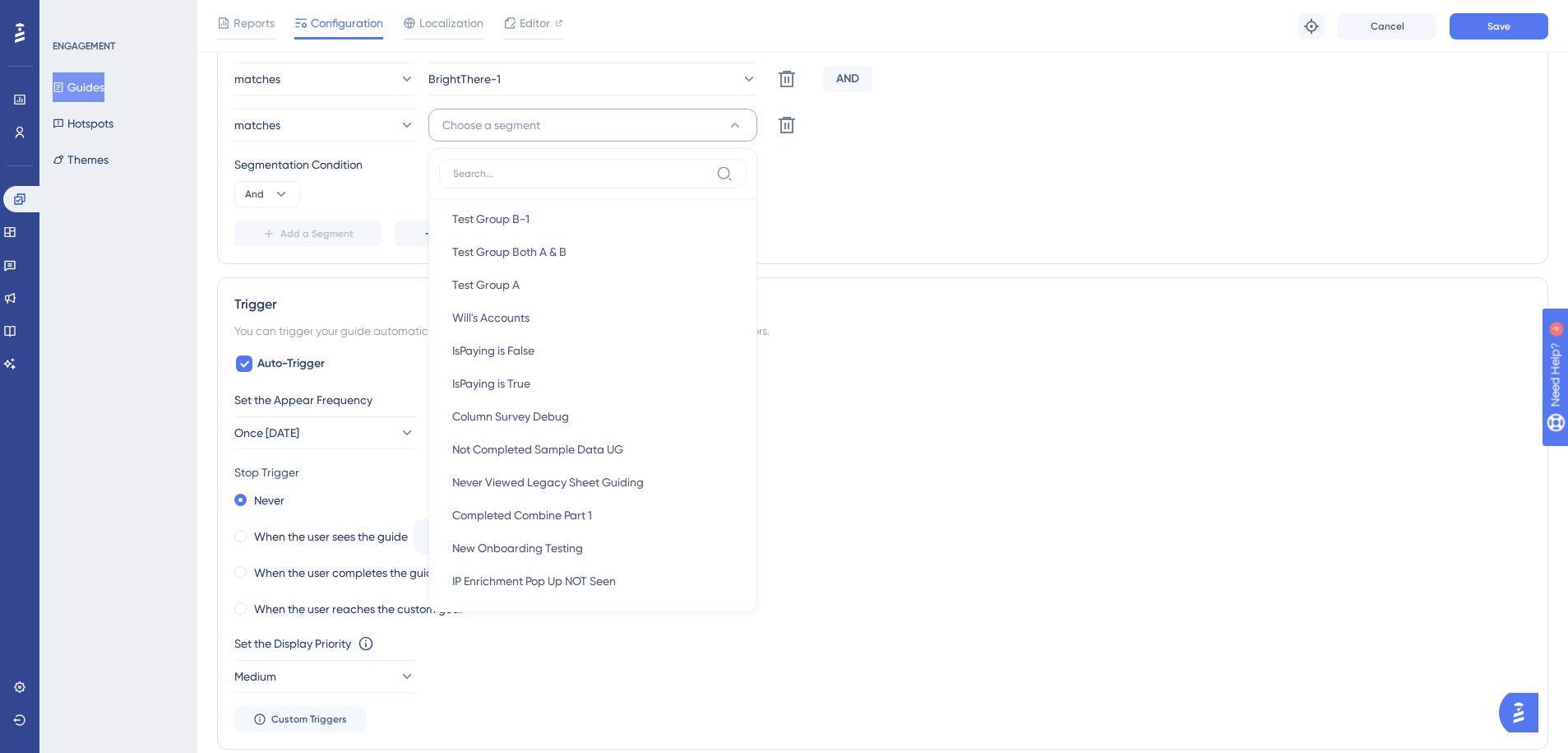
scroll to position [803, 0]
click at [566, 180] on input at bounding box center [580, 173] width 256 height 13
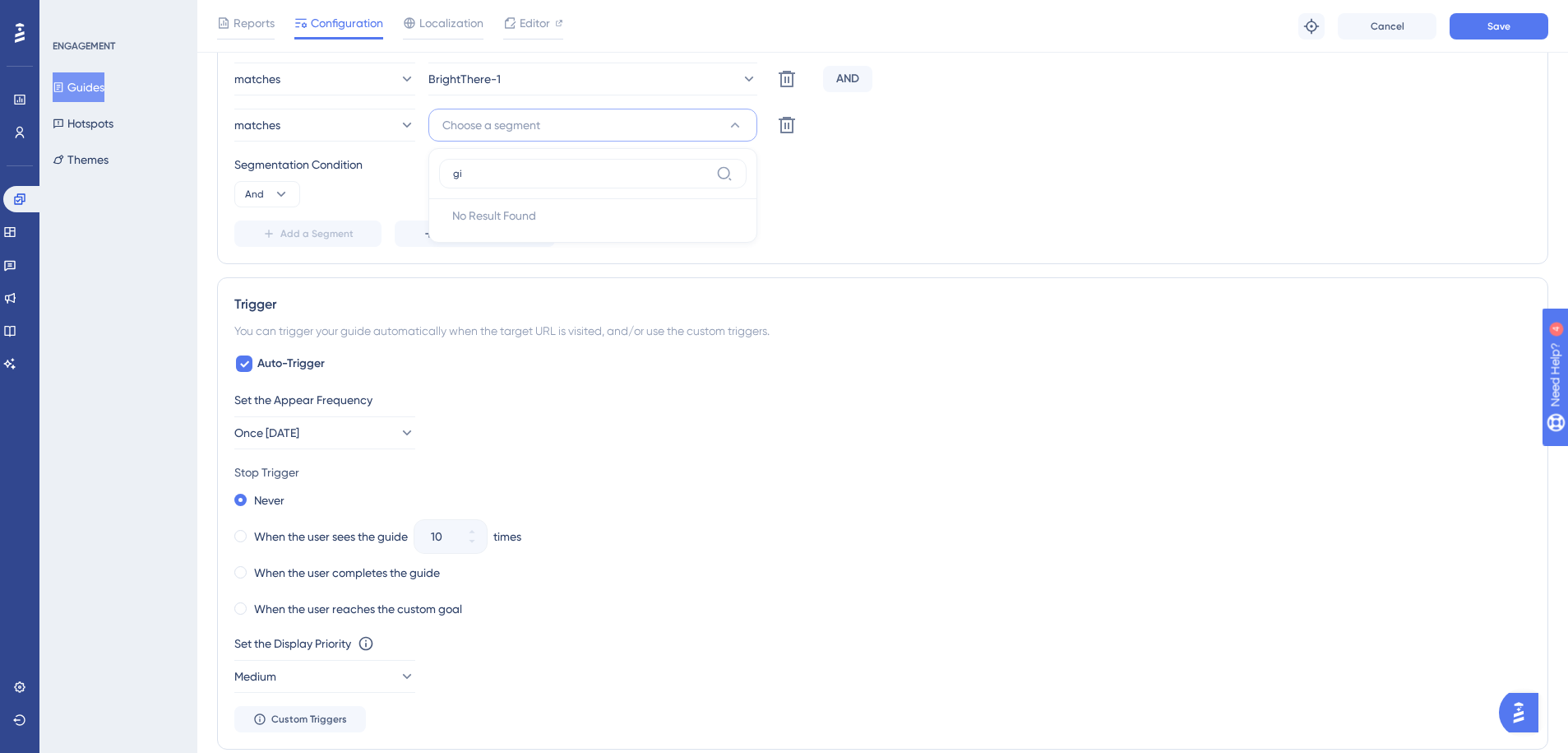
type input "g"
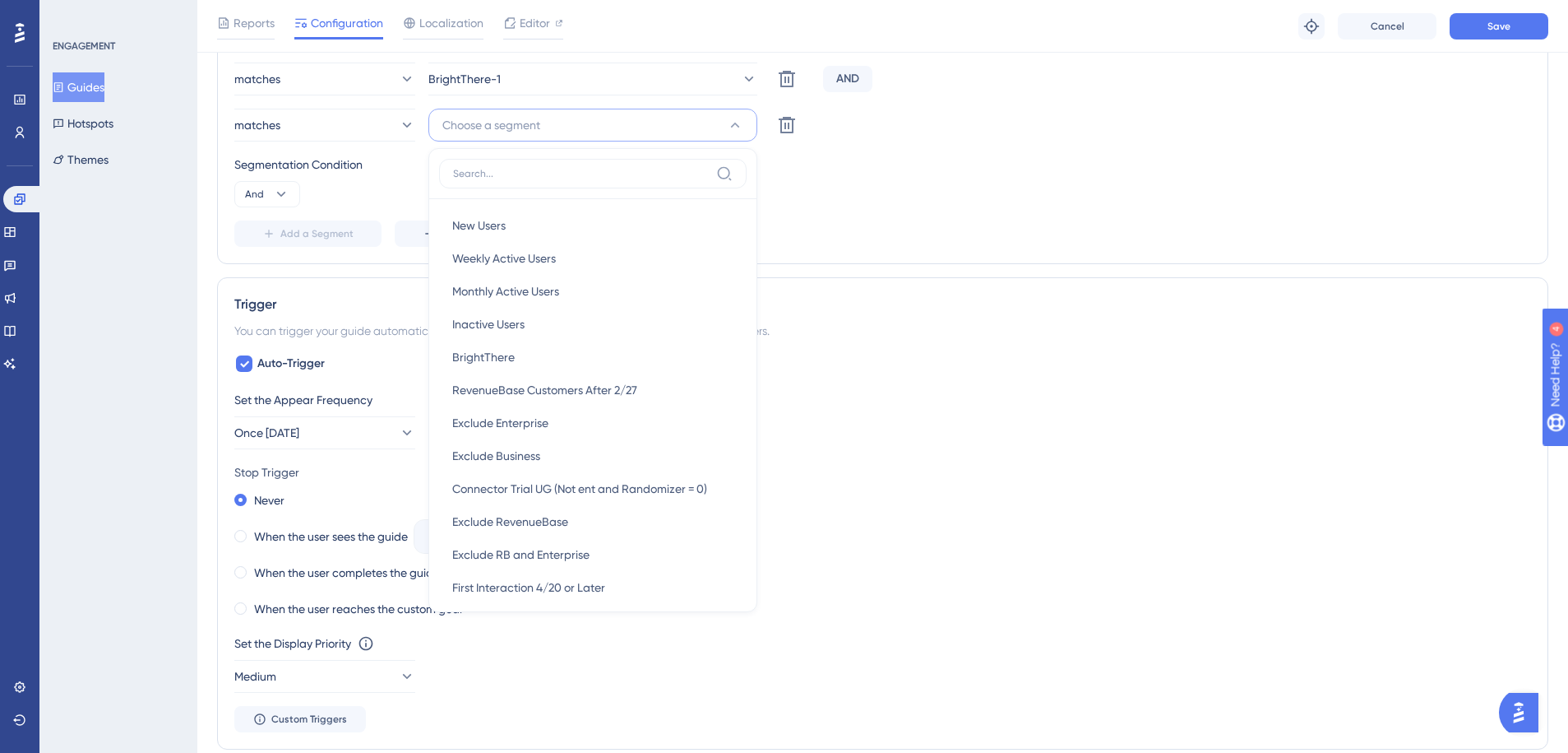
click at [800, 191] on div "Segmentation Condition And" at bounding box center [882, 181] width 1297 height 53
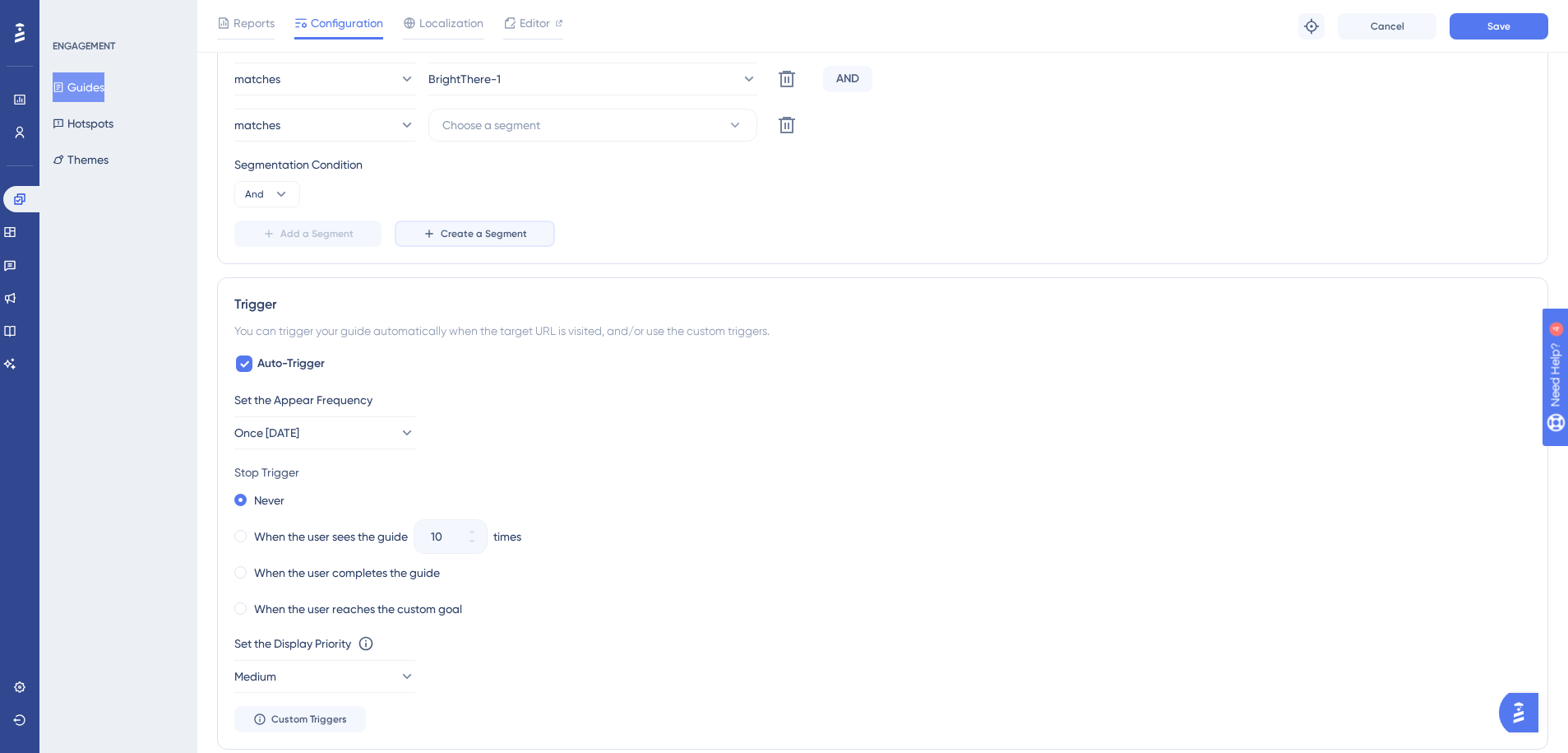
click at [486, 236] on span "Create a Segment" at bounding box center [483, 233] width 86 height 13
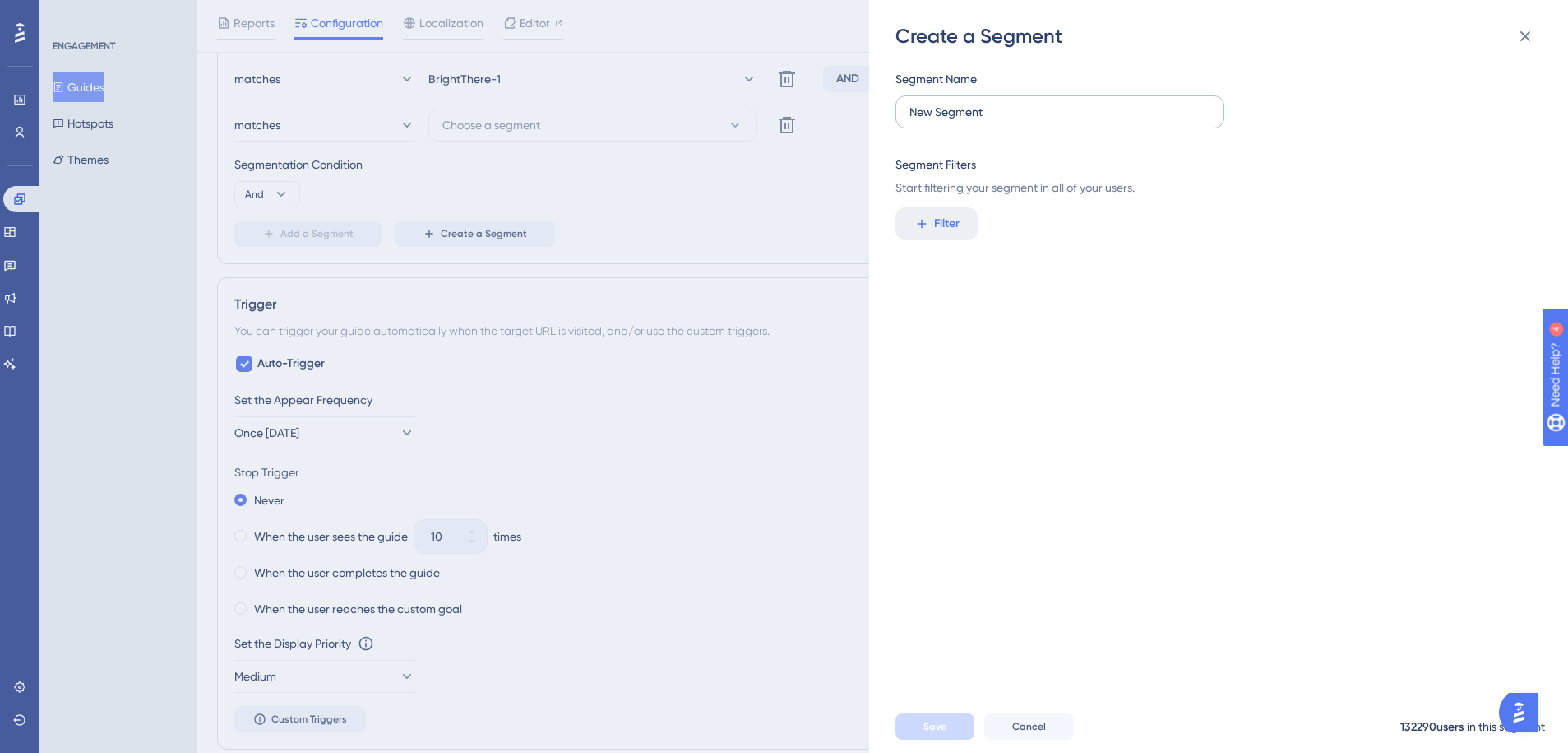
click at [976, 121] on label "New Segment" at bounding box center [1059, 112] width 329 height 33
click at [976, 121] on input "New Segment" at bounding box center [1059, 112] width 301 height 19
click at [976, 121] on label "New Segment" at bounding box center [1059, 112] width 329 height 33
click at [976, 121] on input "New Segment" at bounding box center [1059, 112] width 301 height 19
click at [976, 121] on label "New Segment" at bounding box center [1059, 112] width 329 height 33
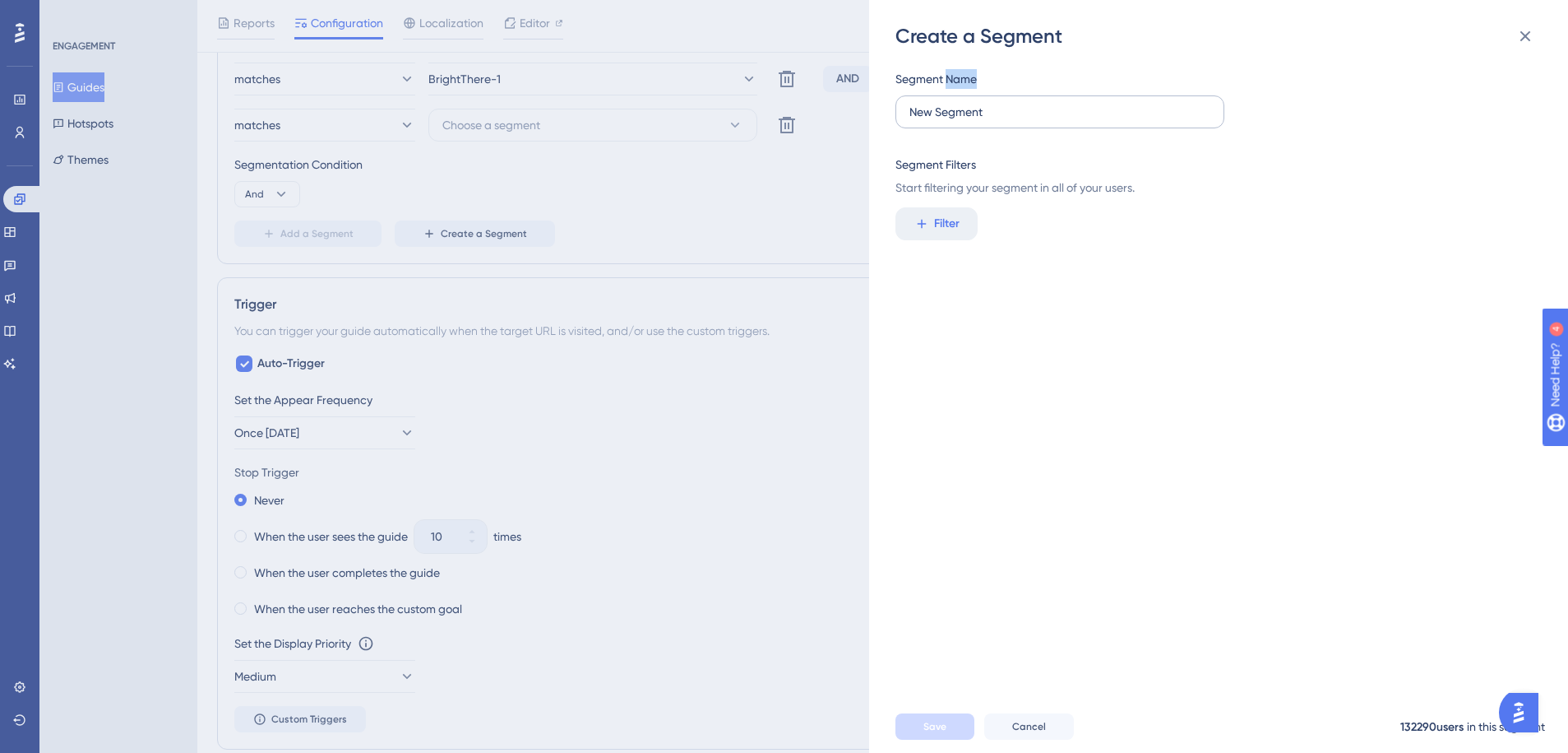
click at [976, 121] on input "New Segment" at bounding box center [1059, 112] width 301 height 19
click at [976, 114] on input "New Segment" at bounding box center [1059, 112] width 301 height 19
type input "Sheetheads"
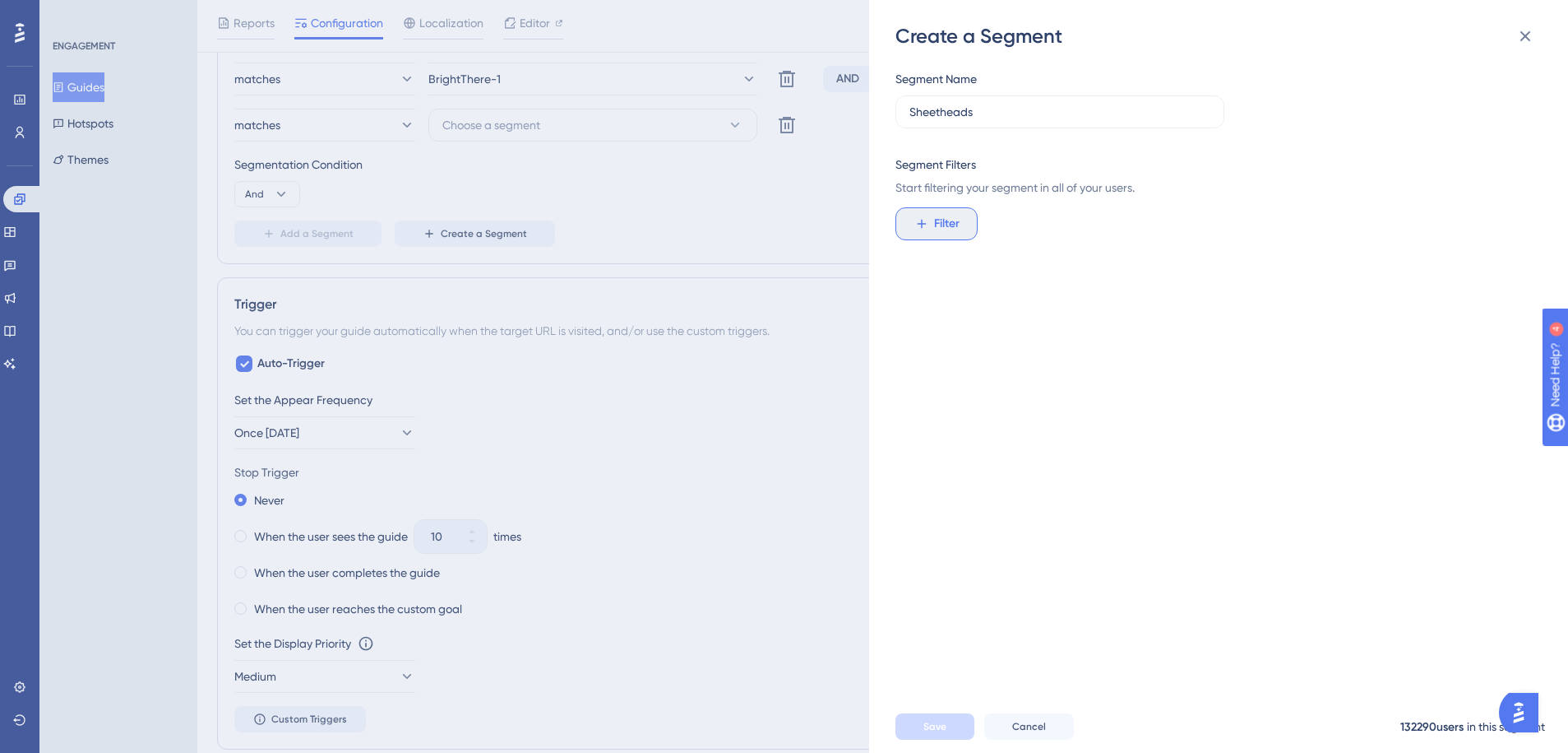
click at [942, 225] on span "Filter" at bounding box center [947, 223] width 26 height 19
type input "emai"
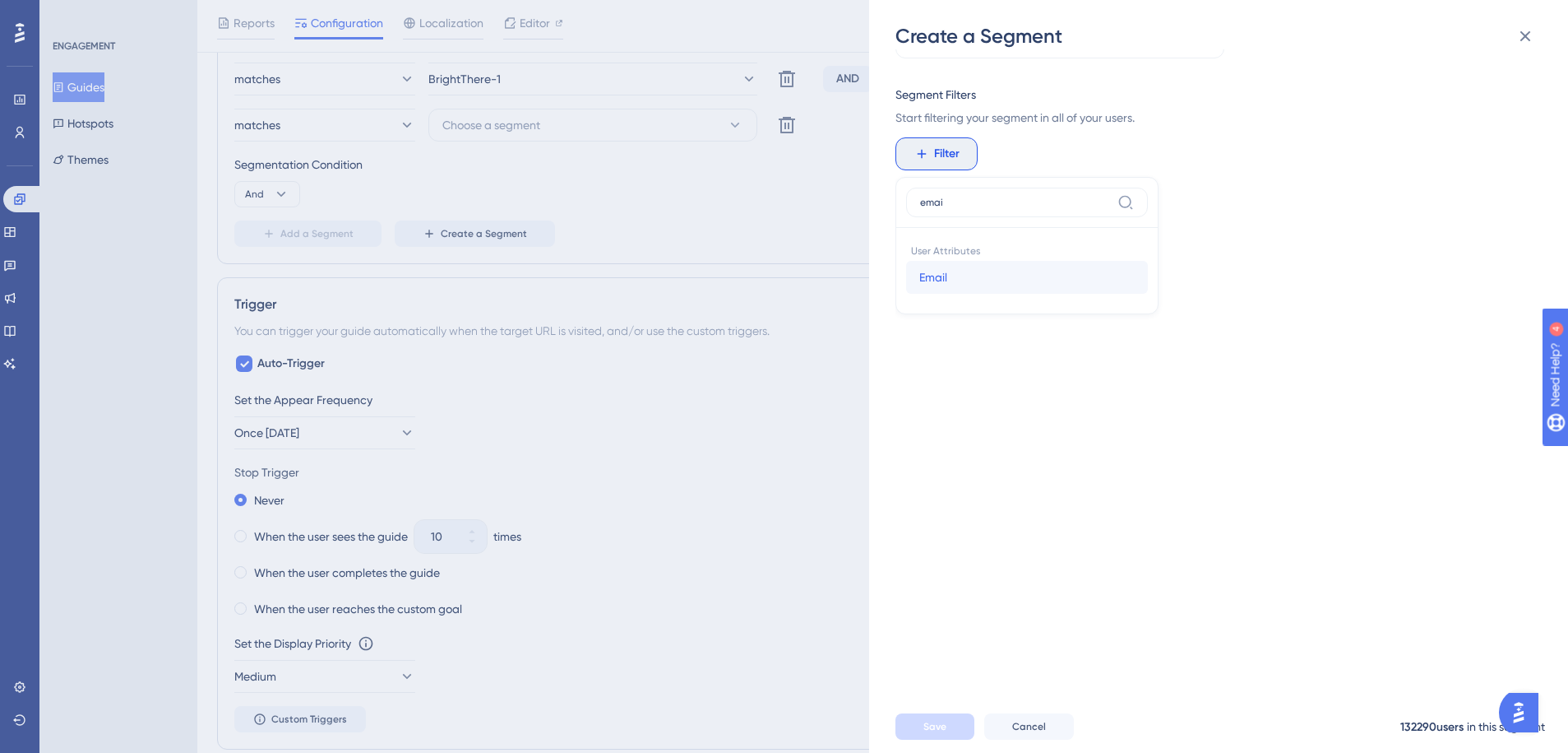
click at [964, 280] on button "Email Email" at bounding box center [1027, 278] width 242 height 33
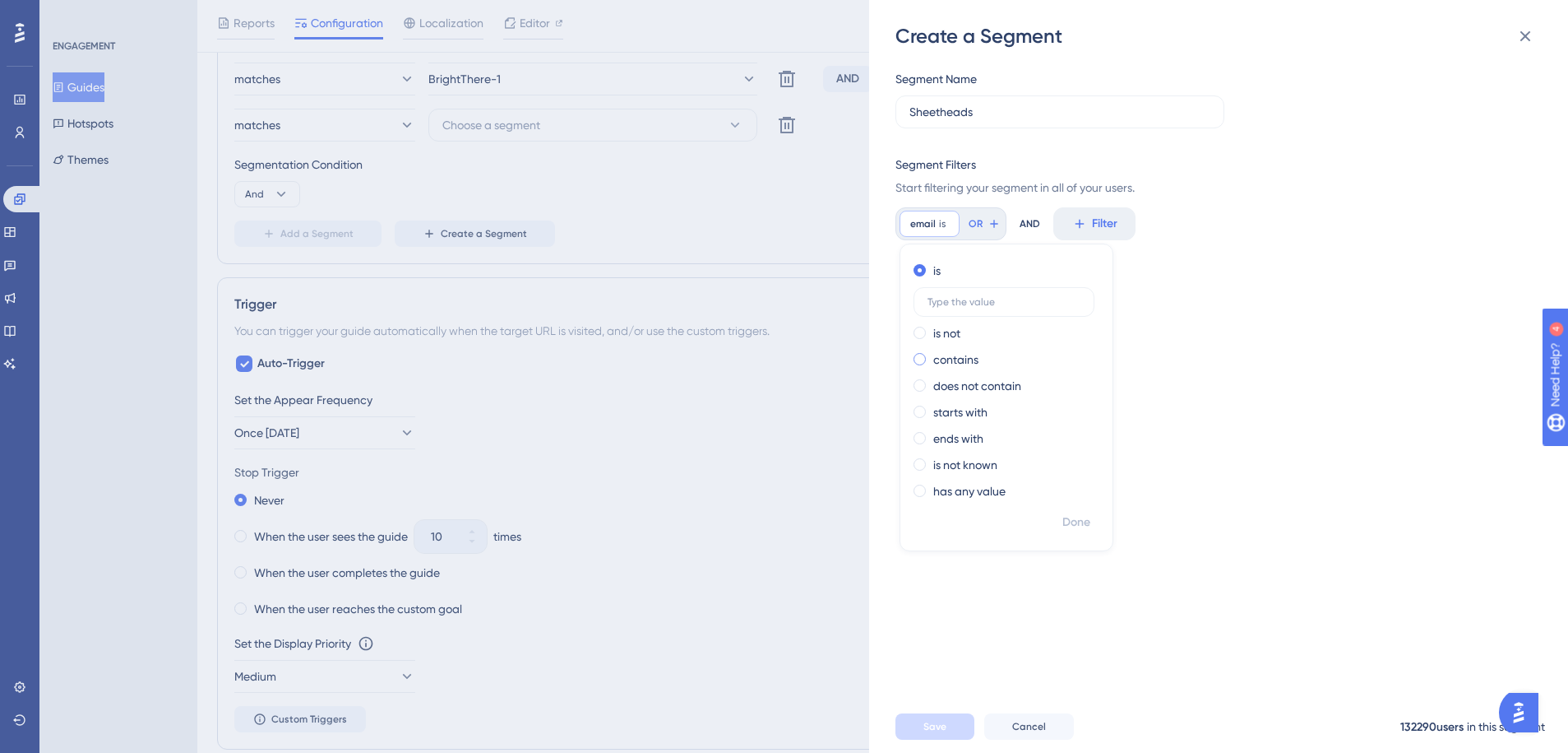
click at [963, 358] on label "contains" at bounding box center [955, 359] width 45 height 19
click at [968, 347] on label at bounding box center [1003, 355] width 180 height 30
click at [968, 349] on input "text" at bounding box center [1003, 355] width 153 height 11
type input "gigasheet"
click at [1076, 527] on span "Done" at bounding box center [1076, 521] width 28 height 19
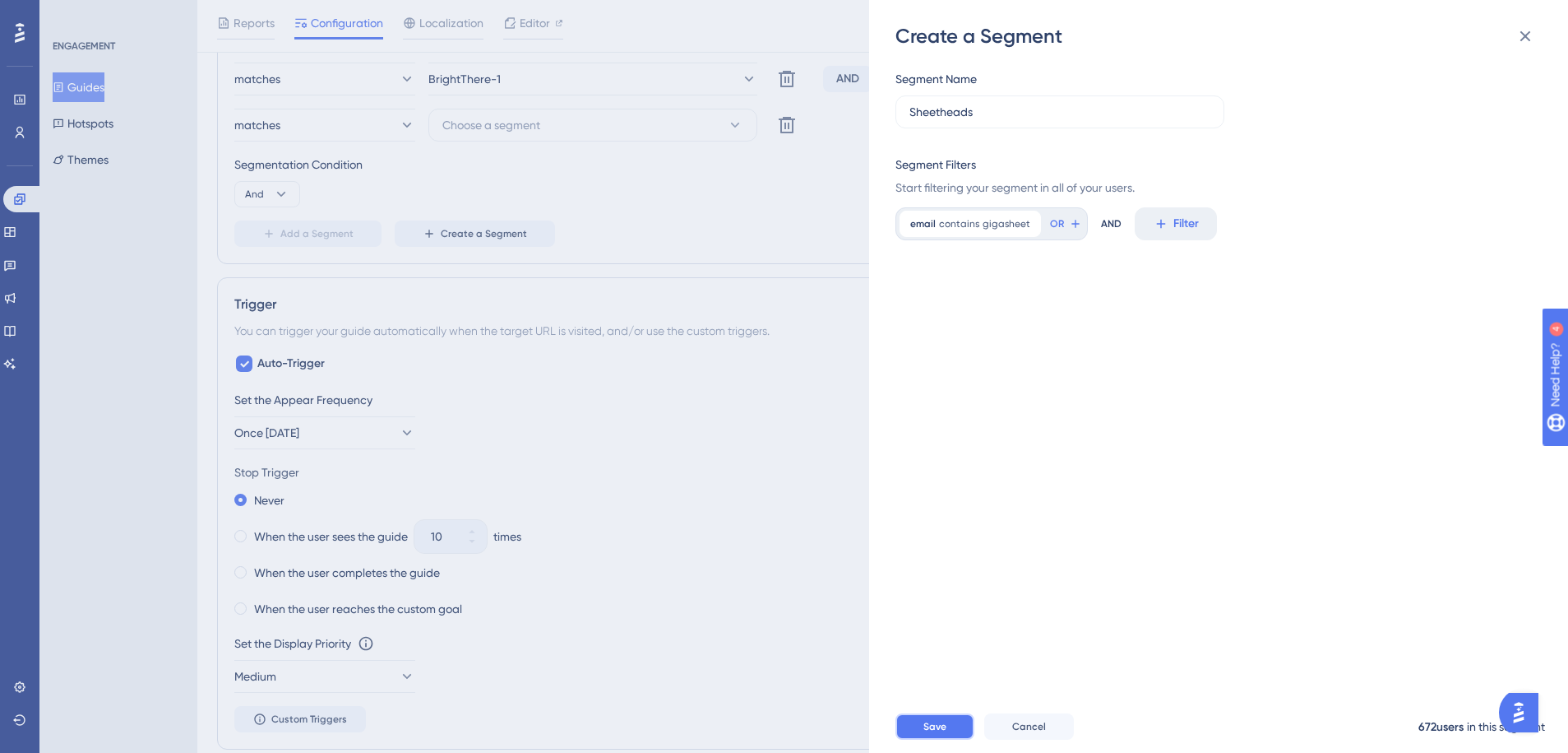
click at [948, 724] on button "Save" at bounding box center [934, 726] width 79 height 26
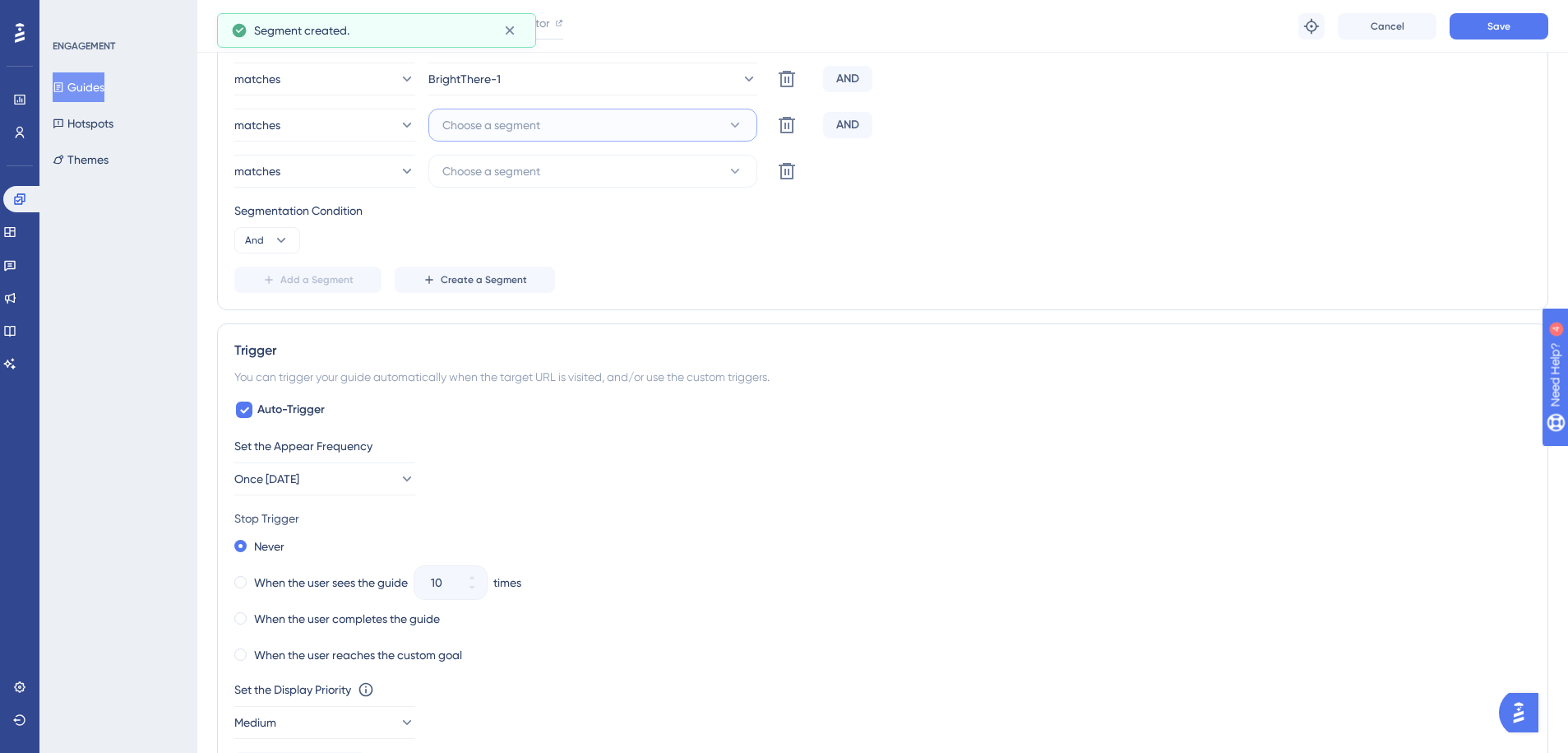
click at [730, 114] on button "Choose a segment" at bounding box center [592, 125] width 329 height 33
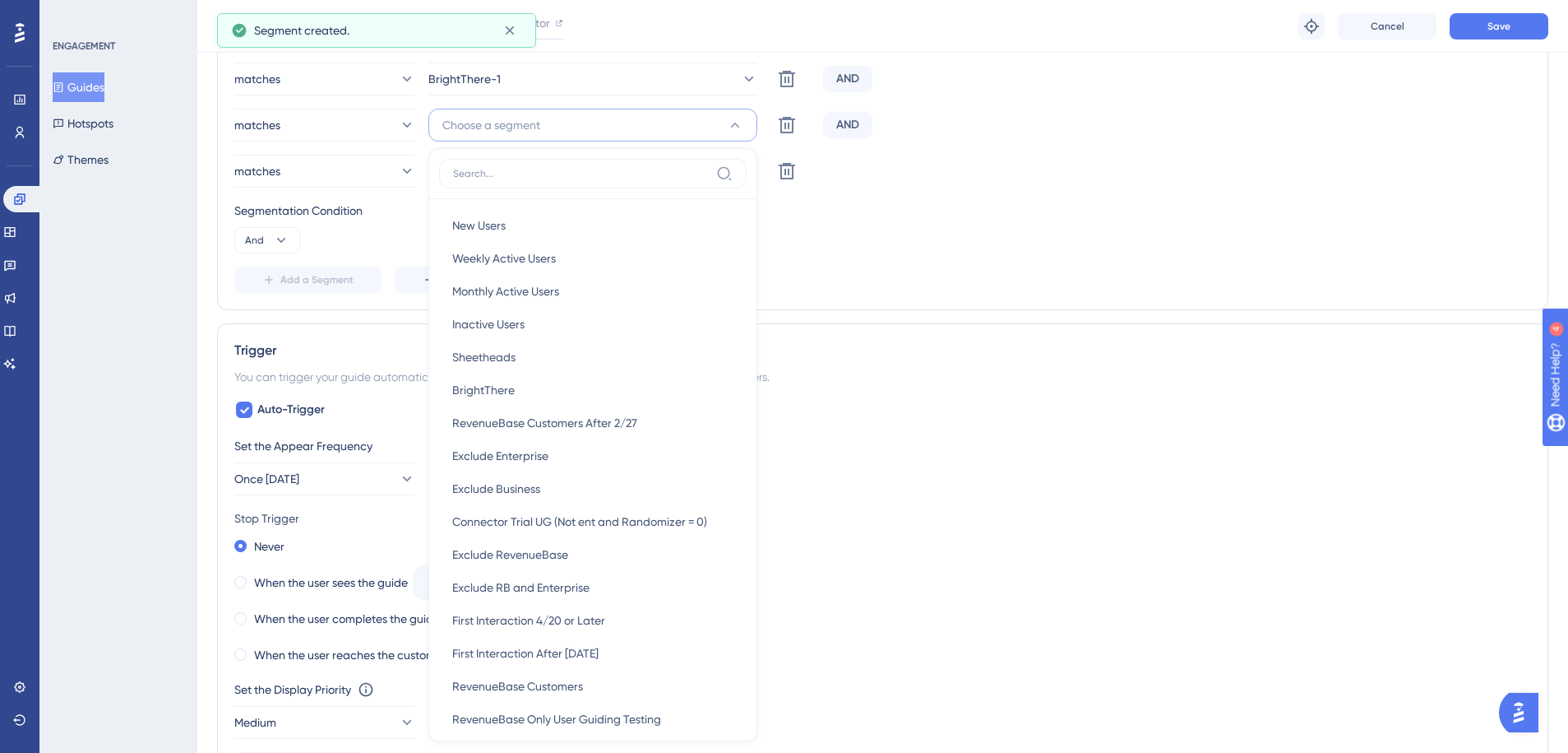
scroll to position [765, 0]
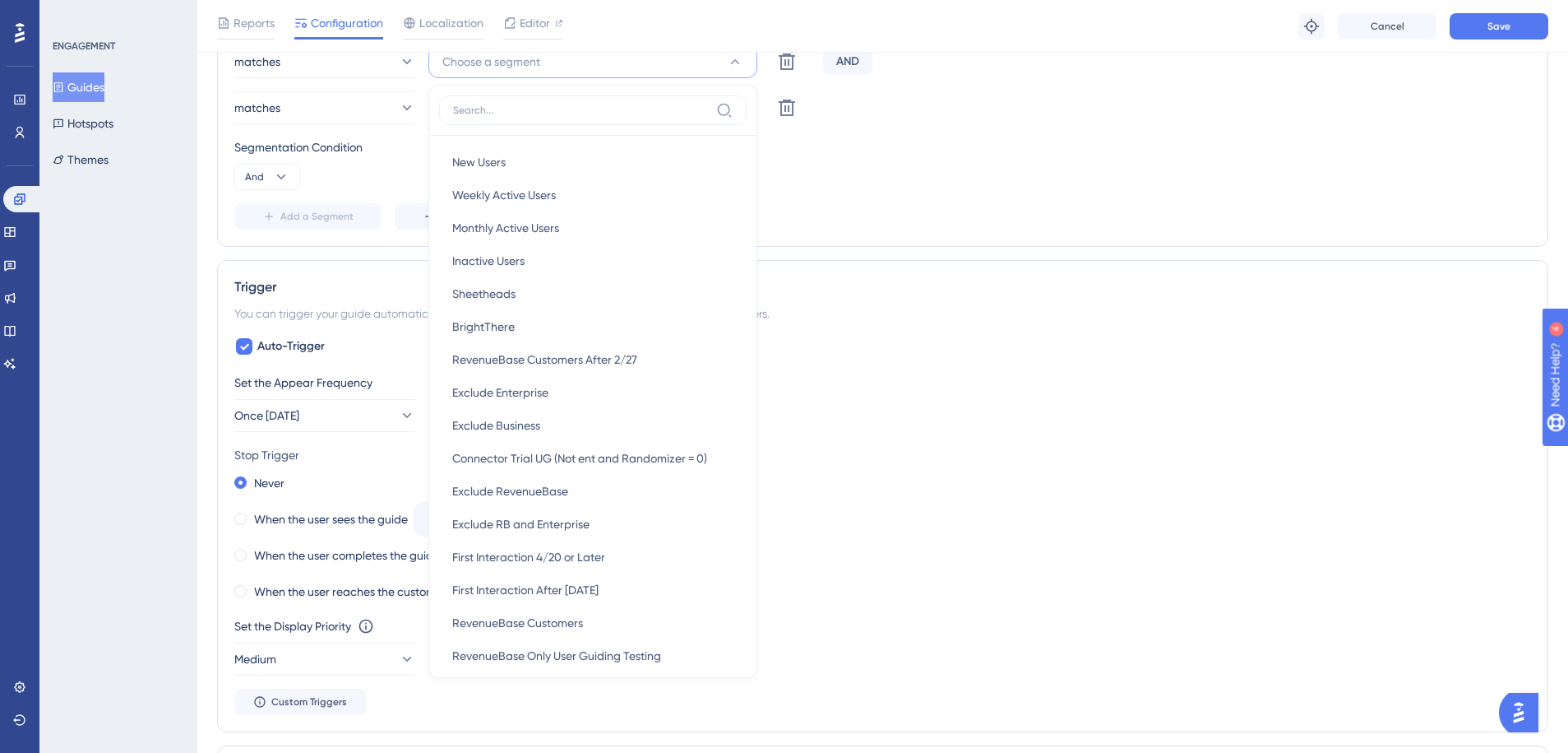
click at [674, 106] on input at bounding box center [580, 110] width 256 height 13
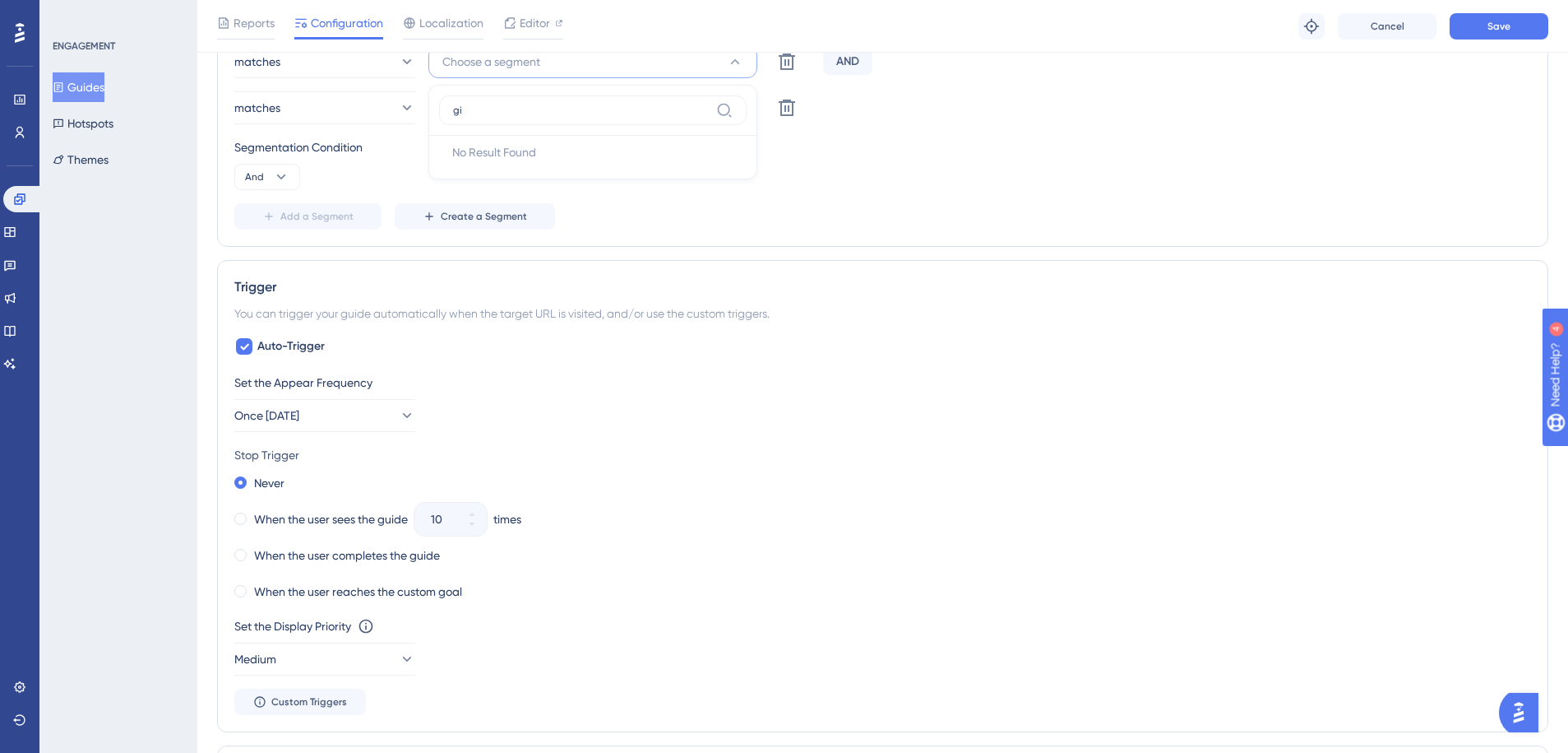
type input "g"
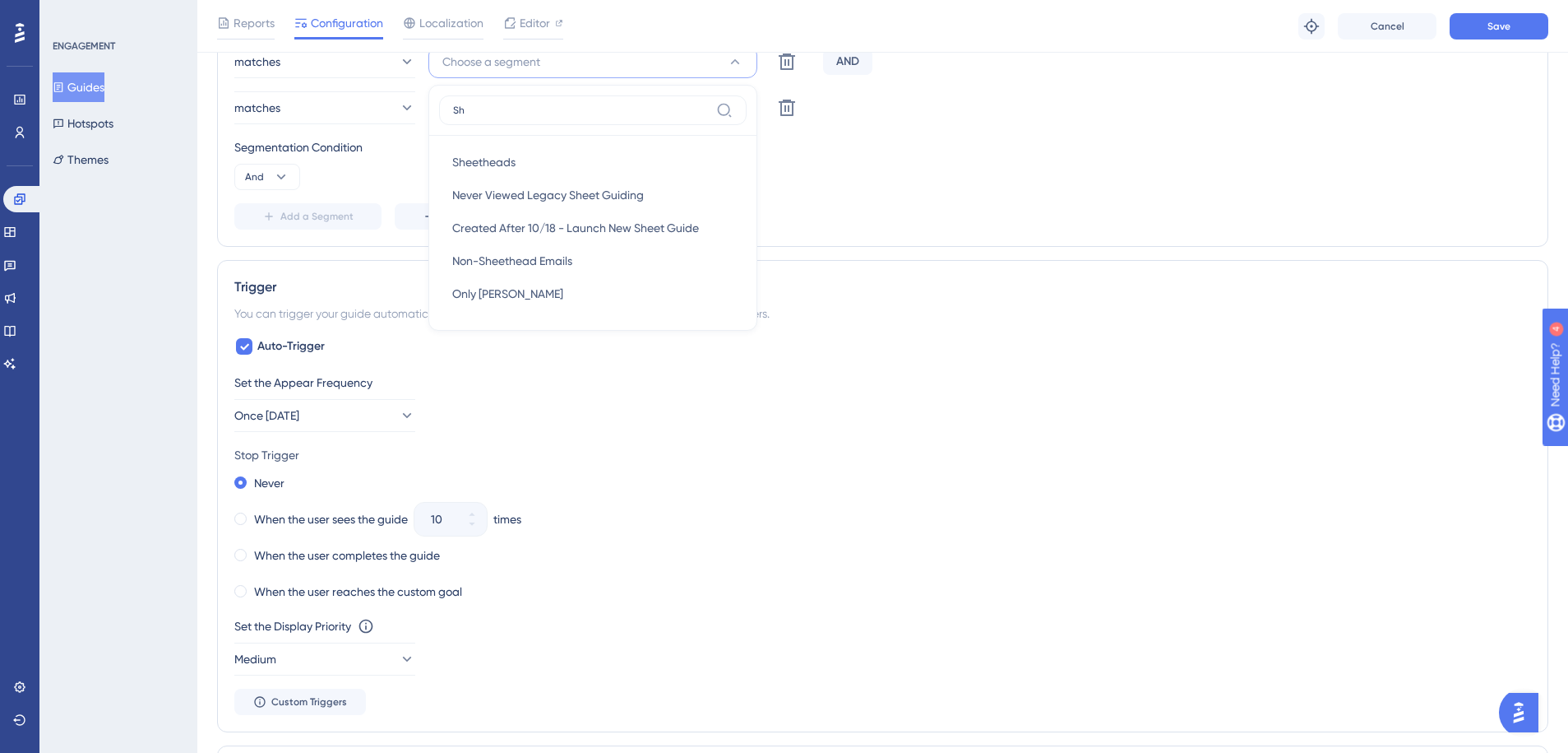
type input "She"
click at [621, 157] on div "Sheetheads Sheetheads" at bounding box center [593, 162] width 281 height 33
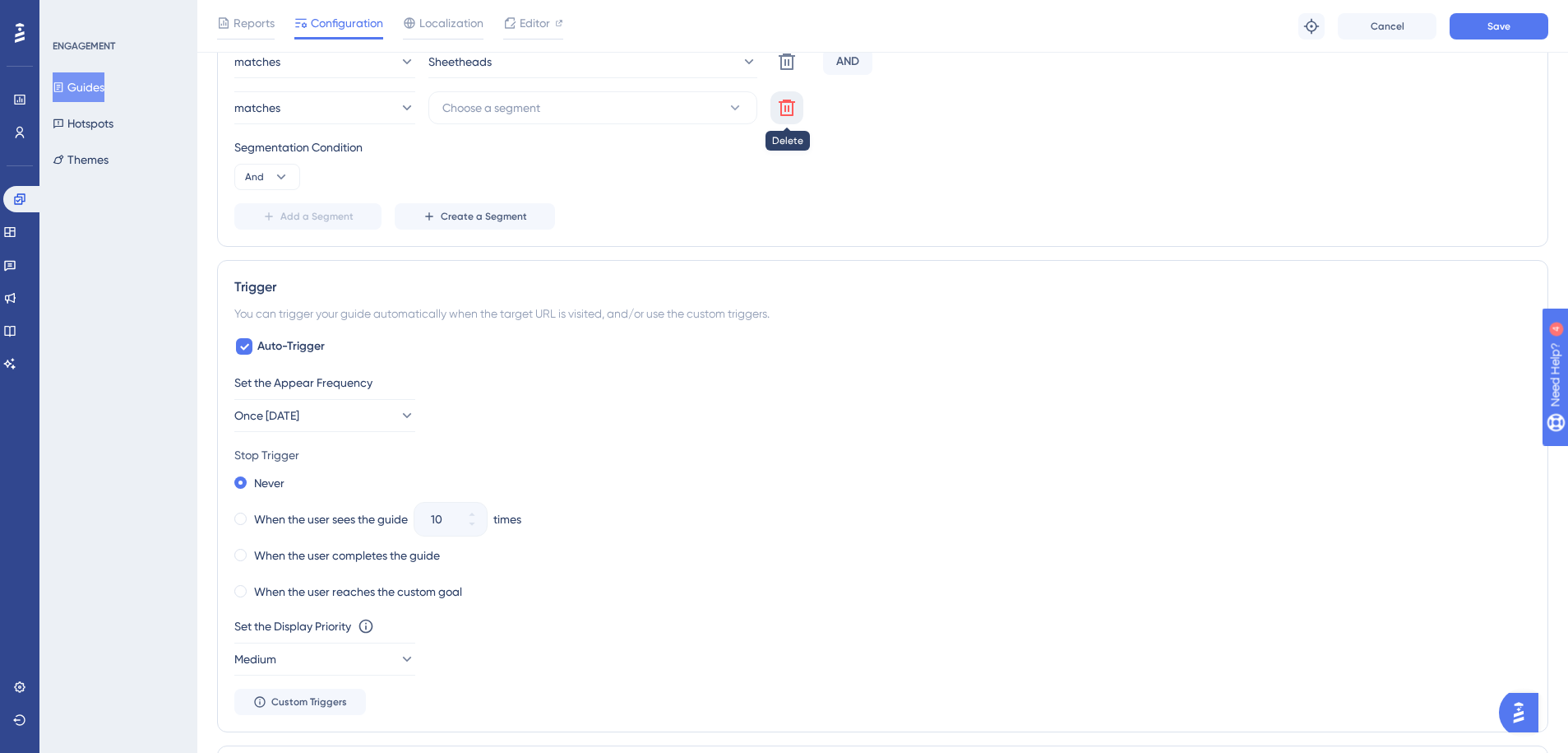
click at [793, 107] on icon at bounding box center [786, 107] width 19 height 19
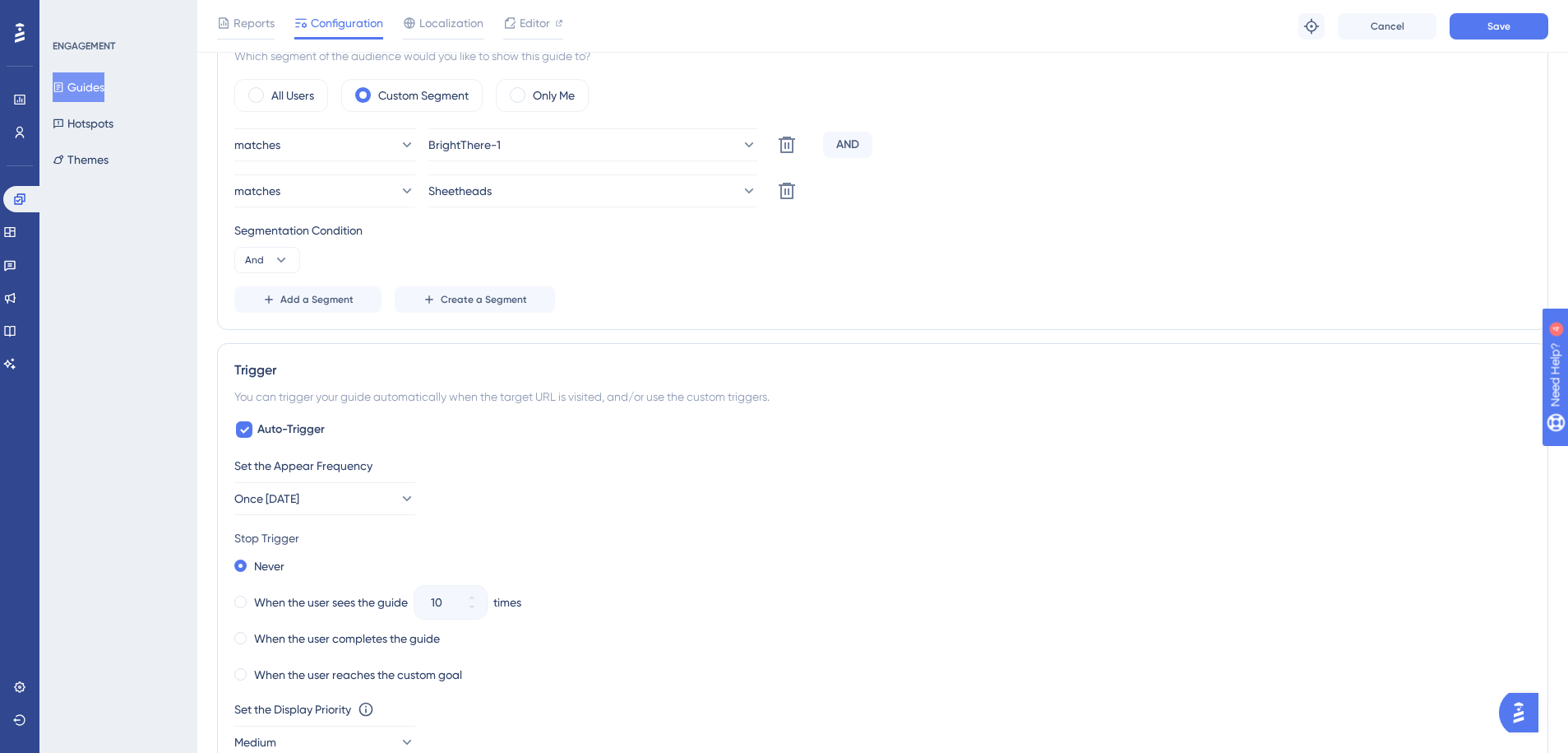
scroll to position [635, 0]
click at [1481, 29] on button "Save" at bounding box center [1499, 26] width 99 height 26
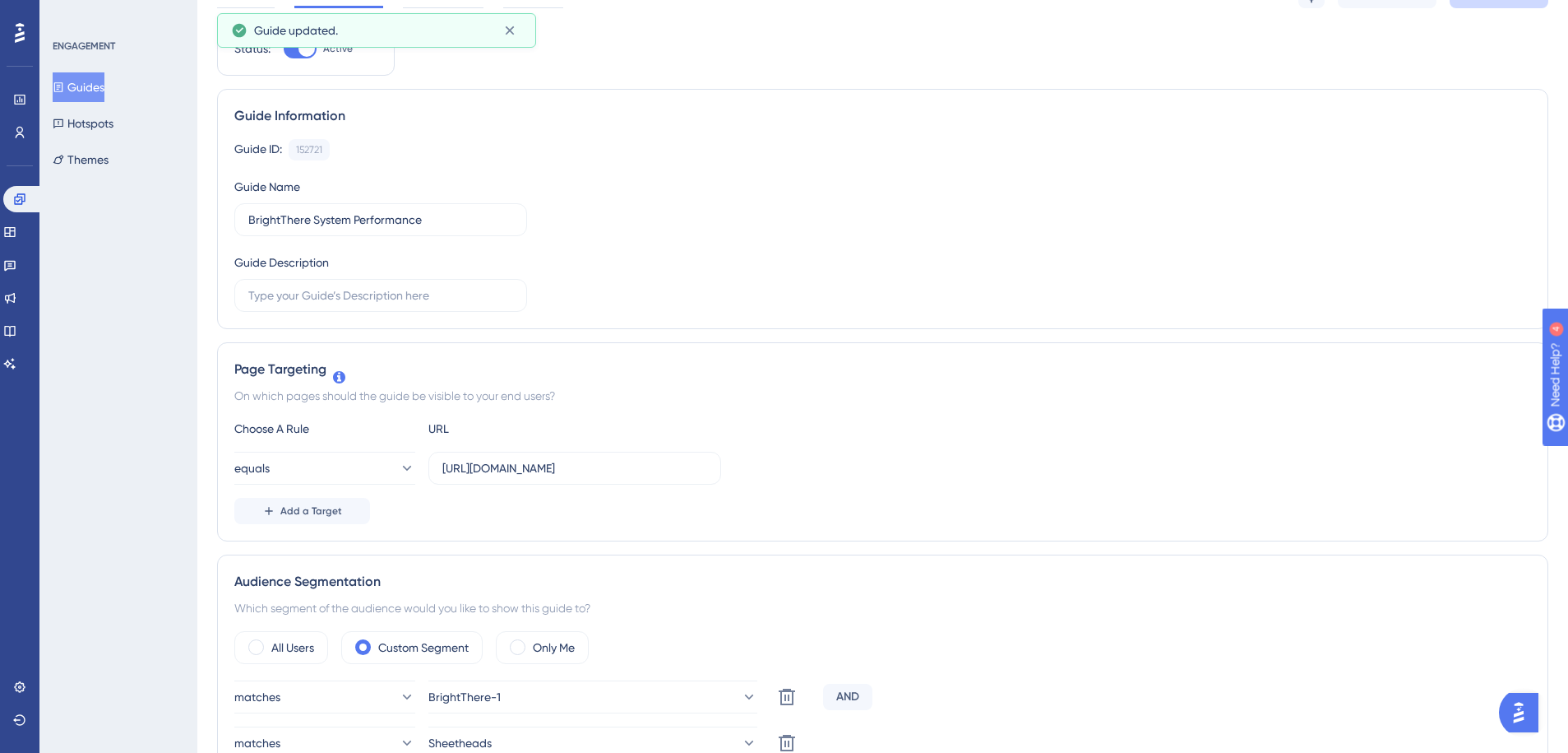
scroll to position [0, 0]
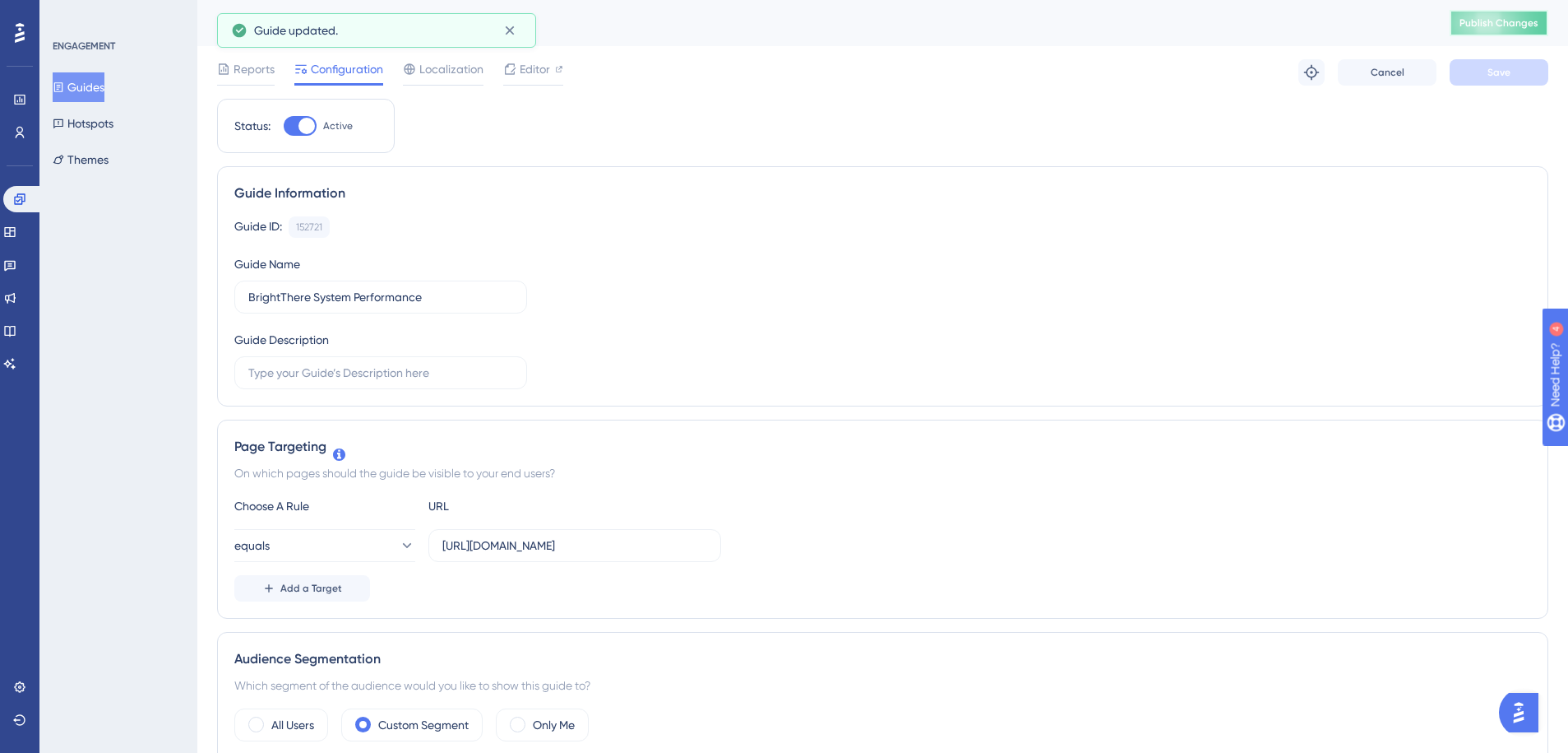
click at [1479, 18] on span "Publish Changes" at bounding box center [1499, 23] width 79 height 13
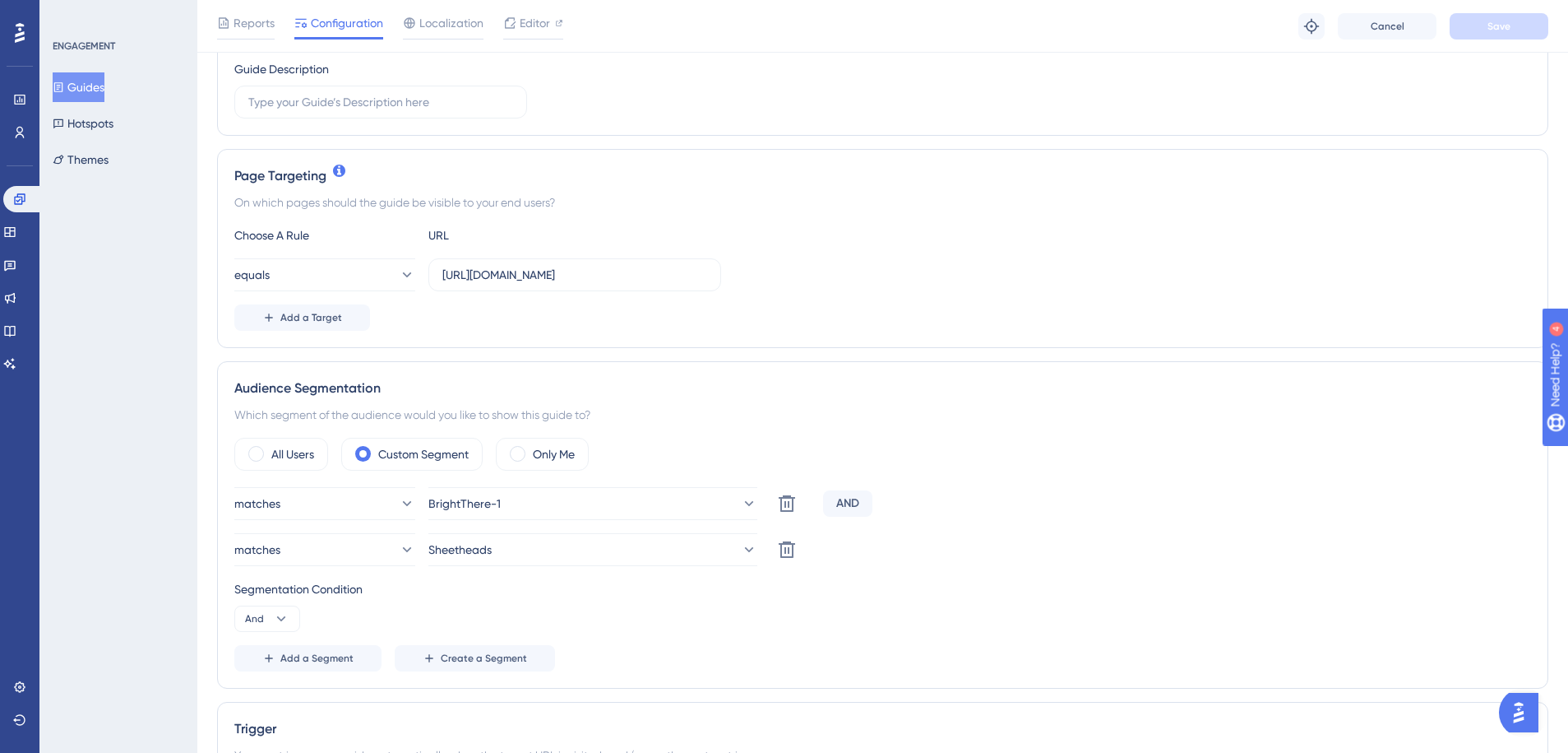
scroll to position [281, 0]
drag, startPoint x: 592, startPoint y: 275, endPoint x: 628, endPoint y: 275, distance: 36.0
click at [628, 275] on input "https://app.gigasheet.com/home" at bounding box center [575, 271] width 265 height 19
type input "https://app.gigasheet.com/"
click at [1495, 31] on span "Save" at bounding box center [1499, 26] width 23 height 13
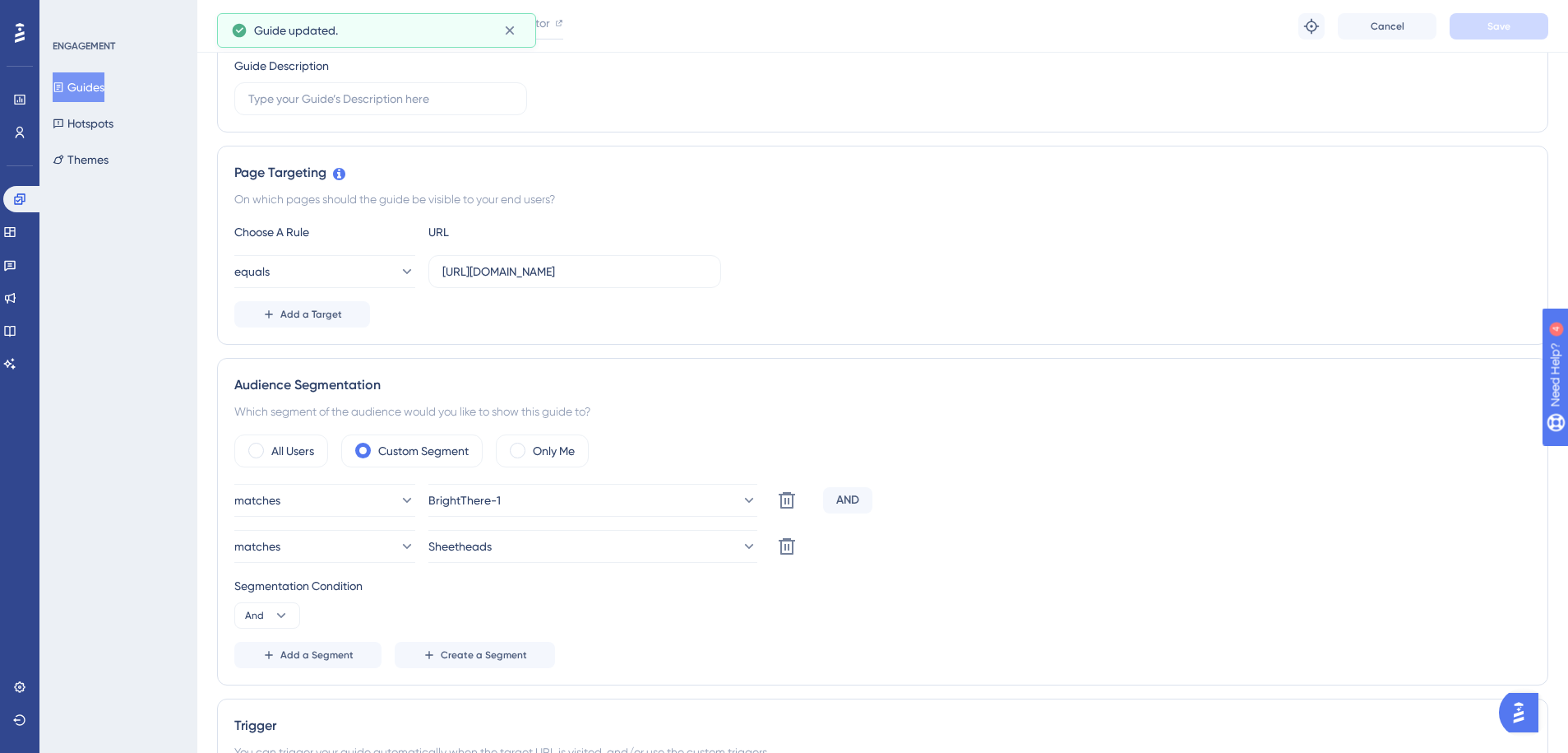
click at [860, 500] on div "AND" at bounding box center [847, 500] width 49 height 26
click at [845, 502] on div "AND" at bounding box center [847, 500] width 49 height 26
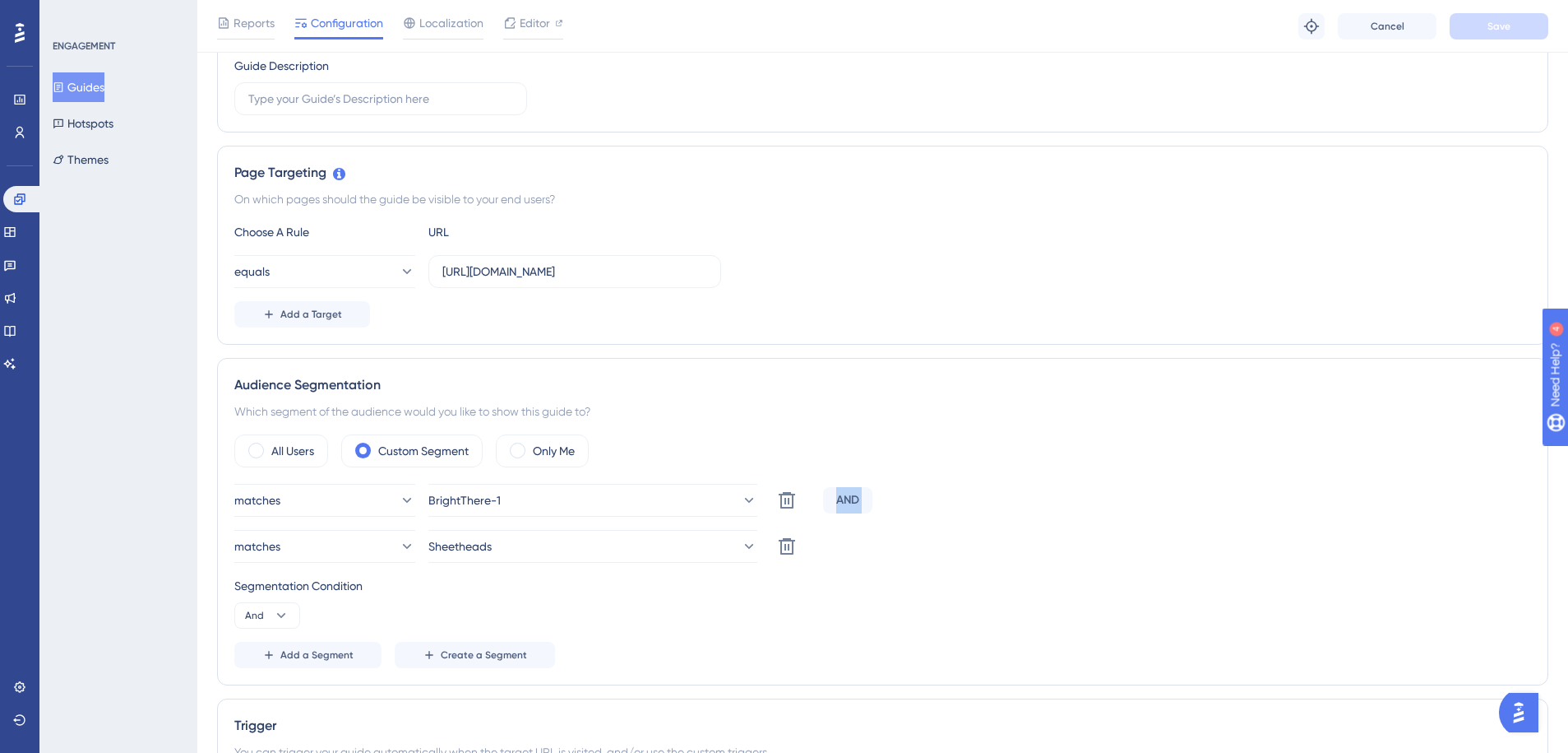
click at [845, 502] on div "AND" at bounding box center [847, 500] width 49 height 26
click at [806, 527] on div "matches BrightThere-1 Delete AND matches Sheetheads Delete Segmentation Conditi…" at bounding box center [882, 575] width 1297 height 184
click at [850, 501] on div "AND" at bounding box center [847, 500] width 49 height 26
click at [788, 546] on icon at bounding box center [787, 546] width 17 height 17
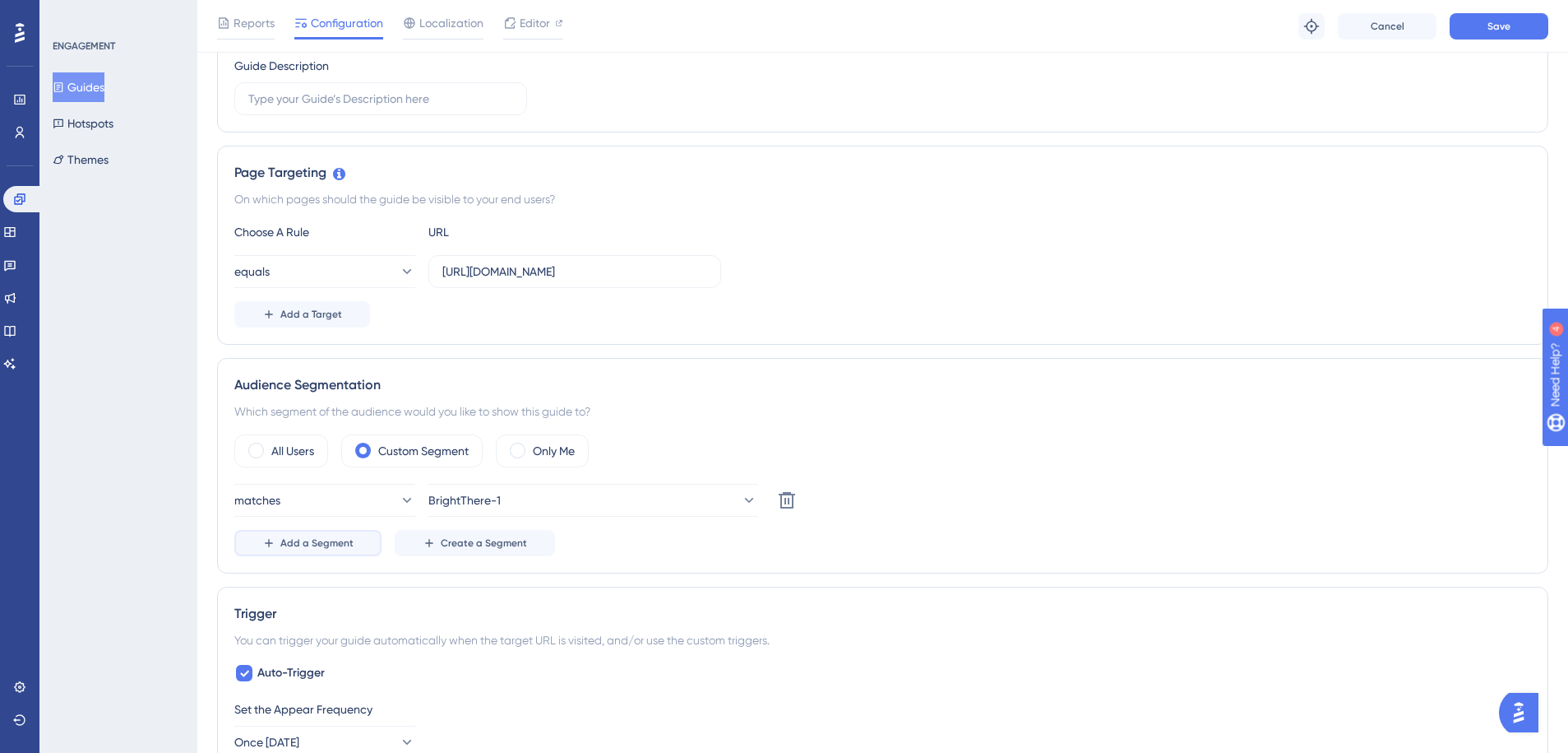
click at [333, 555] on button "Add a Segment" at bounding box center [307, 543] width 147 height 26
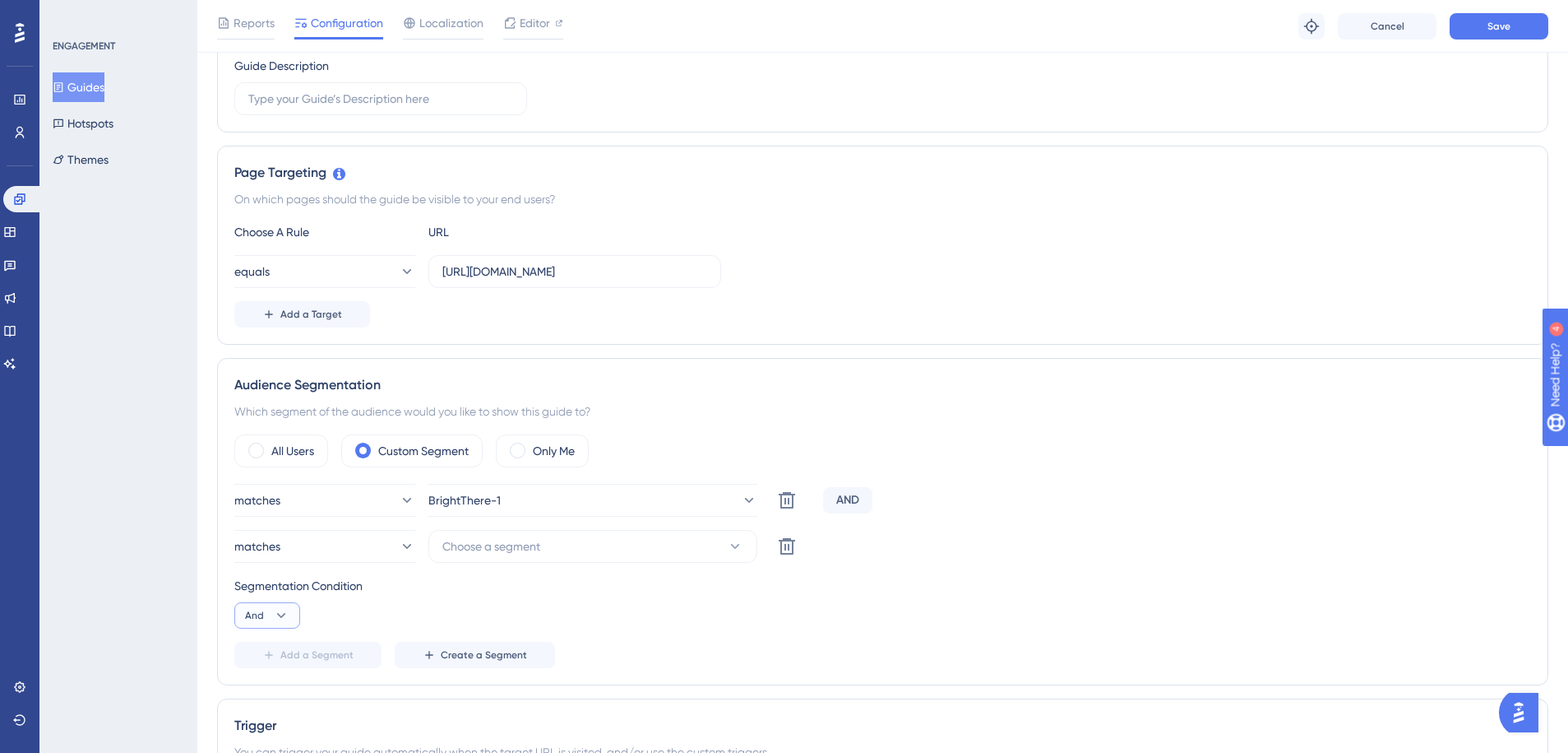
click at [273, 621] on icon at bounding box center [281, 616] width 17 height 17
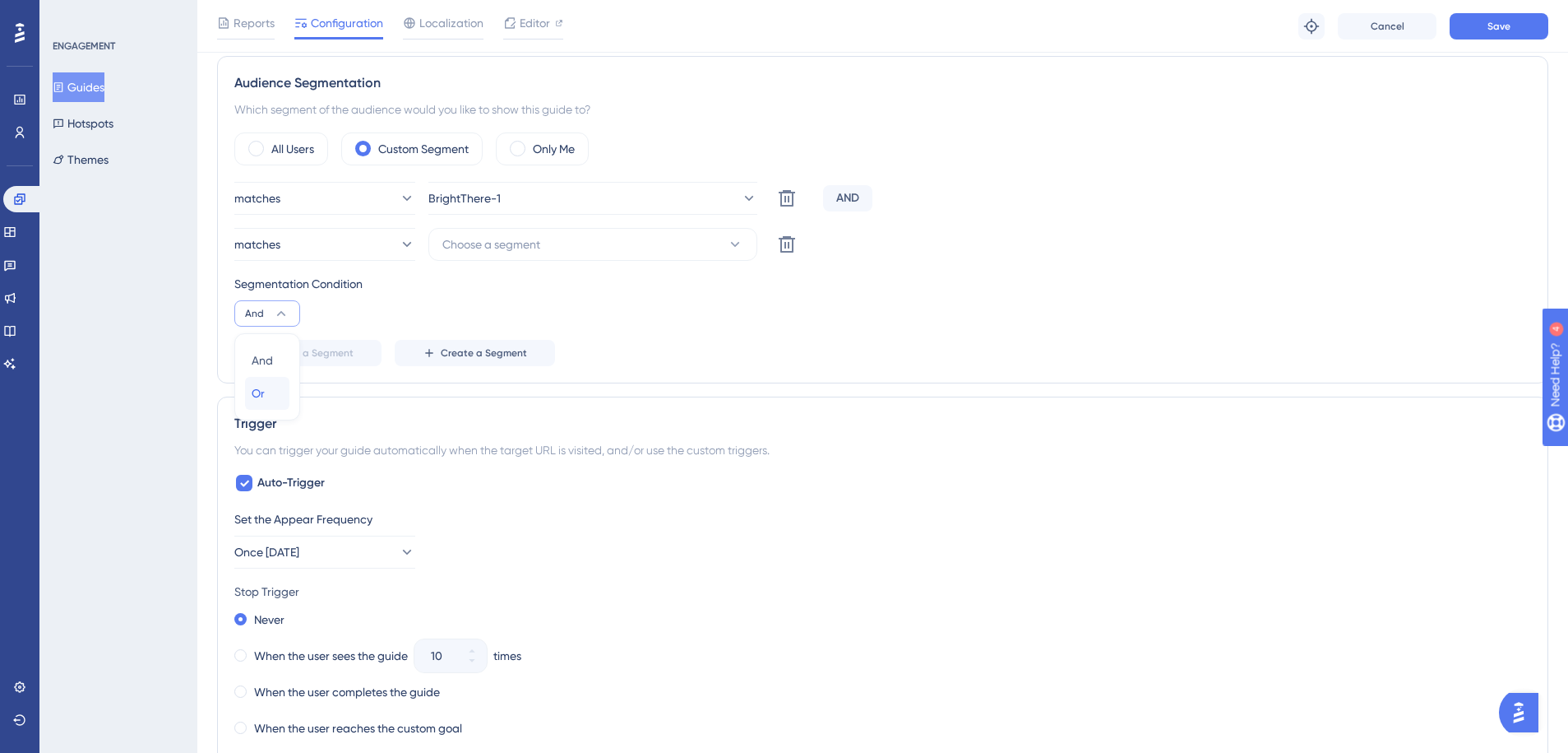
click at [265, 394] on div "Or Or" at bounding box center [268, 394] width 31 height 33
click at [526, 240] on span "Choose a segment" at bounding box center [492, 244] width 98 height 19
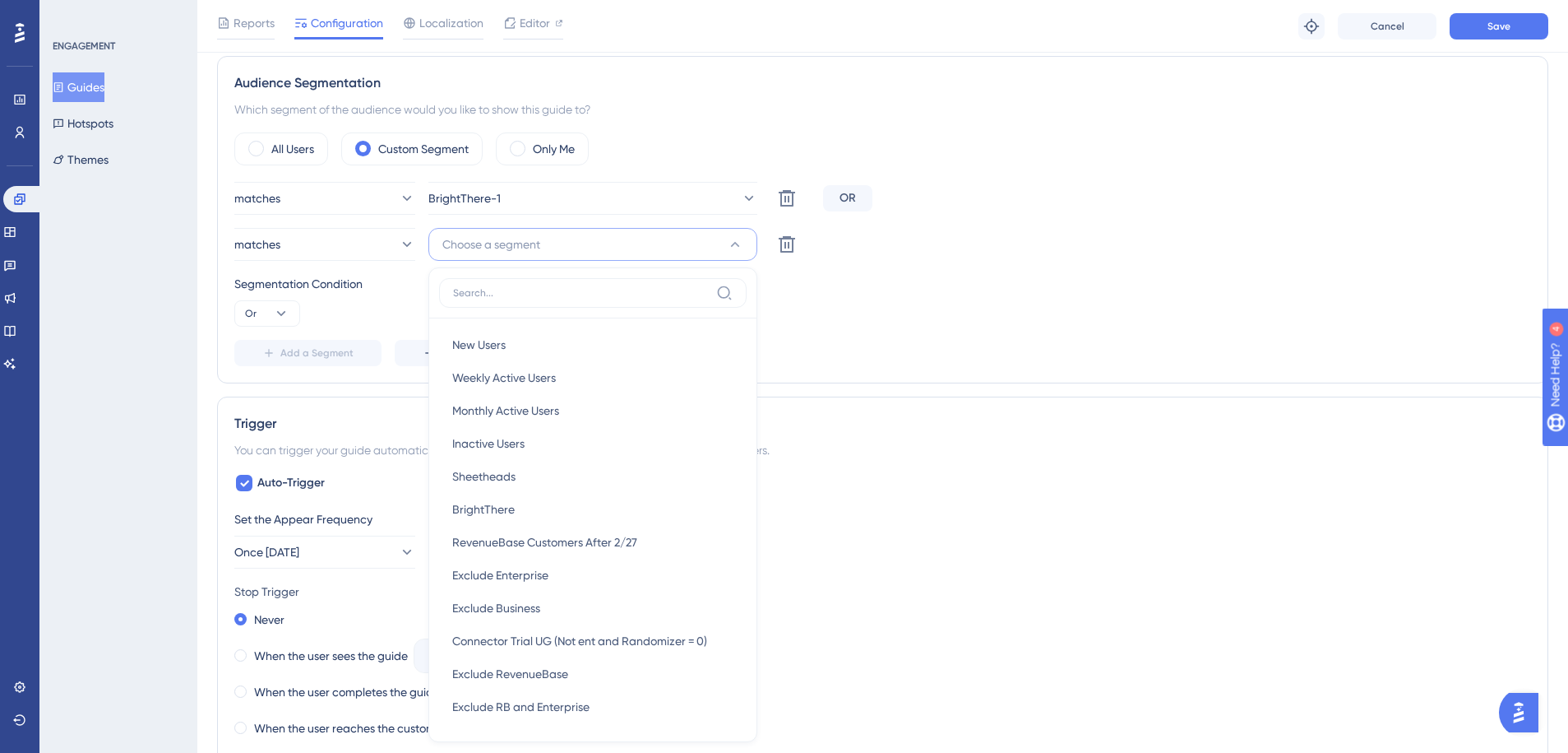
scroll to position [706, 0]
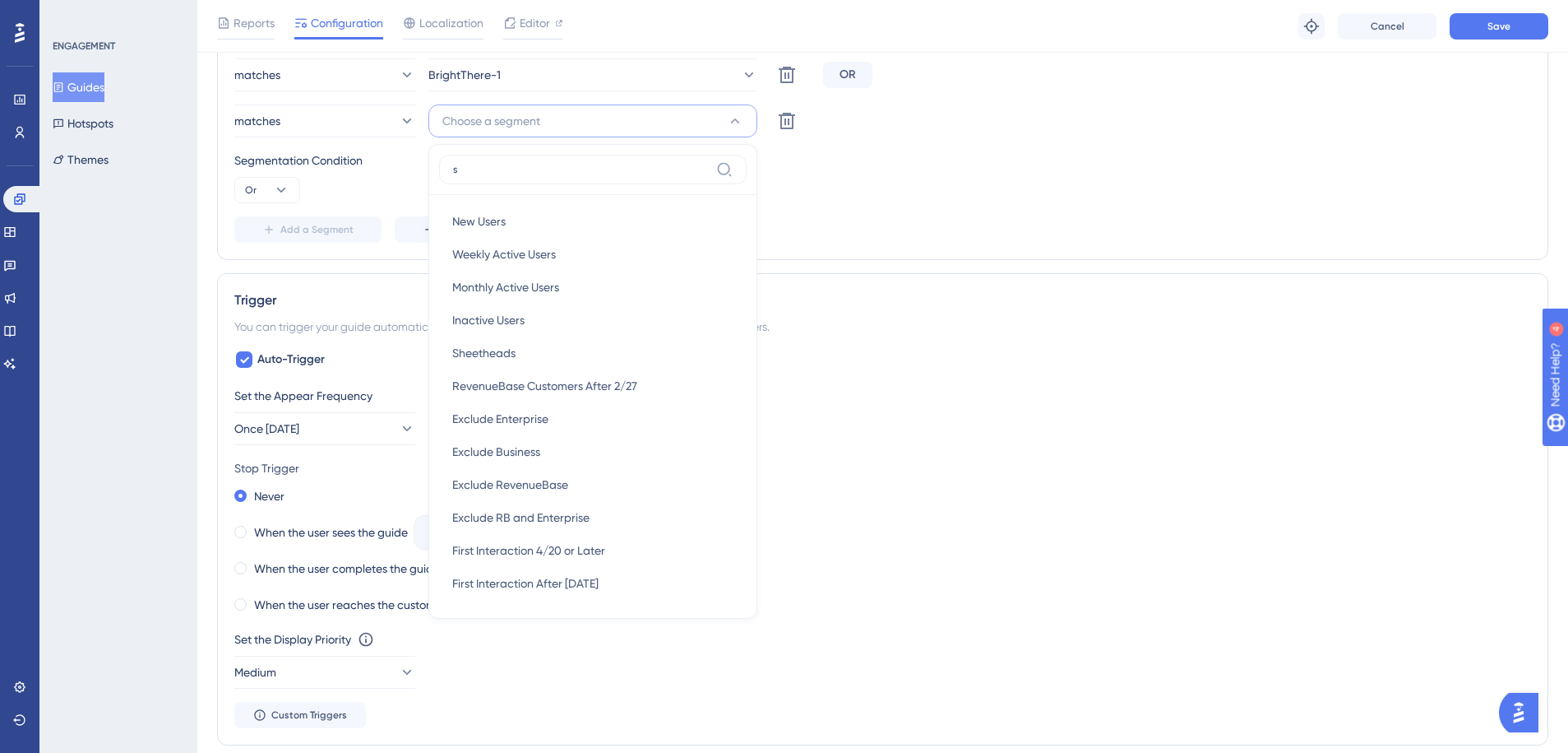
type input "sh"
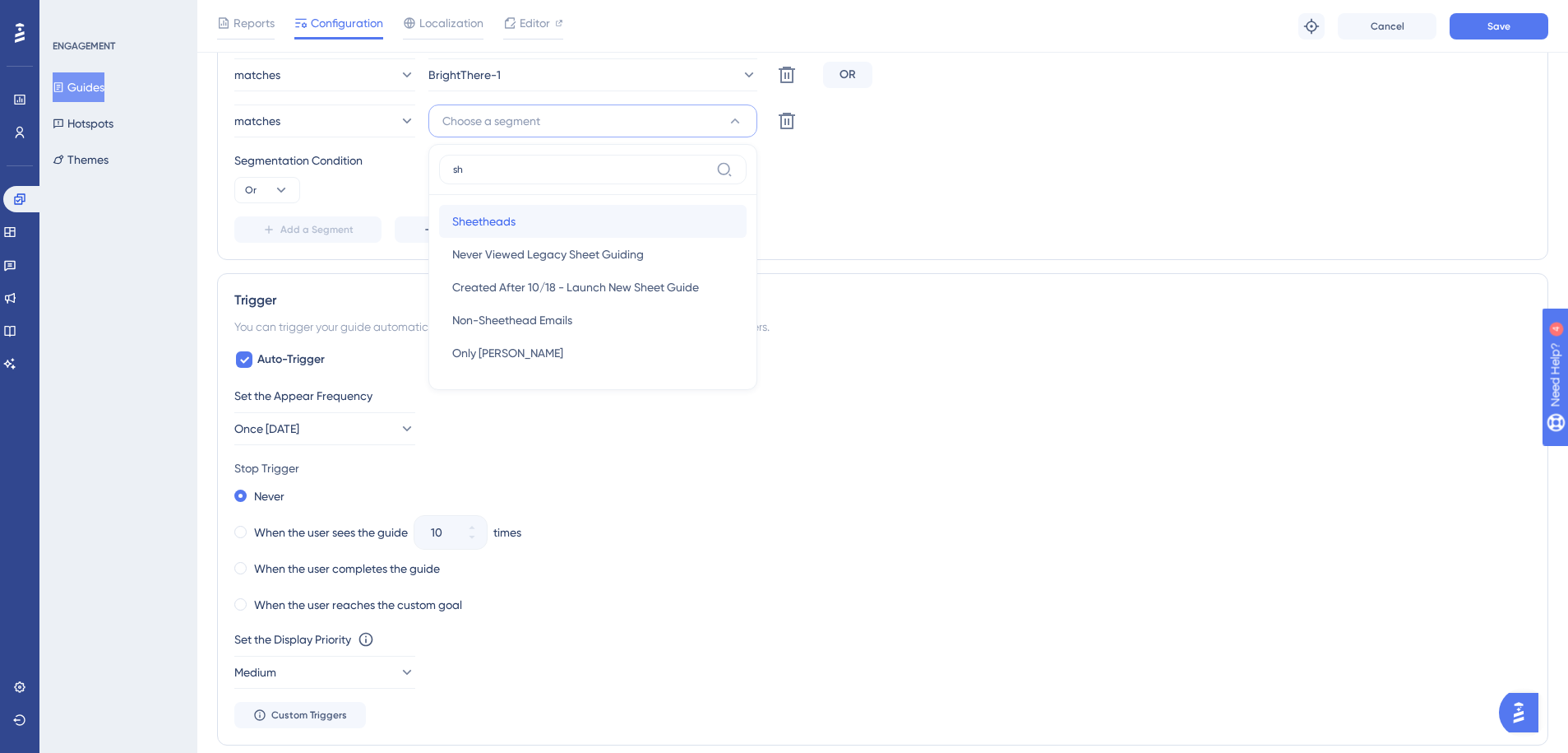
click at [505, 217] on span "Sheetheads" at bounding box center [484, 220] width 63 height 19
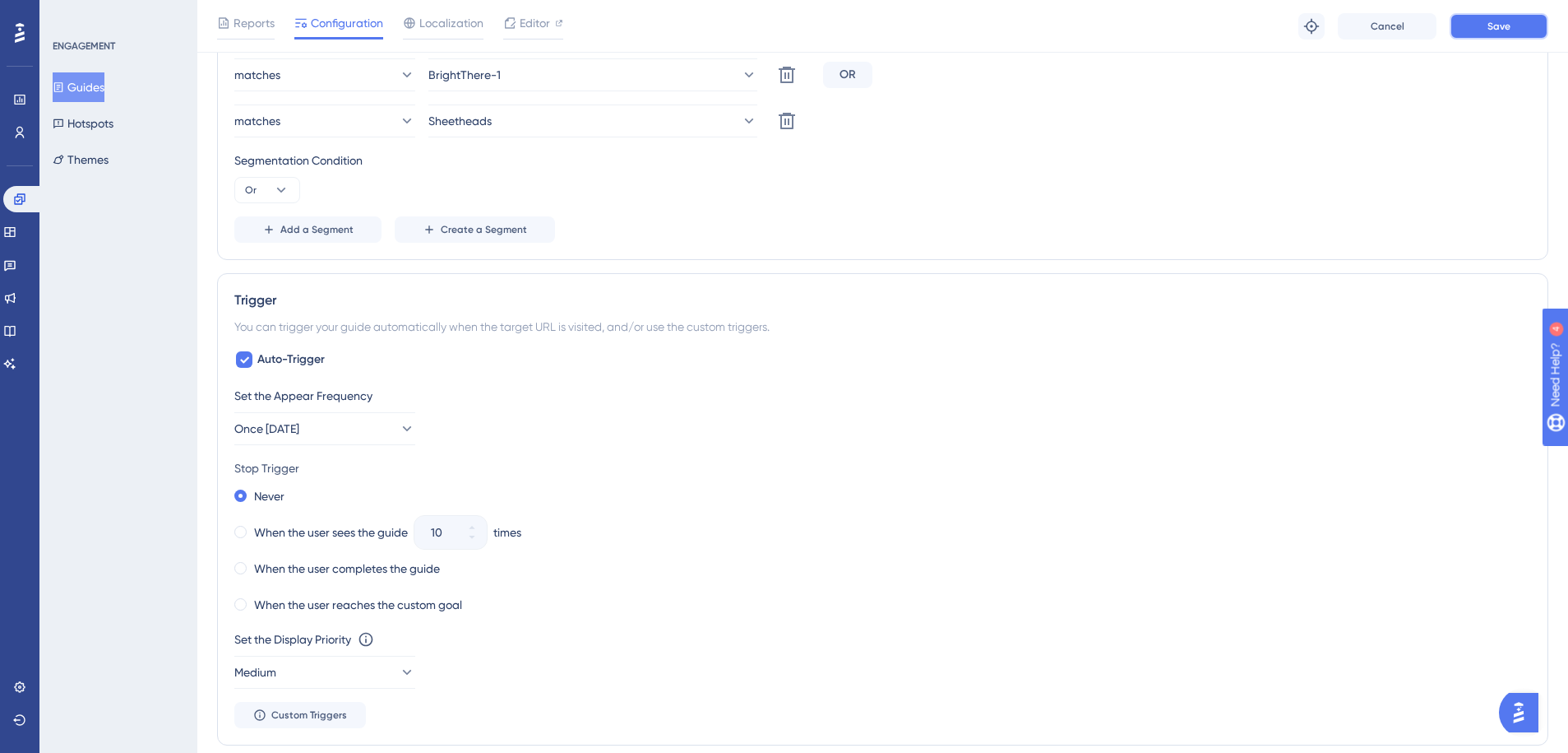
click at [1516, 18] on button "Save" at bounding box center [1499, 26] width 99 height 26
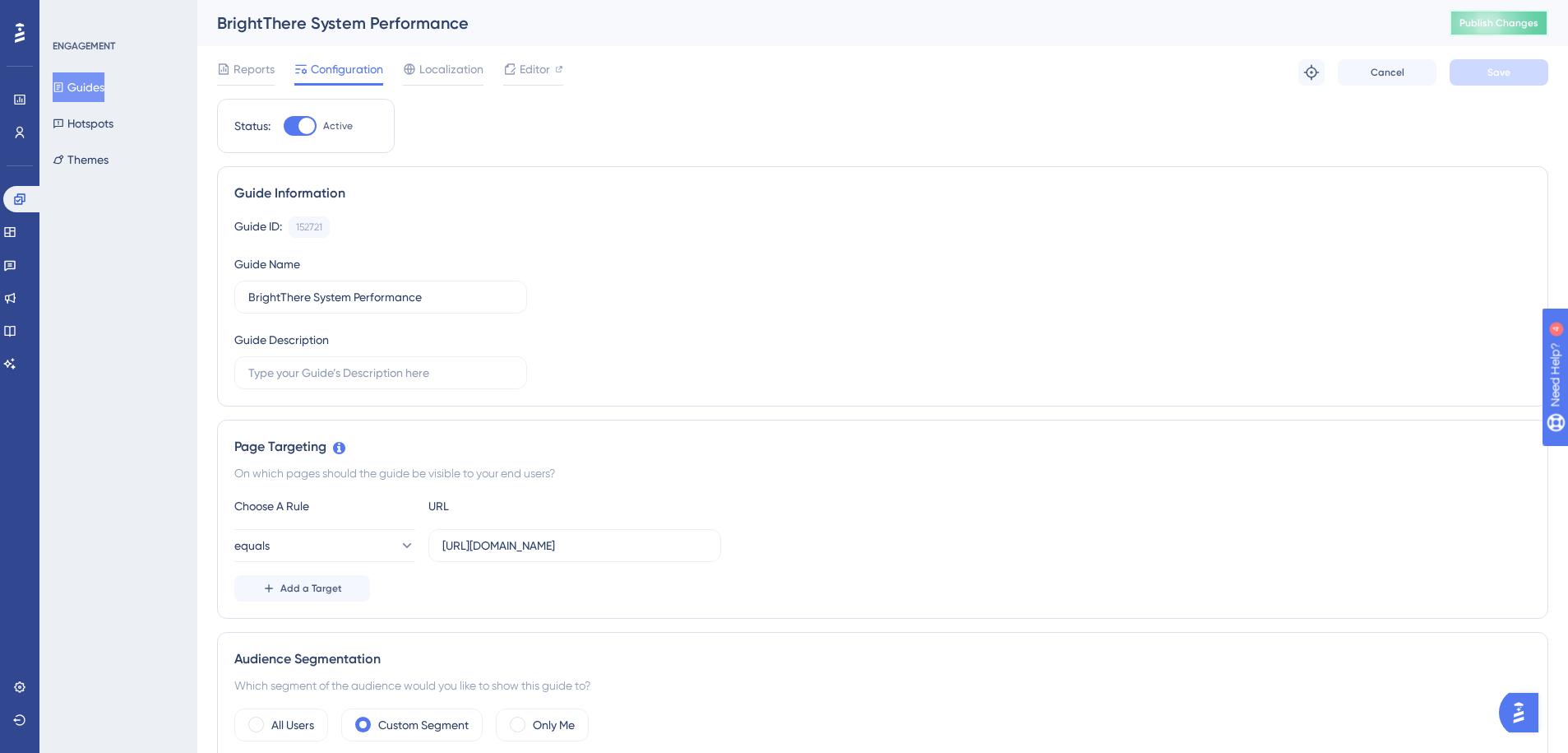
click at [1473, 22] on span "Publish Changes" at bounding box center [1499, 23] width 79 height 13
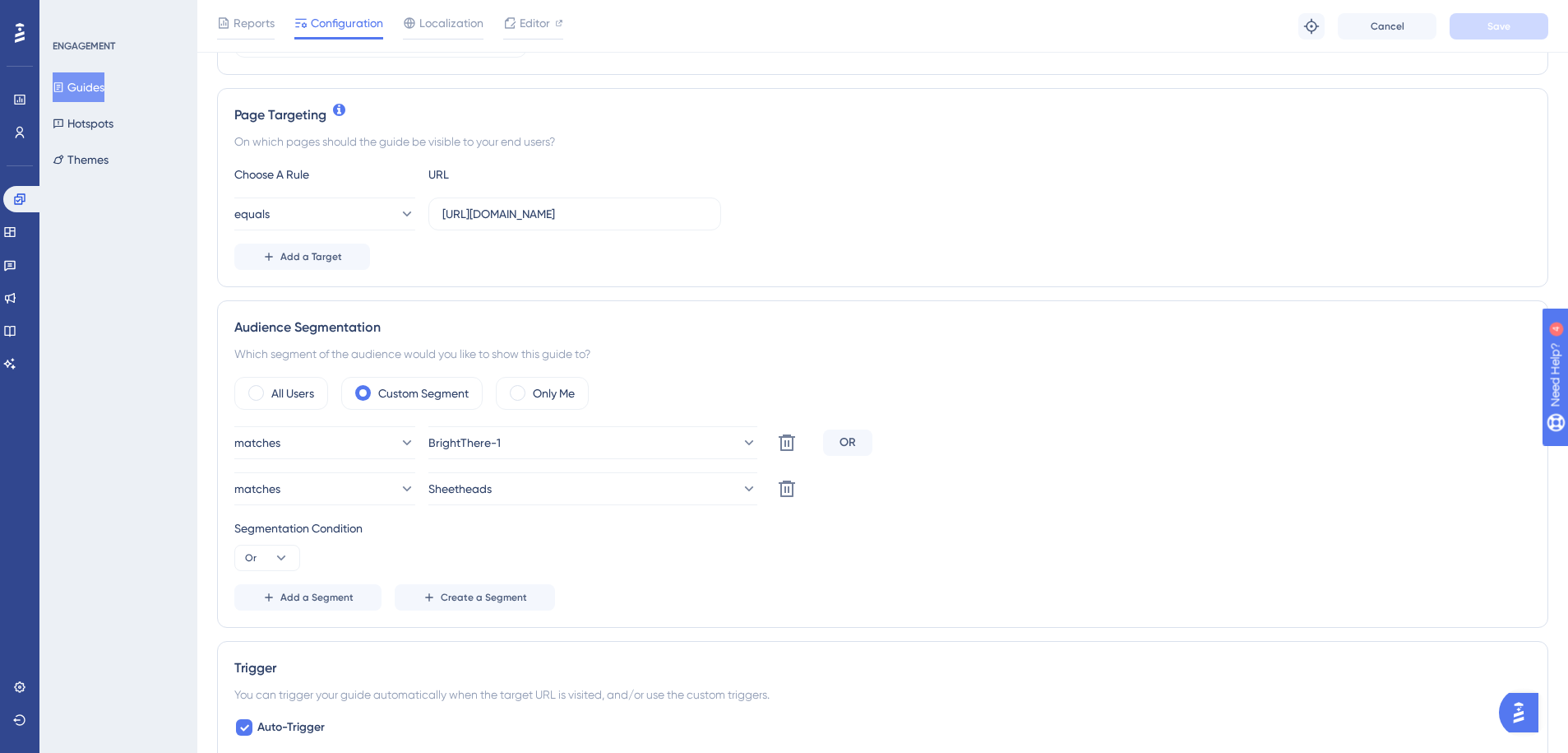
scroll to position [340, 0]
click at [13, 134] on link at bounding box center [19, 132] width 13 height 26
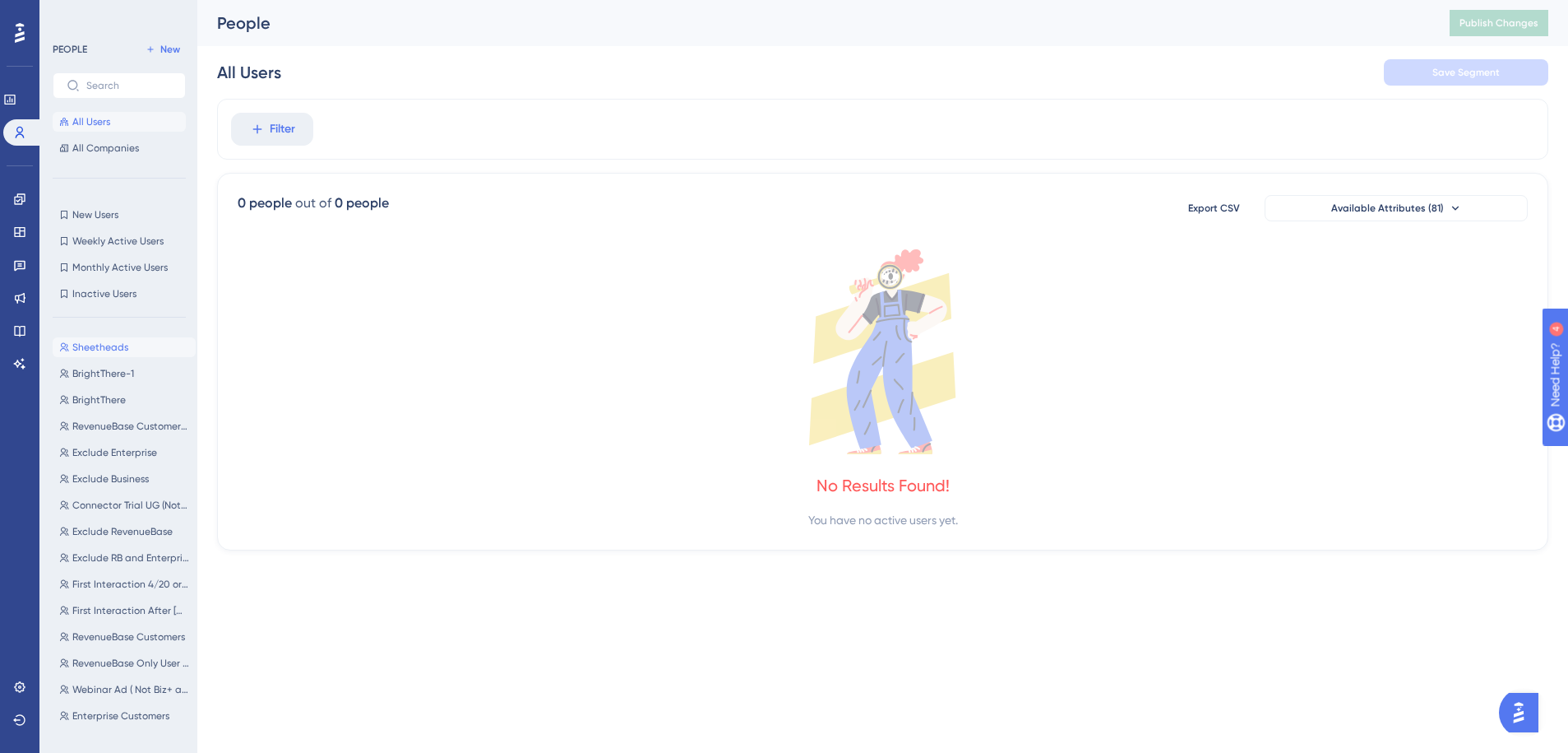
click at [122, 353] on span "Sheetheads" at bounding box center [100, 347] width 56 height 13
click at [345, 134] on span "gigasheet" at bounding box center [342, 129] width 48 height 13
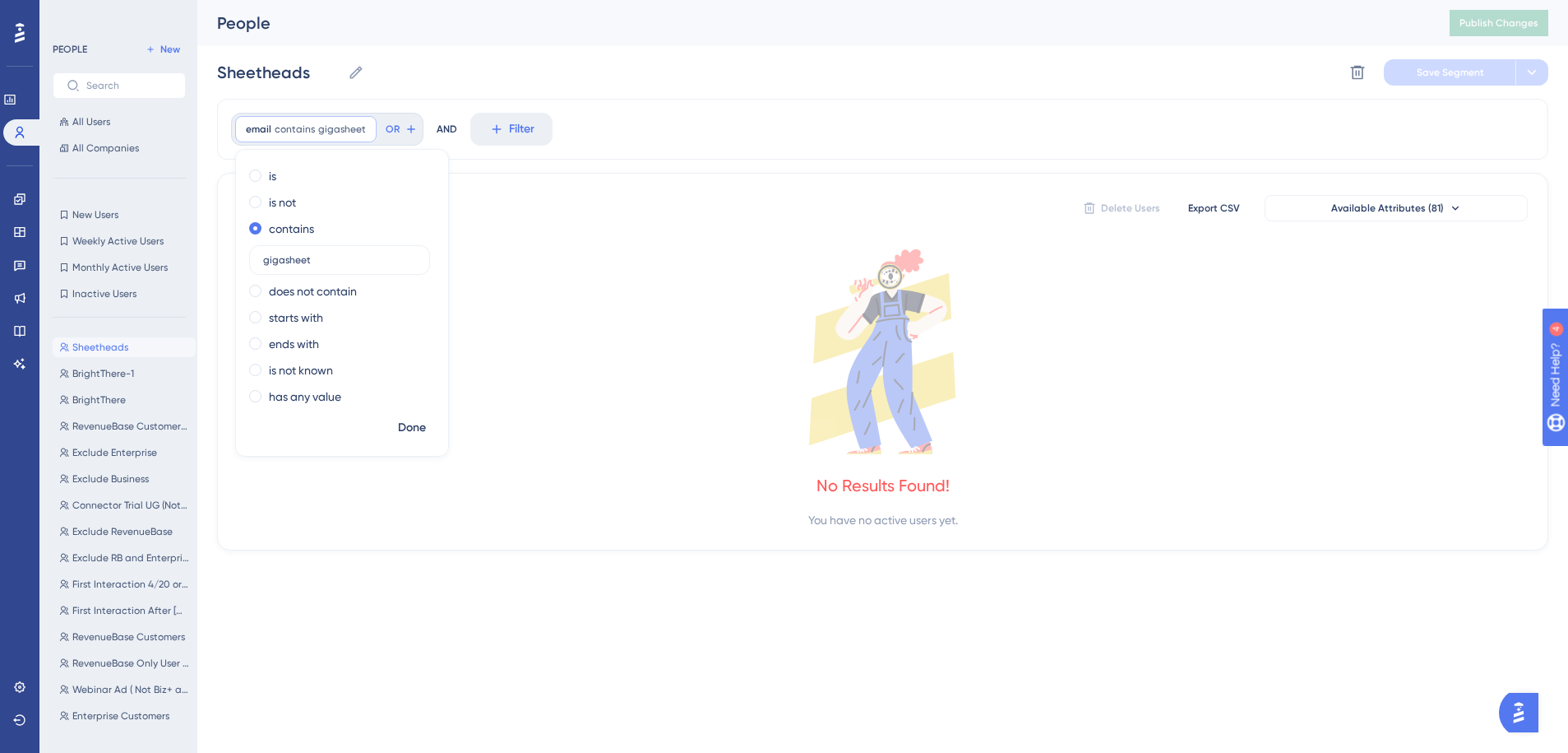
click at [468, 243] on div "0 people out of 0 people Delete Users Export CSV Available Attributes (81) No R…" at bounding box center [883, 362] width 1331 height 378
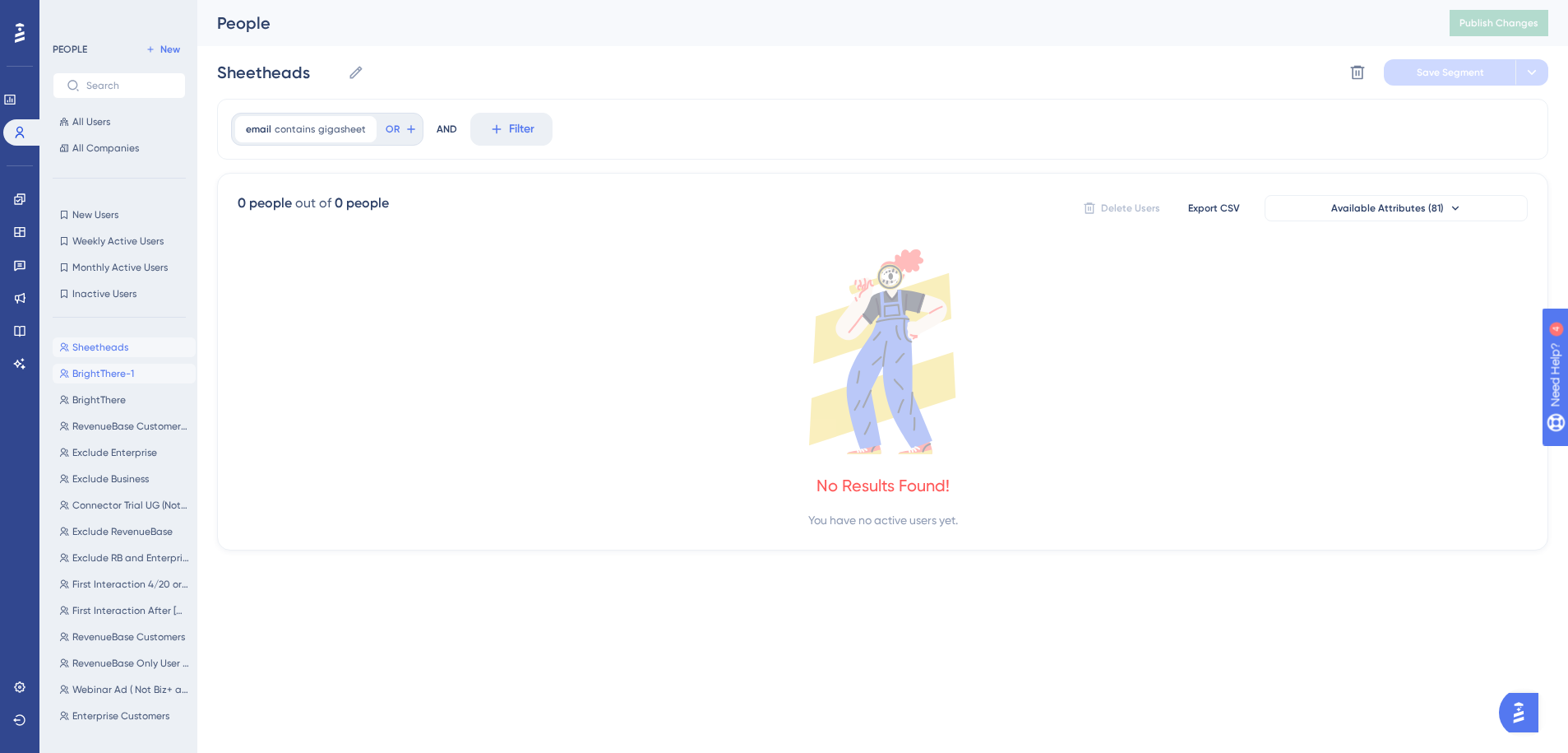
click at [115, 372] on span "BrightThere-1" at bounding box center [103, 373] width 62 height 13
click at [110, 394] on span "BrightThere" at bounding box center [99, 400] width 54 height 13
type input "BrightThere"
click at [333, 131] on span "brighthereservices.in" at bounding box center [356, 129] width 76 height 13
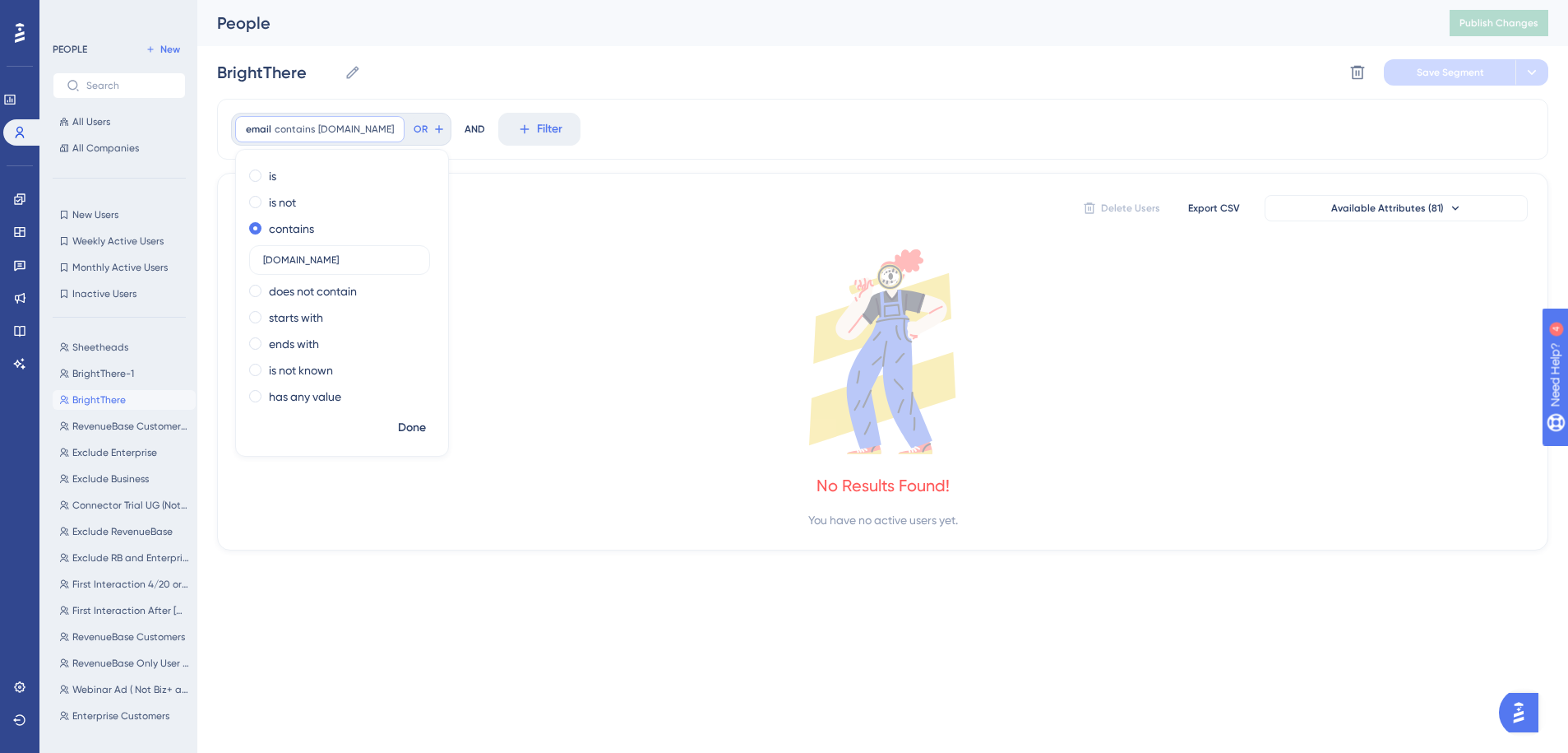
click at [539, 328] on icon at bounding box center [883, 351] width 1290 height 205
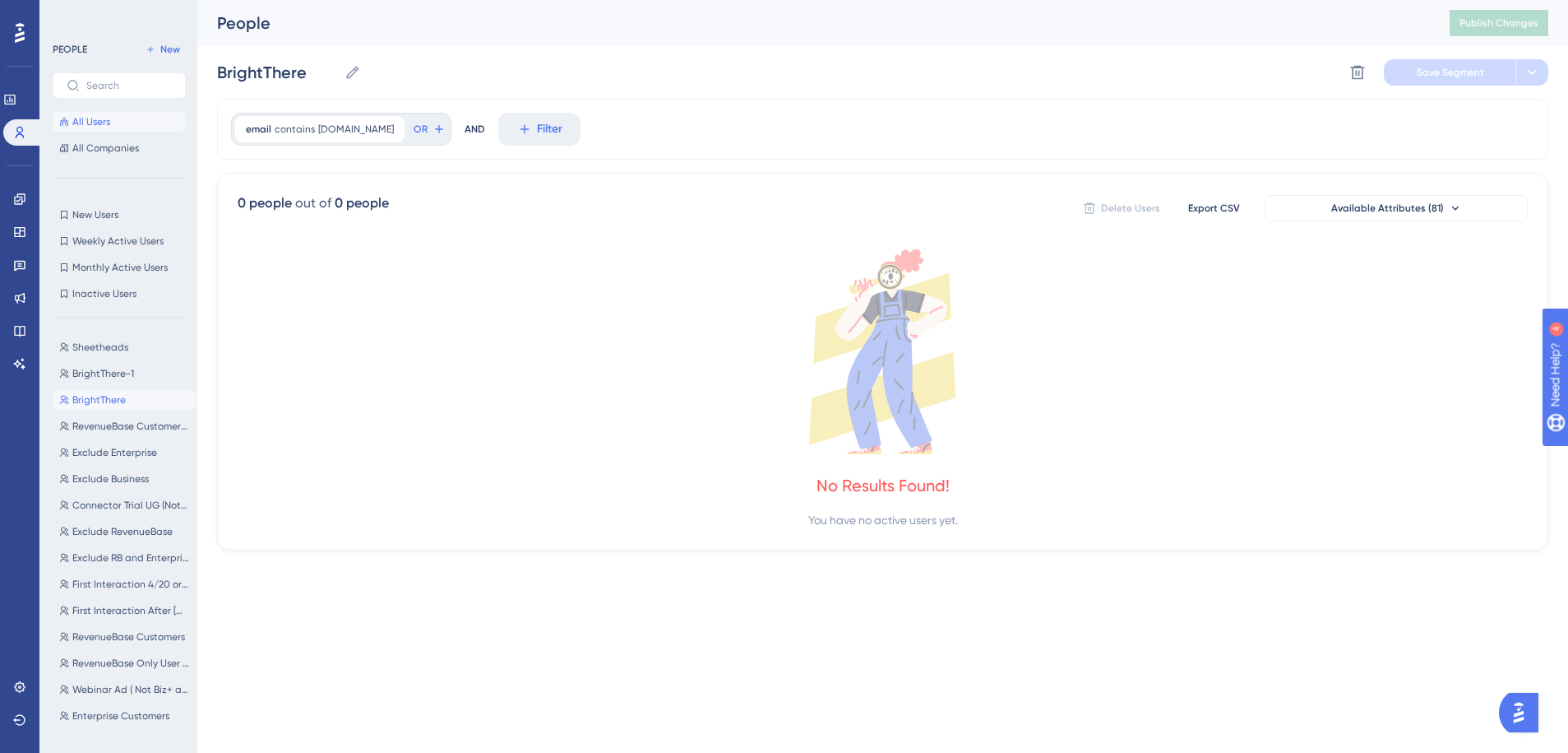
click at [113, 119] on button "All Users" at bounding box center [119, 121] width 133 height 19
click at [136, 149] on span "All Companies" at bounding box center [106, 148] width 67 height 13
click at [129, 121] on button "All Users" at bounding box center [119, 121] width 133 height 19
click at [1391, 196] on button "Available Attributes (81)" at bounding box center [1396, 208] width 263 height 26
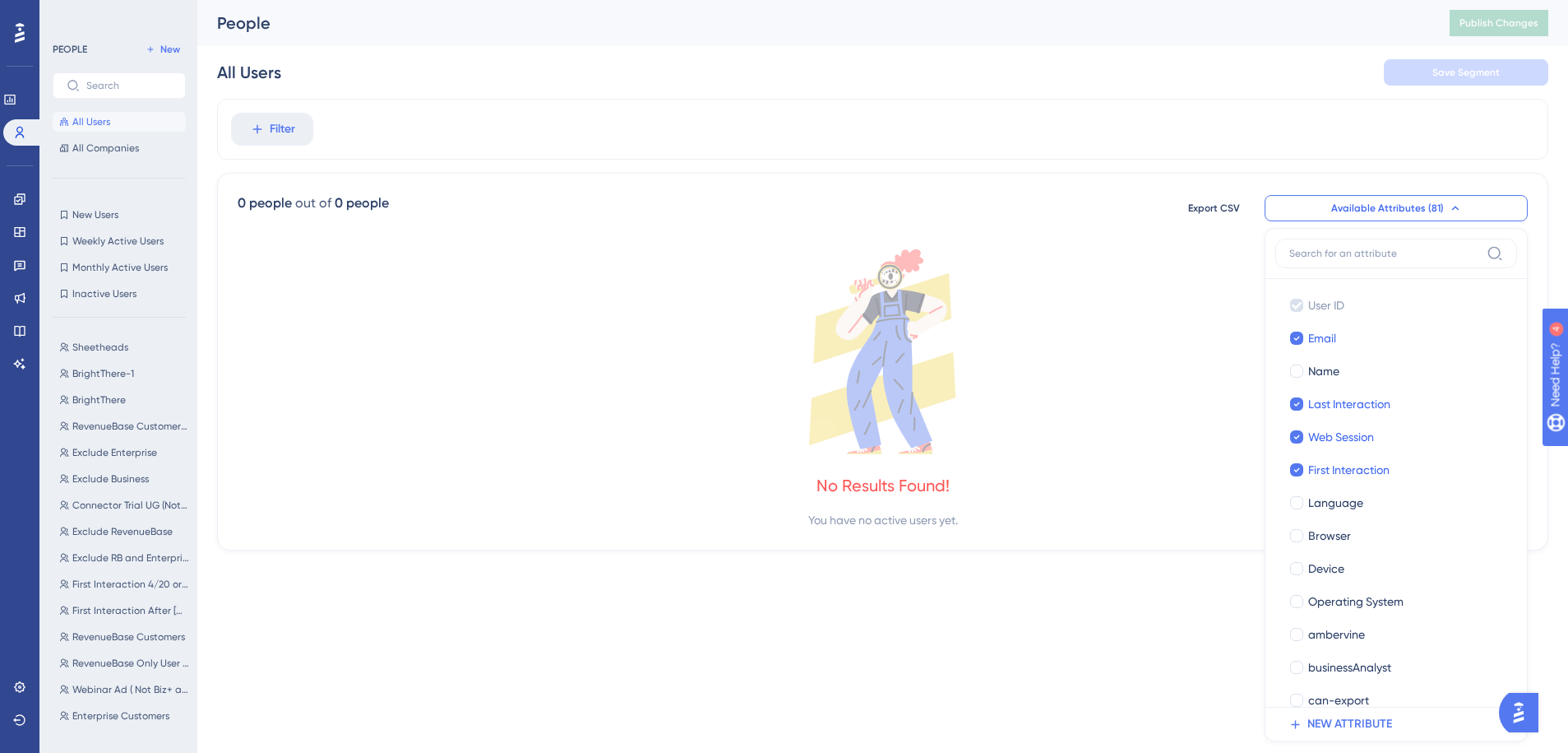
scroll to position [88, 0]
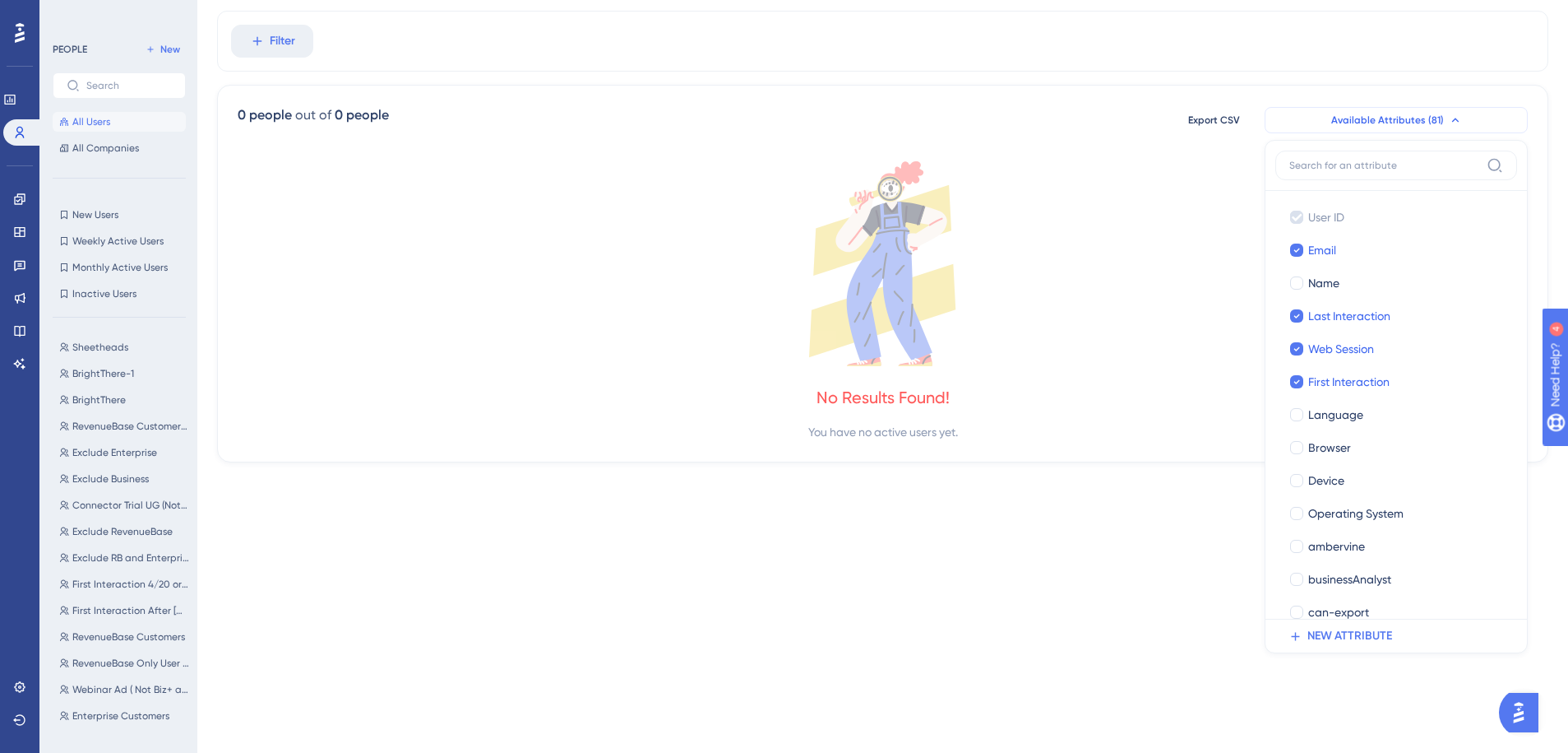
click at [1368, 132] on button "Available Attributes (81)" at bounding box center [1396, 119] width 263 height 26
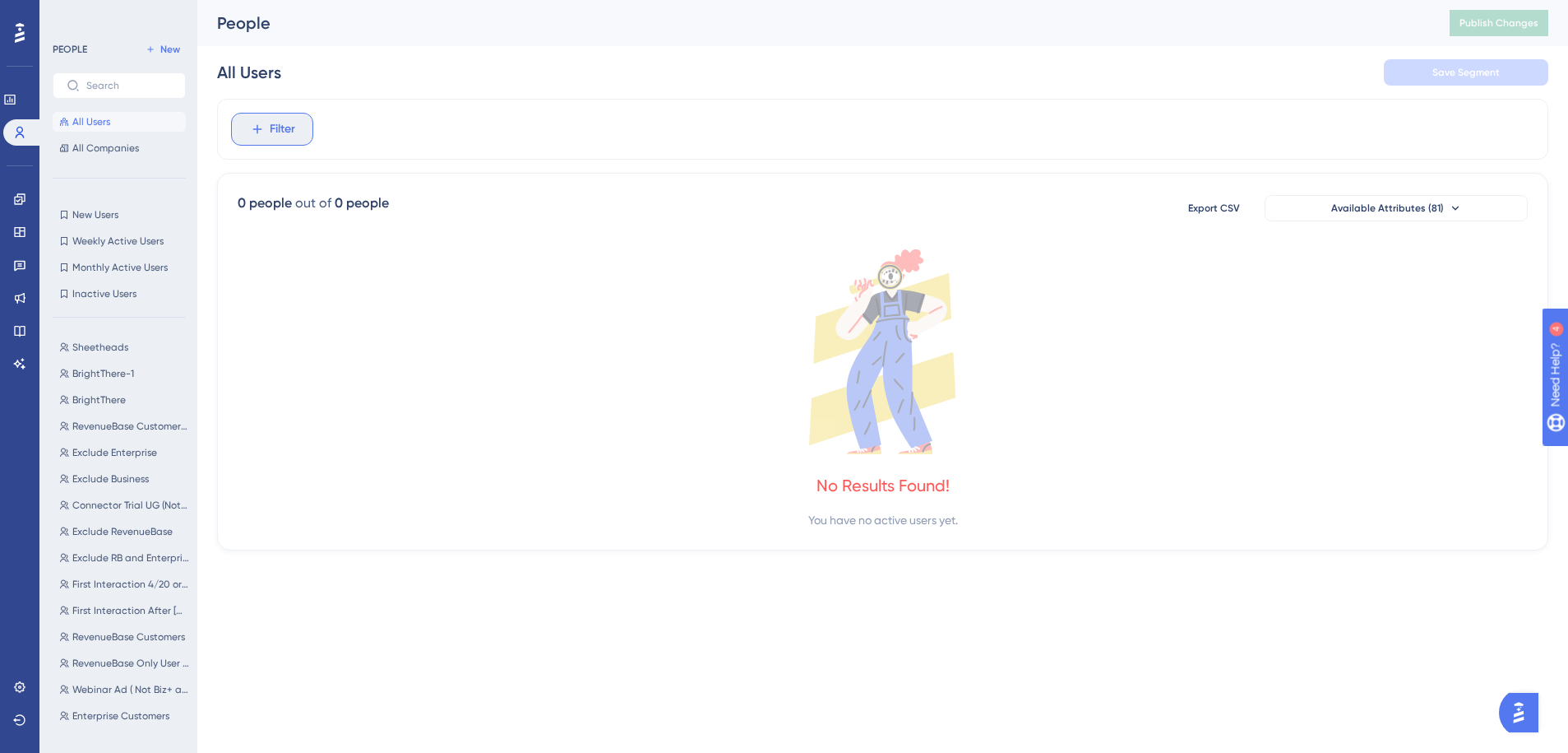
click at [273, 140] on button "Filter" at bounding box center [272, 130] width 82 height 33
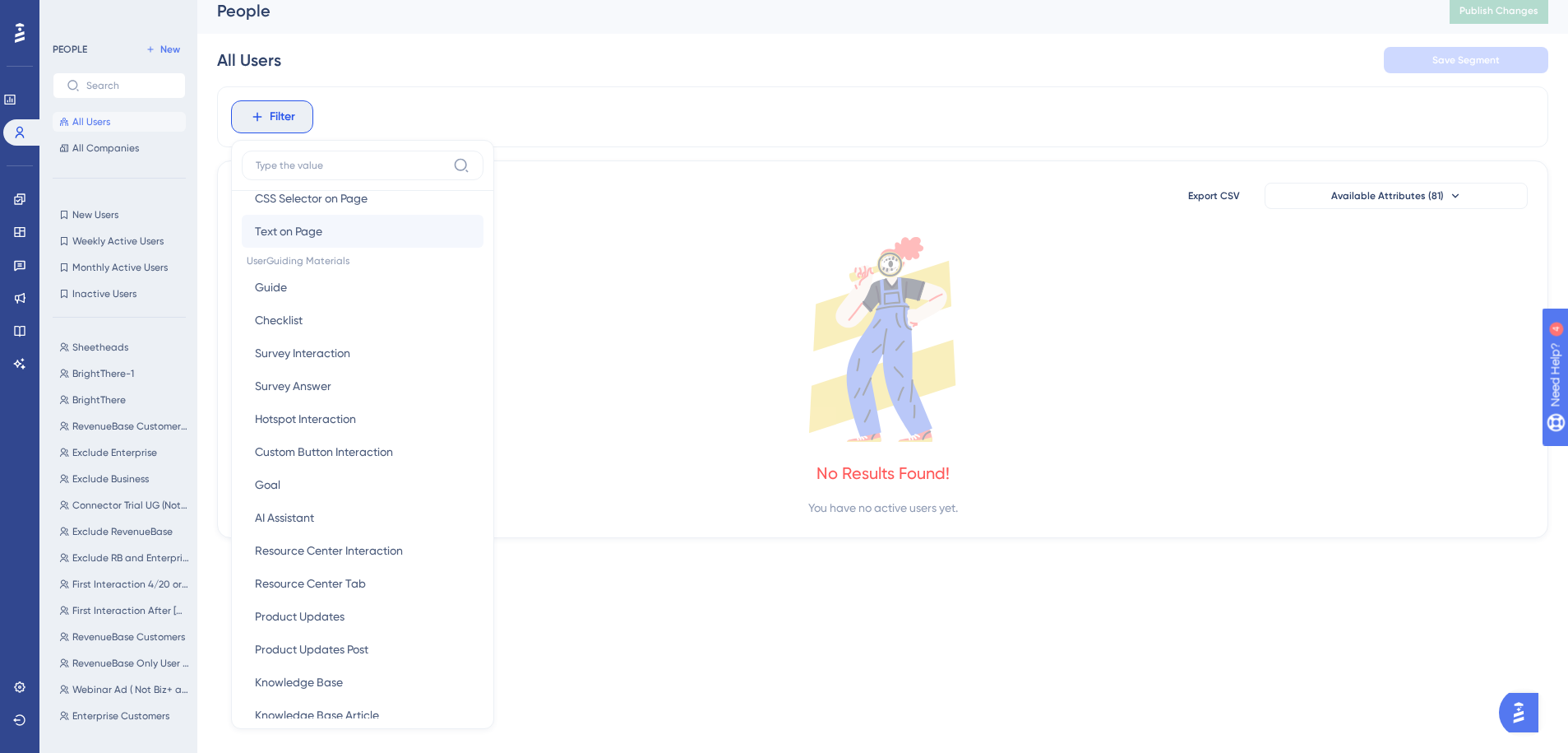
scroll to position [209, 0]
click at [484, 85] on div "All Users Save Segment" at bounding box center [883, 59] width 1331 height 53
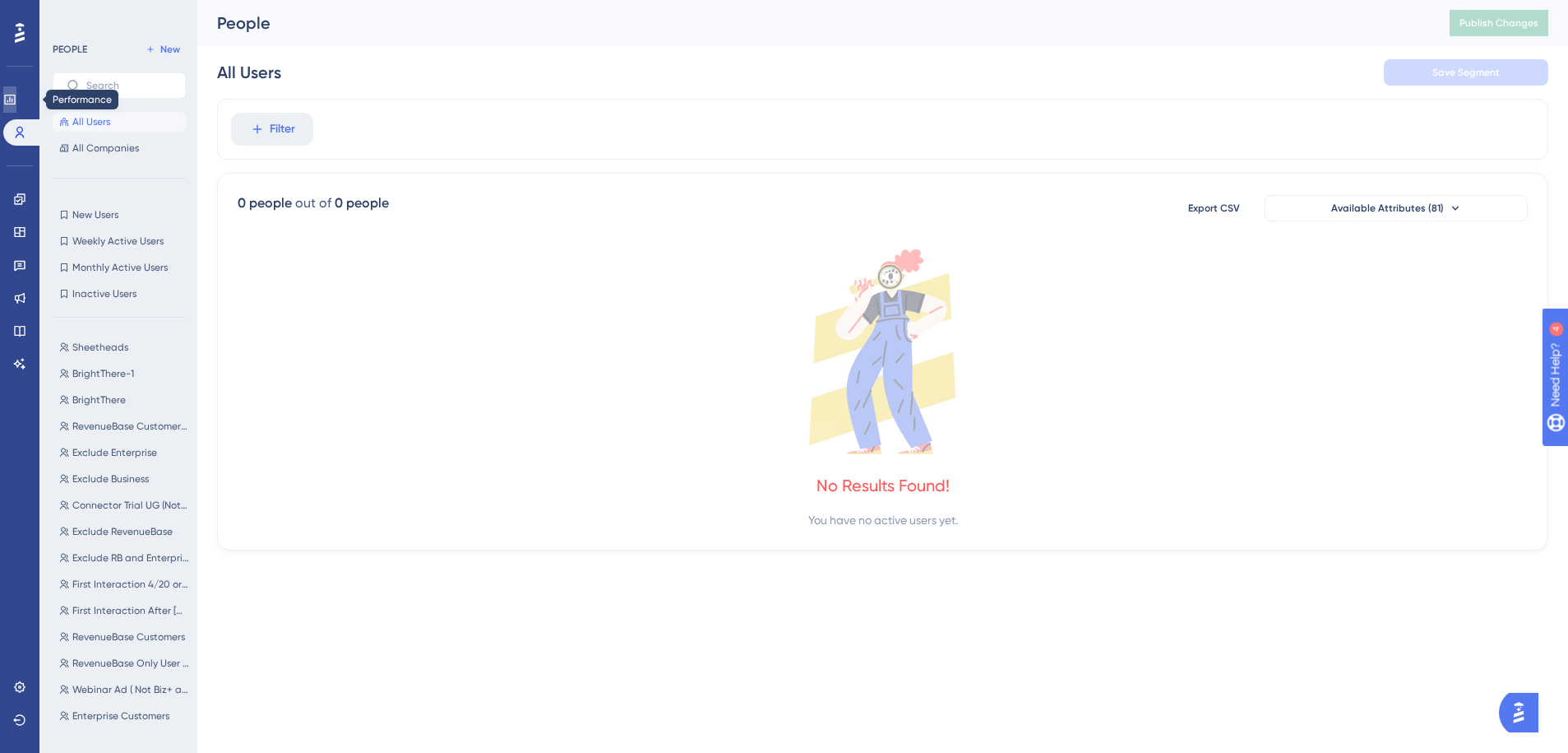
click at [17, 107] on link at bounding box center [10, 99] width 13 height 26
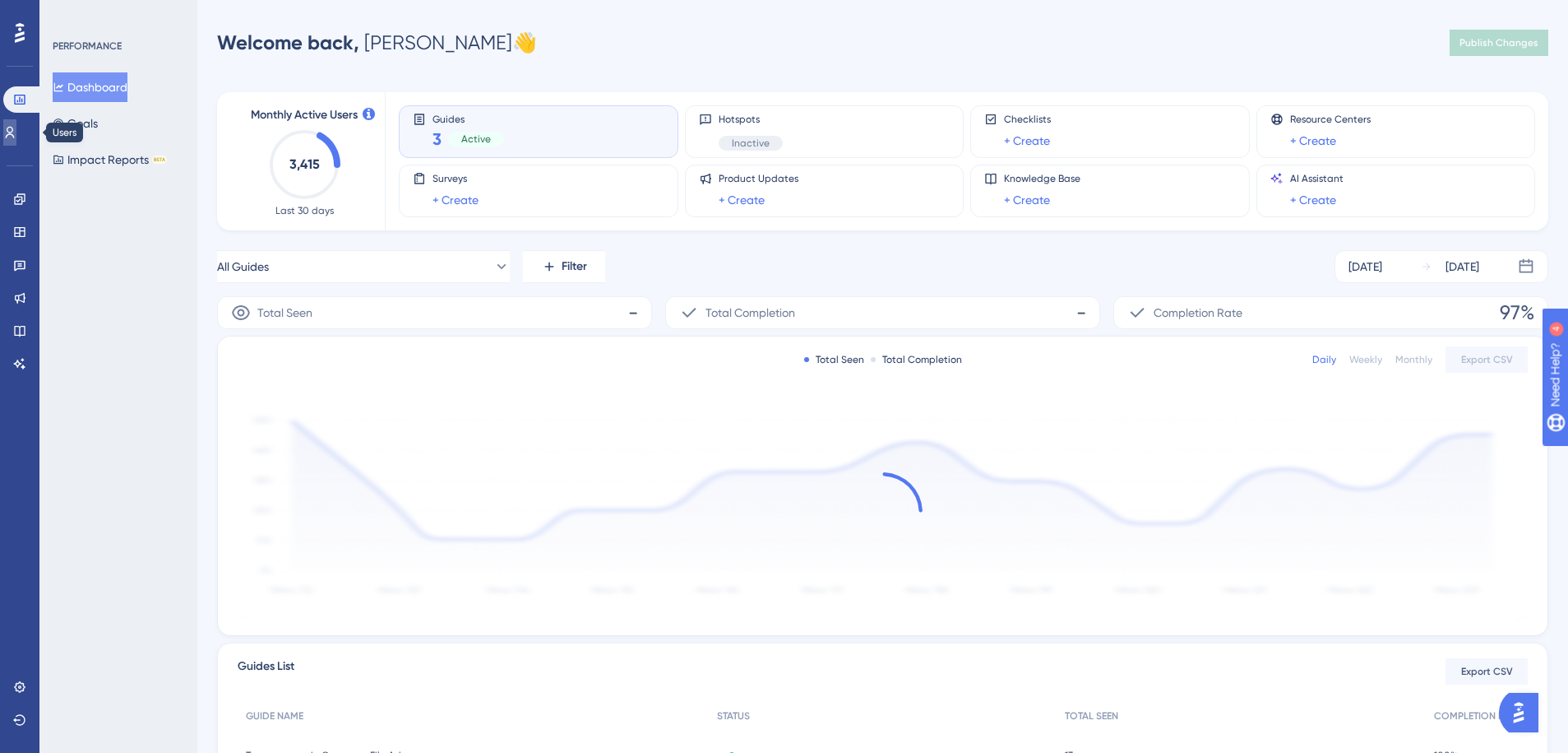
click at [10, 136] on link at bounding box center [10, 132] width 13 height 26
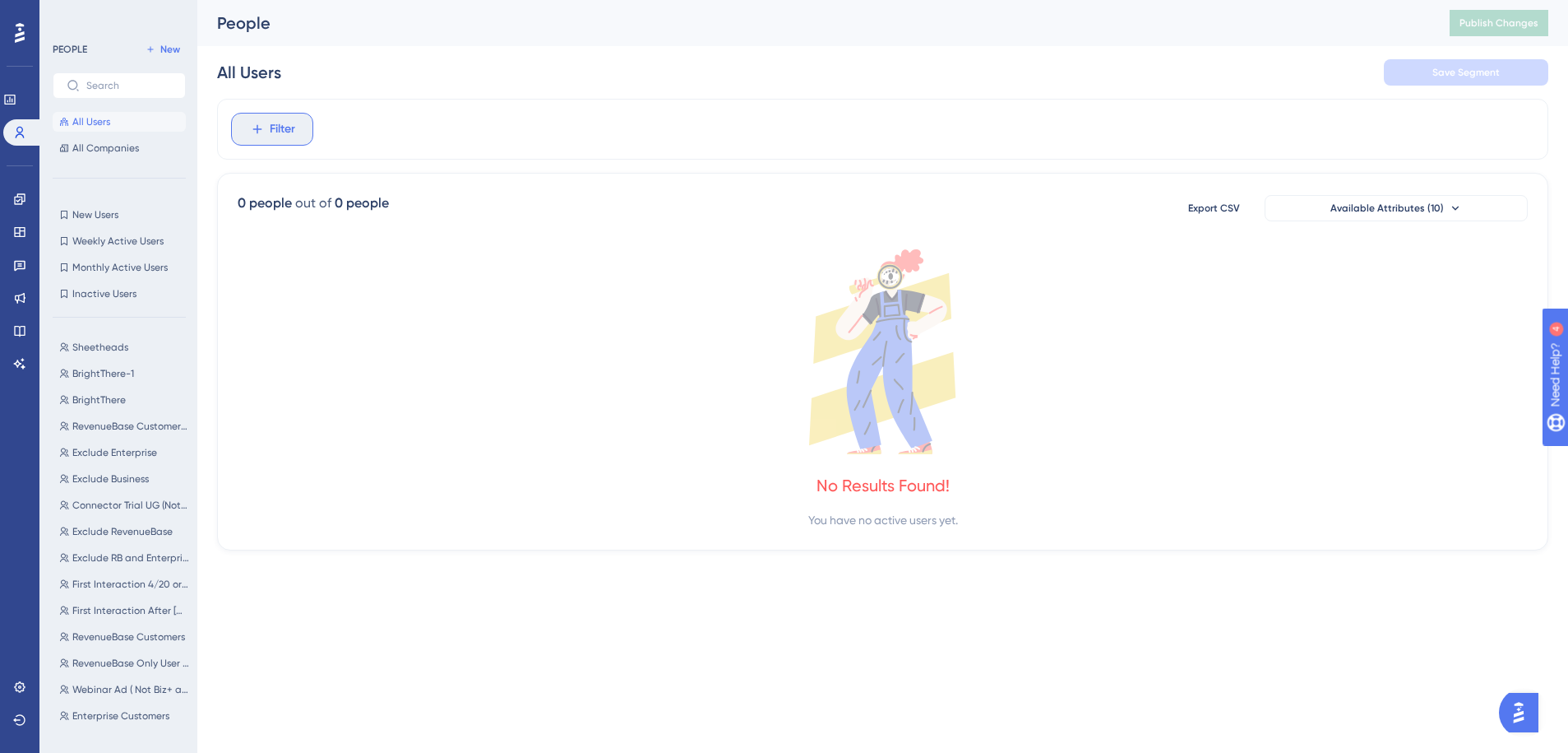
click at [283, 128] on span "Filter" at bounding box center [282, 129] width 26 height 19
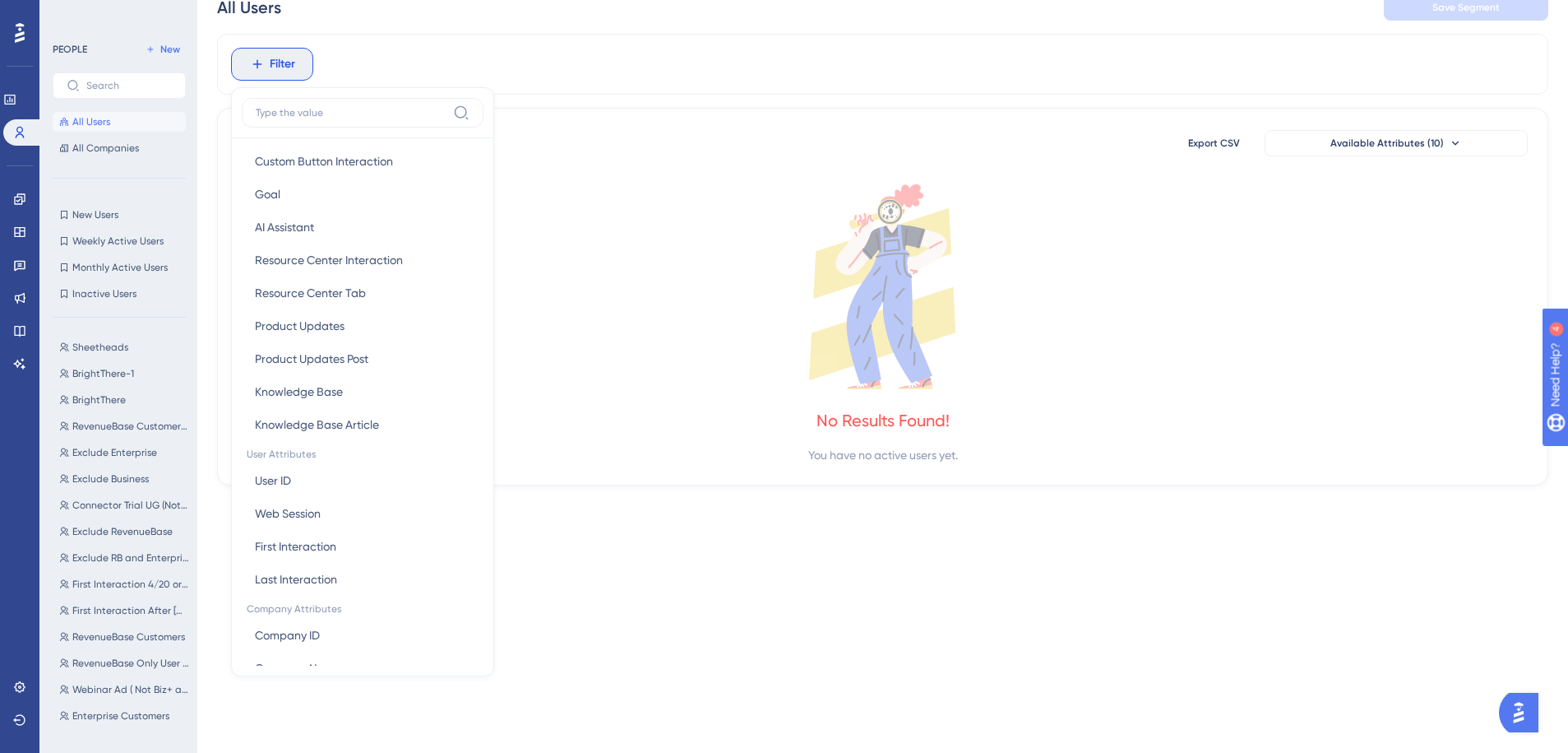
scroll to position [539, 0]
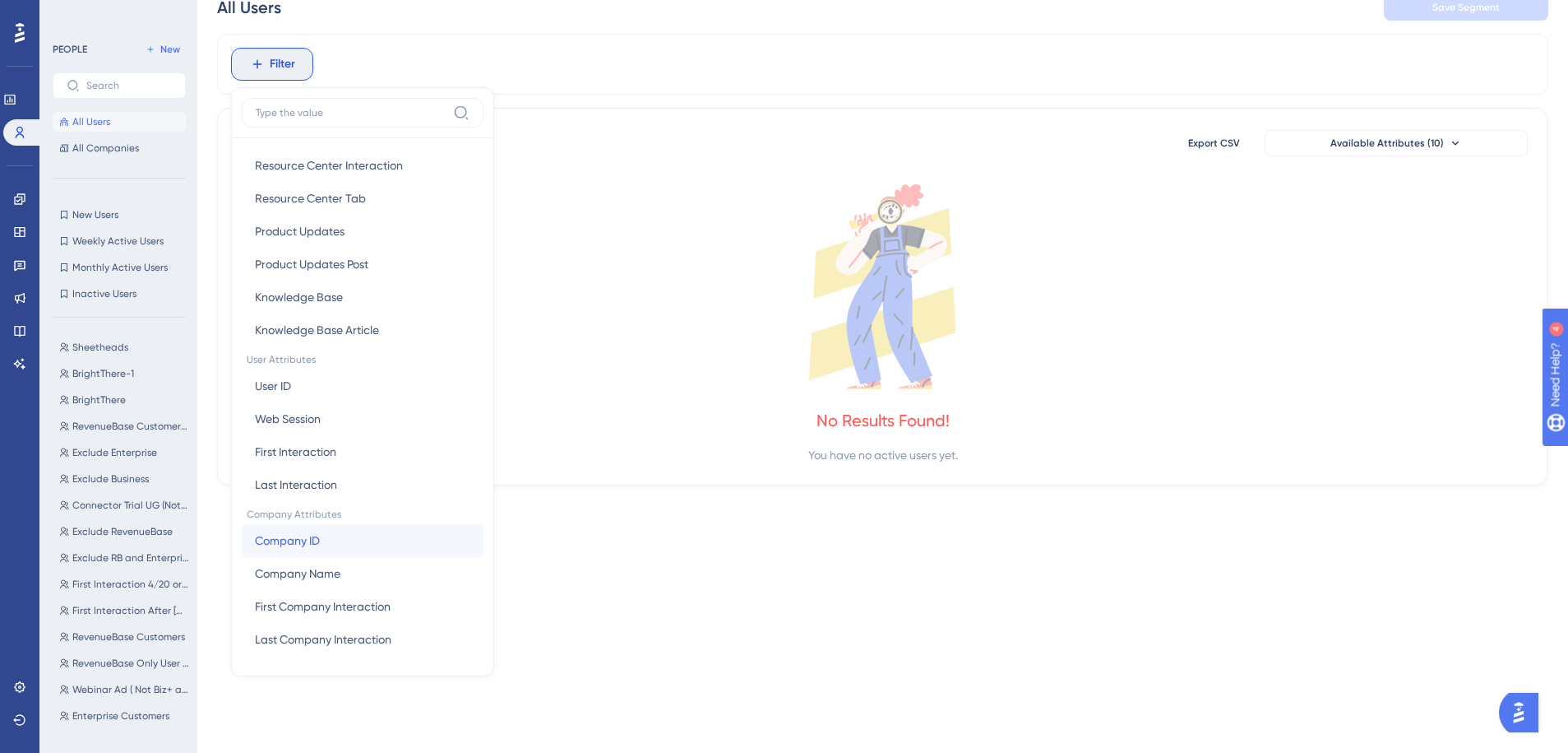
click at [340, 533] on button "Company ID Company ID" at bounding box center [362, 541] width 242 height 33
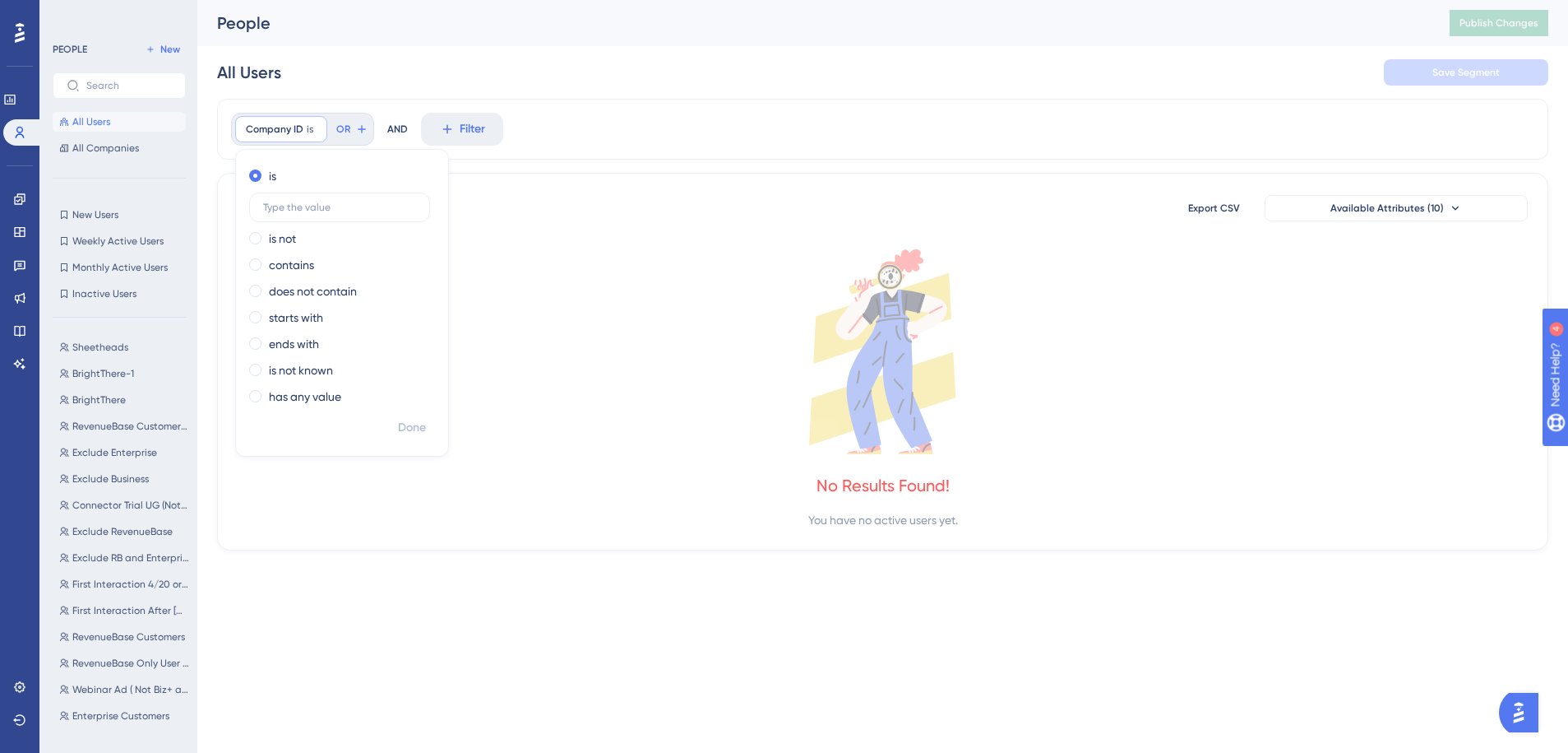
scroll to position [0, 0]
click at [323, 395] on label "has any value" at bounding box center [305, 395] width 72 height 19
click at [398, 390] on span "Done" at bounding box center [412, 391] width 28 height 19
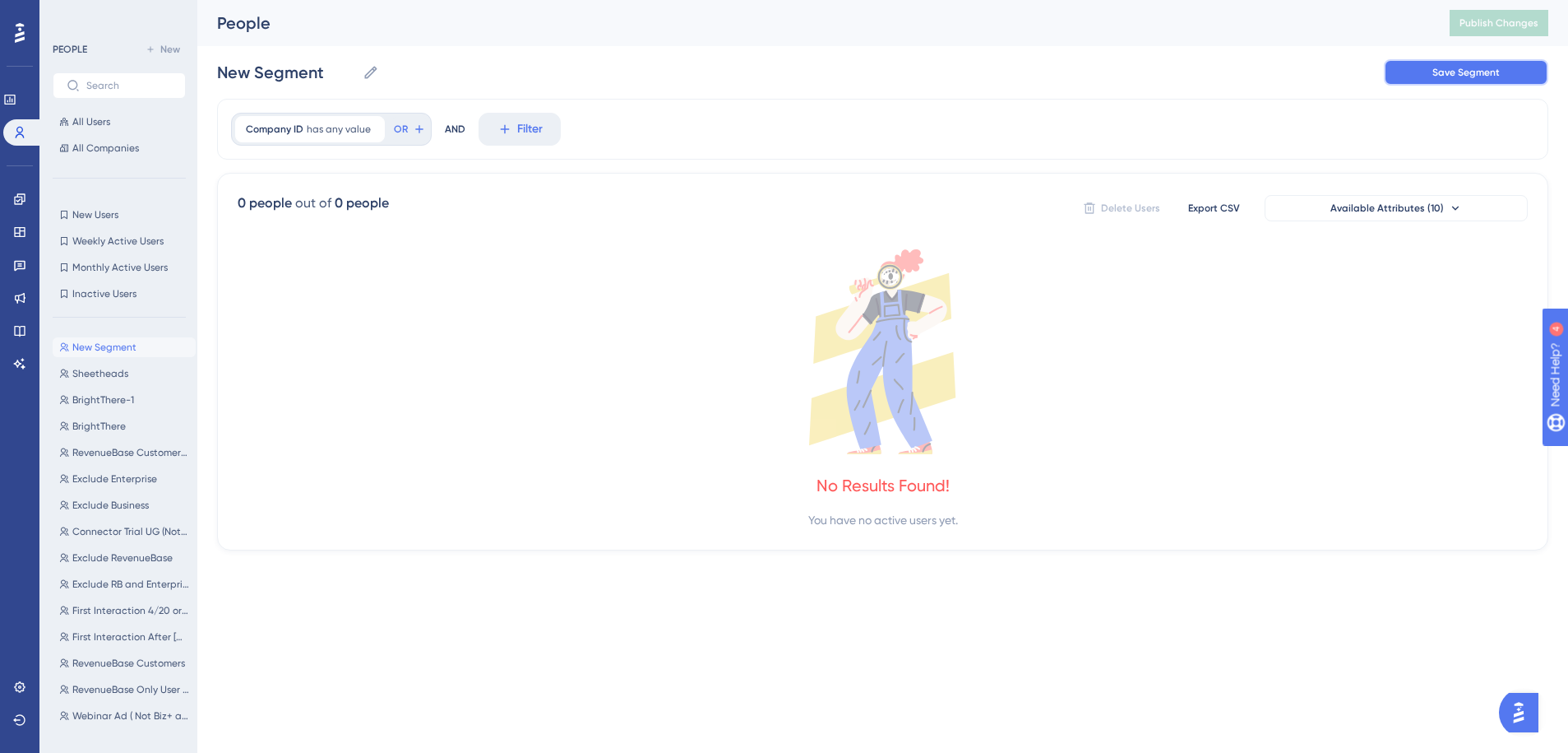
click at [1439, 76] on span "Save Segment" at bounding box center [1465, 72] width 68 height 13
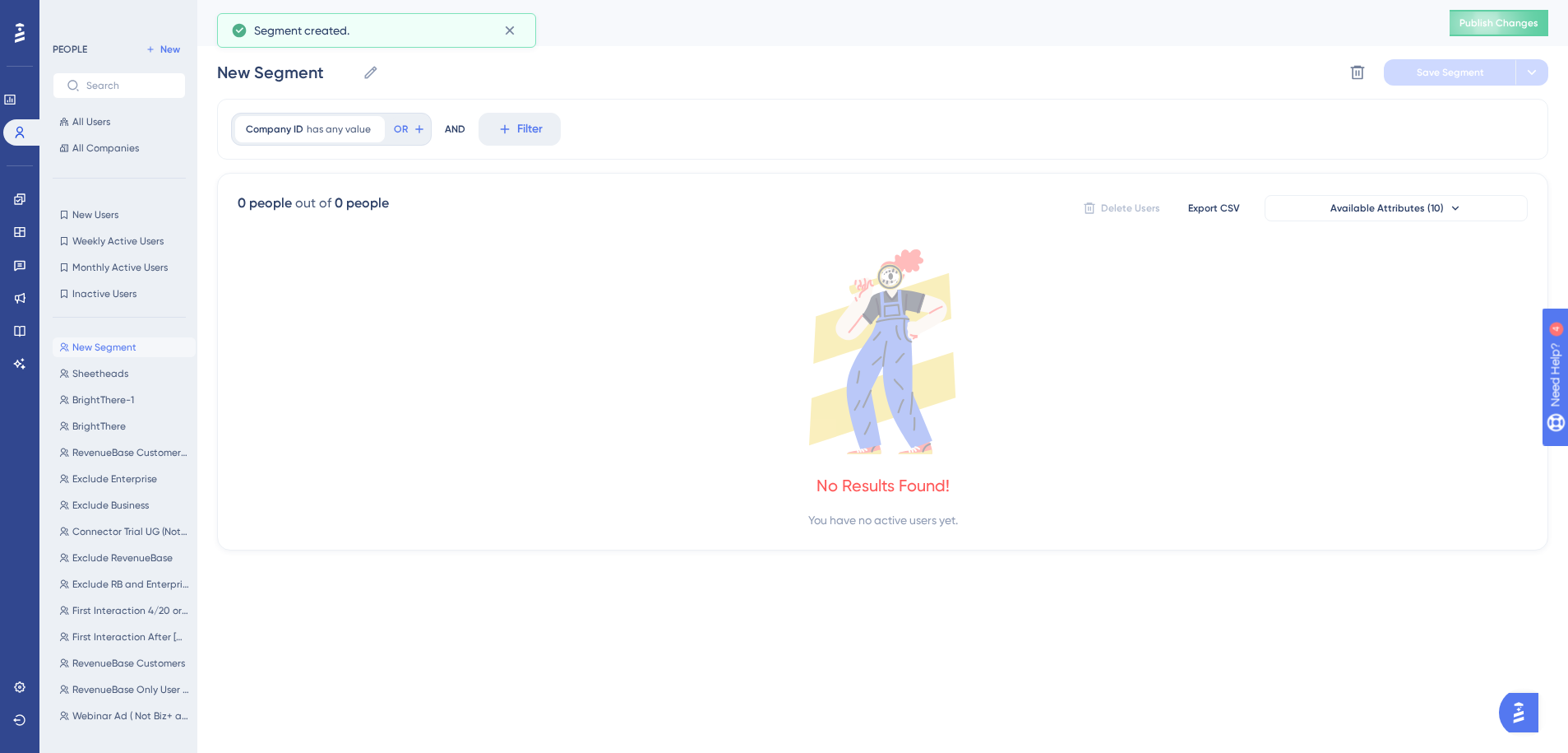
click at [790, 283] on icon at bounding box center [883, 351] width 1290 height 205
click at [109, 220] on span "New Users" at bounding box center [95, 215] width 46 height 13
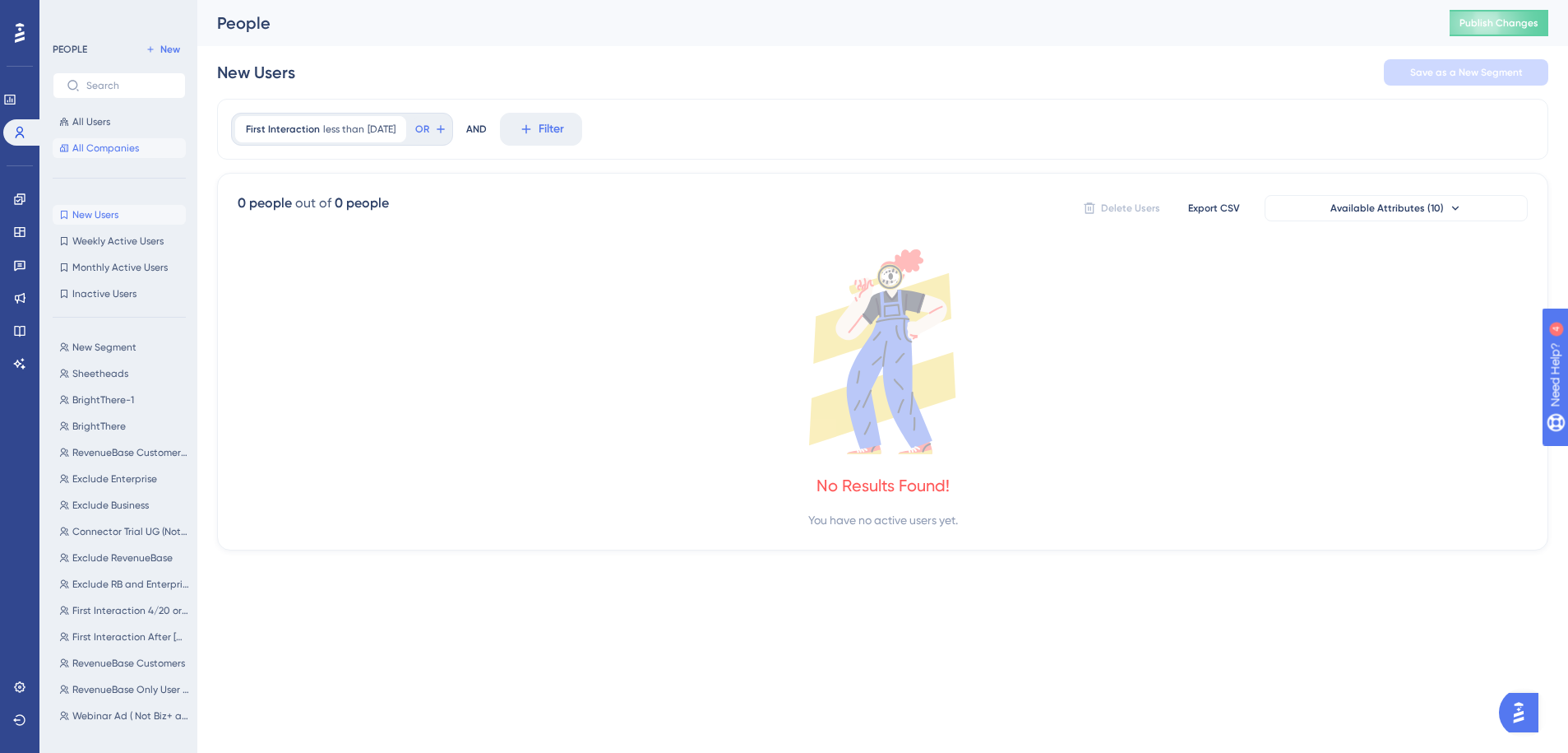
click at [104, 139] on button "All Companies" at bounding box center [119, 147] width 133 height 19
click at [96, 124] on span "All Users" at bounding box center [91, 121] width 38 height 13
click at [12, 124] on link at bounding box center [23, 132] width 40 height 26
click at [17, 87] on link at bounding box center [10, 99] width 13 height 26
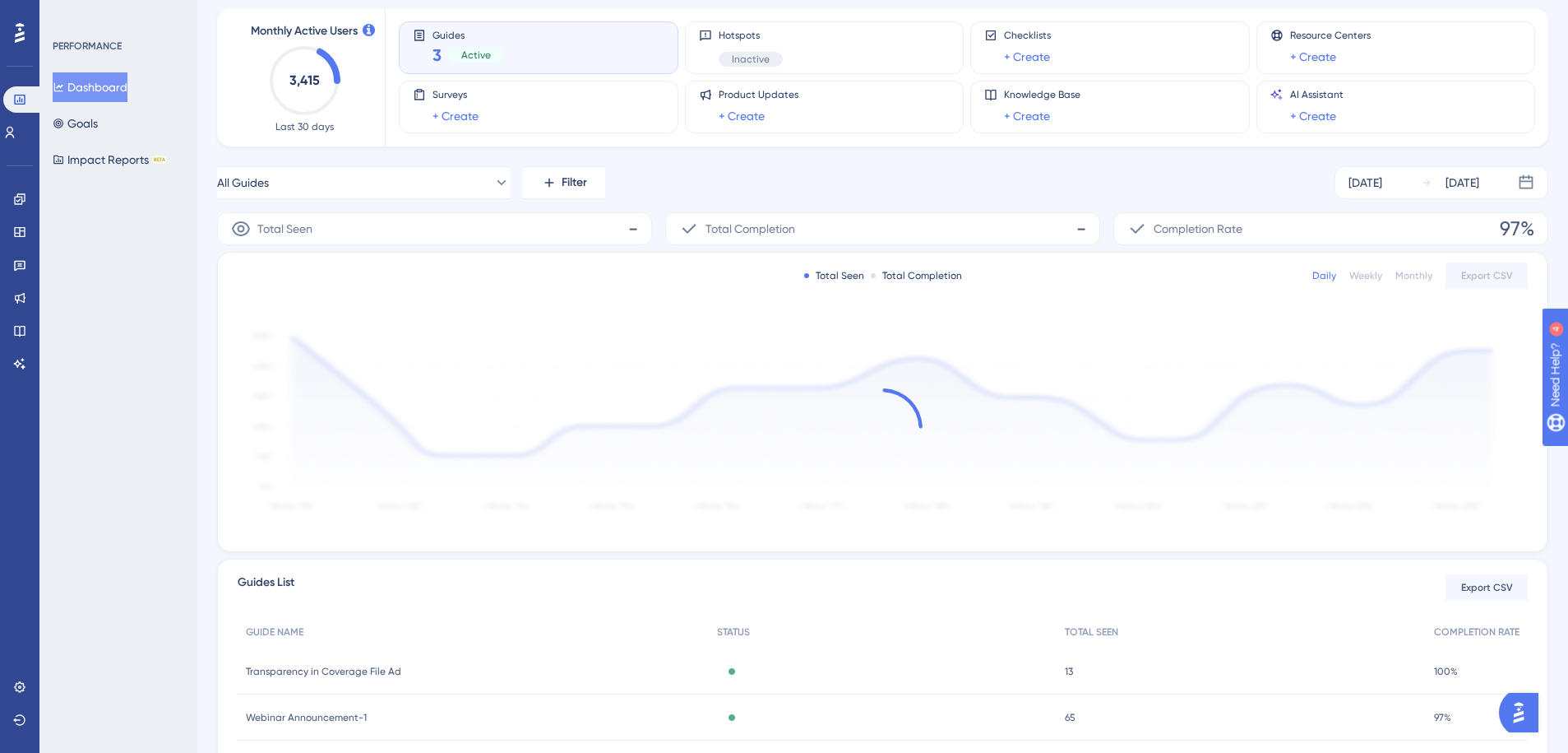
scroll to position [178, 0]
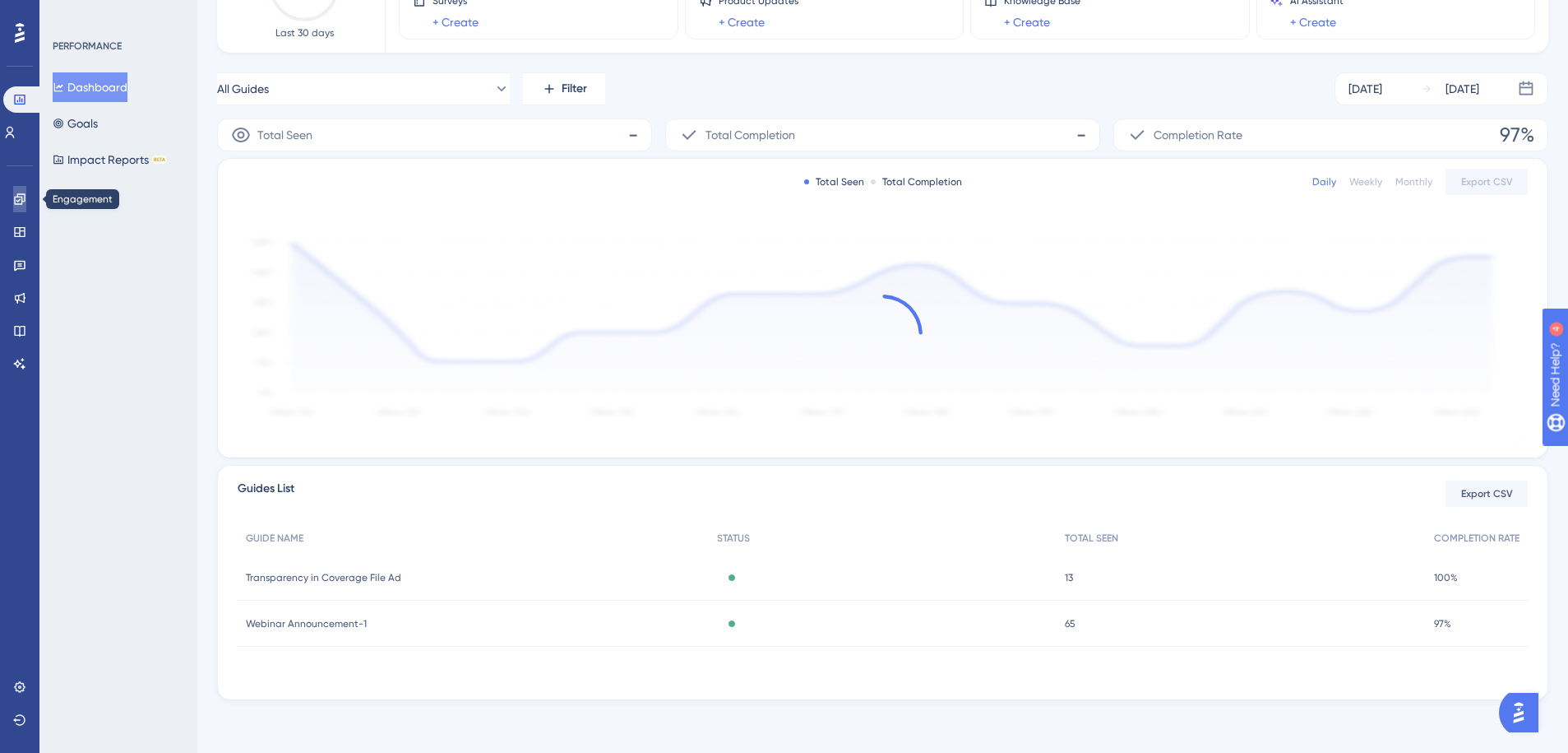
click at [24, 203] on icon at bounding box center [19, 199] width 13 height 13
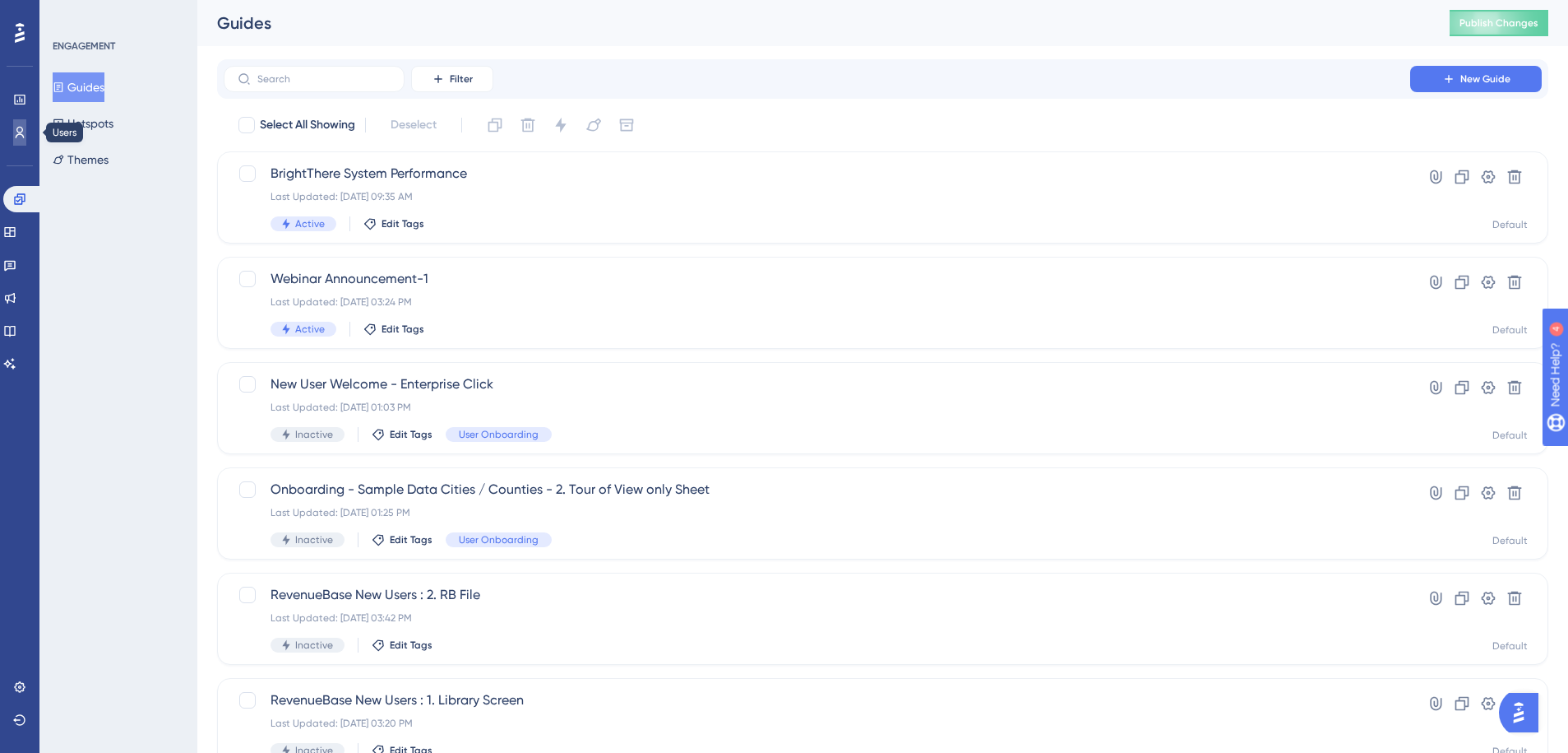
click at [20, 137] on icon at bounding box center [19, 132] width 13 height 13
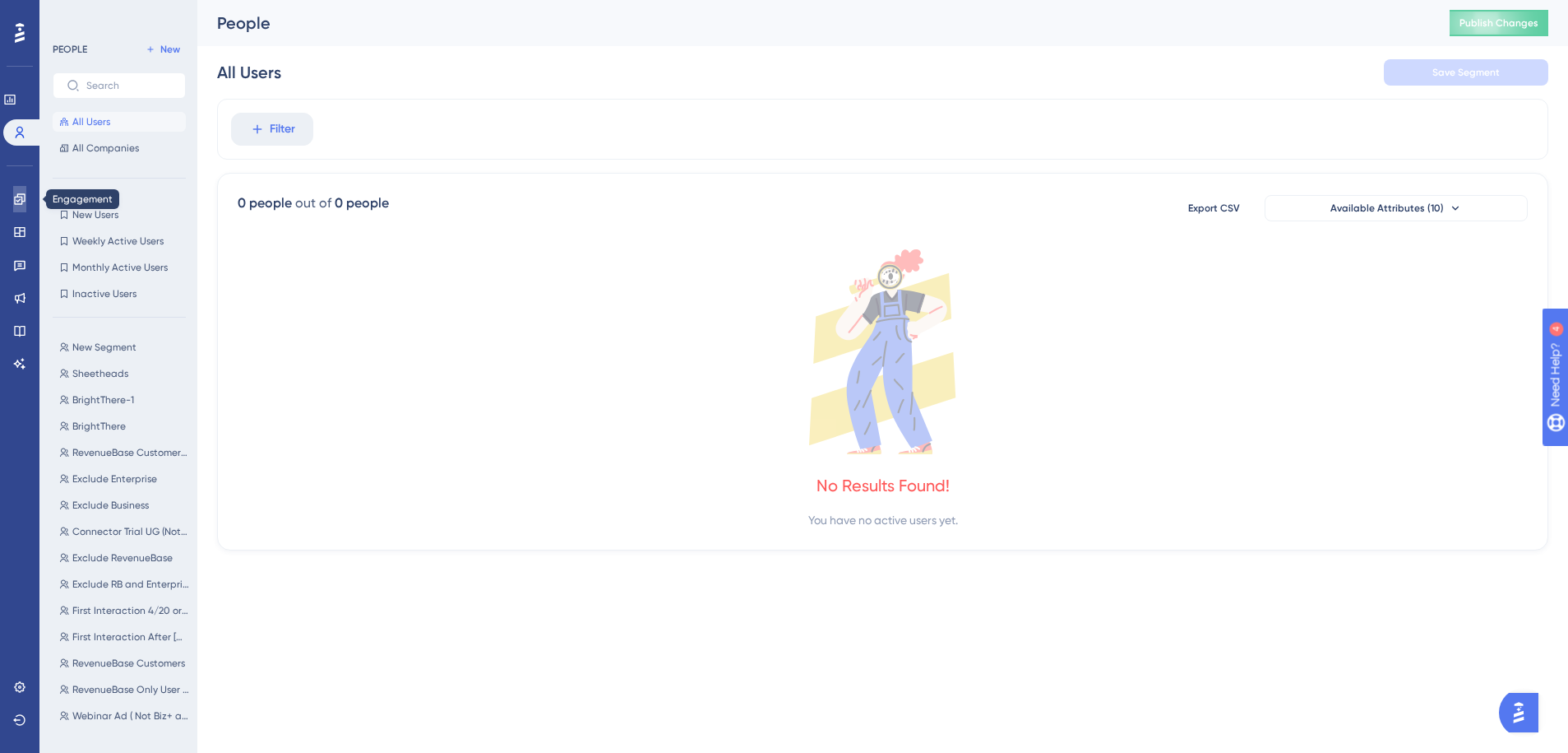
click at [26, 201] on link at bounding box center [19, 199] width 13 height 26
